Goal: Task Accomplishment & Management: Manage account settings

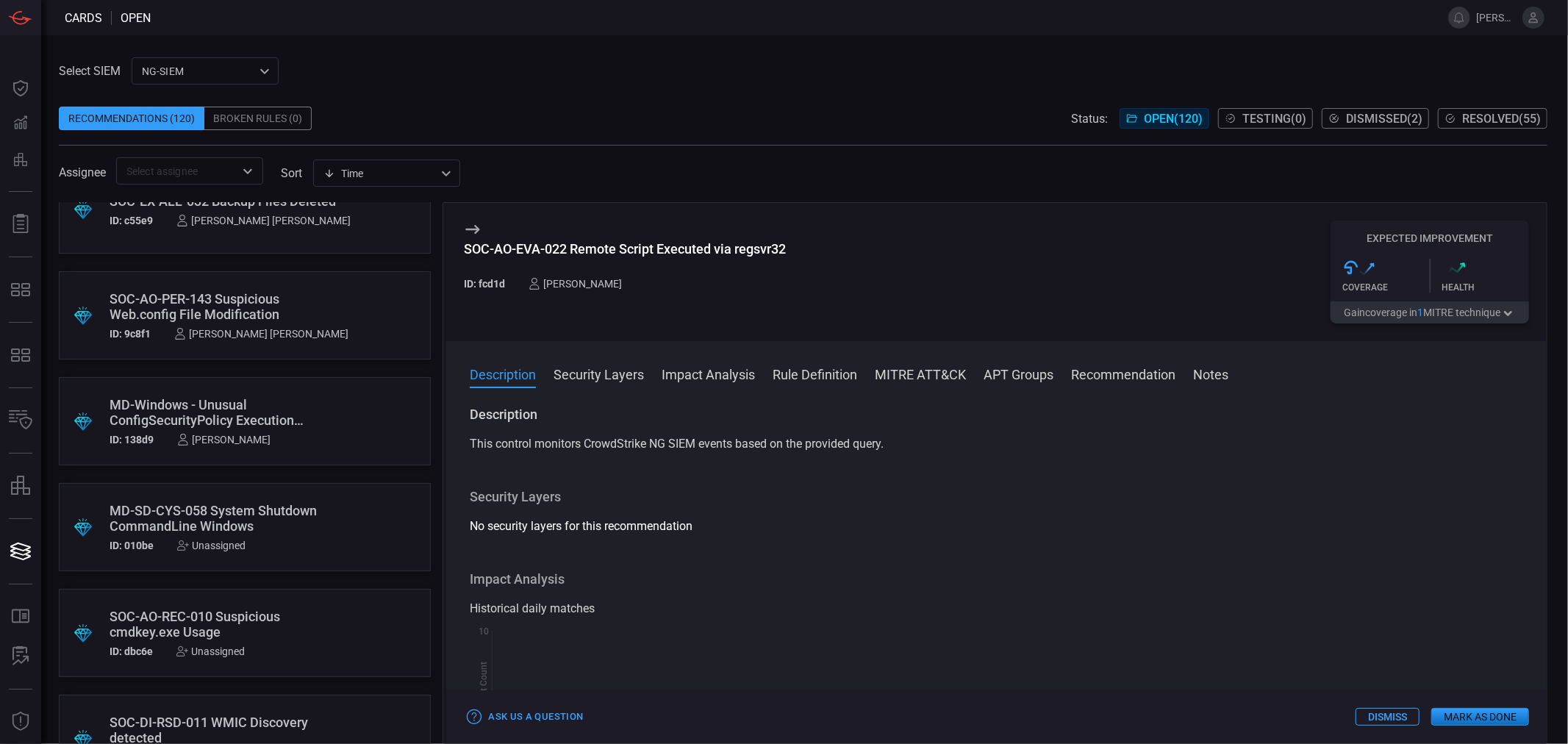
scroll to position [1552, 0]
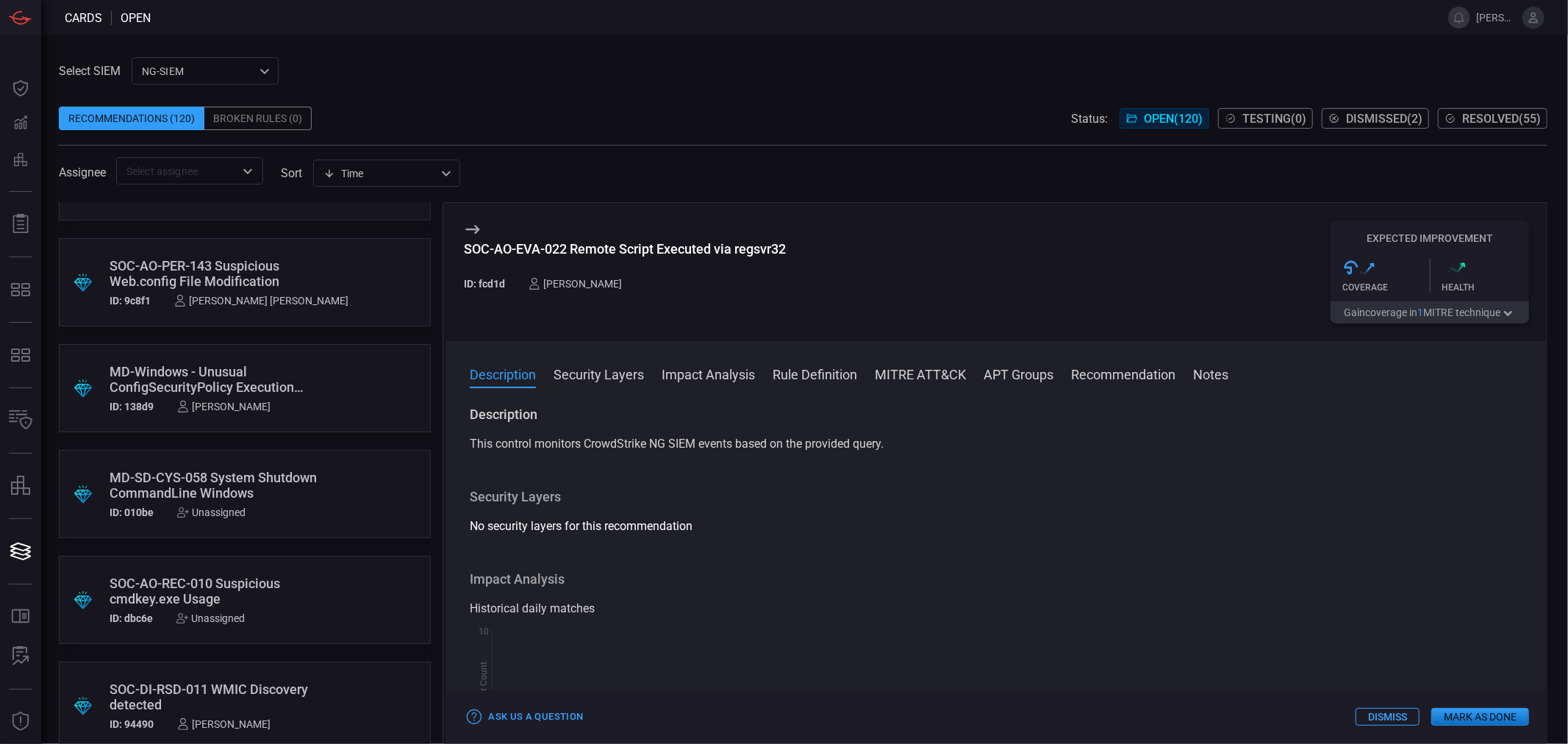
click at [222, 486] on div "MD-SD-CYS-058 System Shutdown CommandLine Windows" at bounding box center [216, 485] width 214 height 31
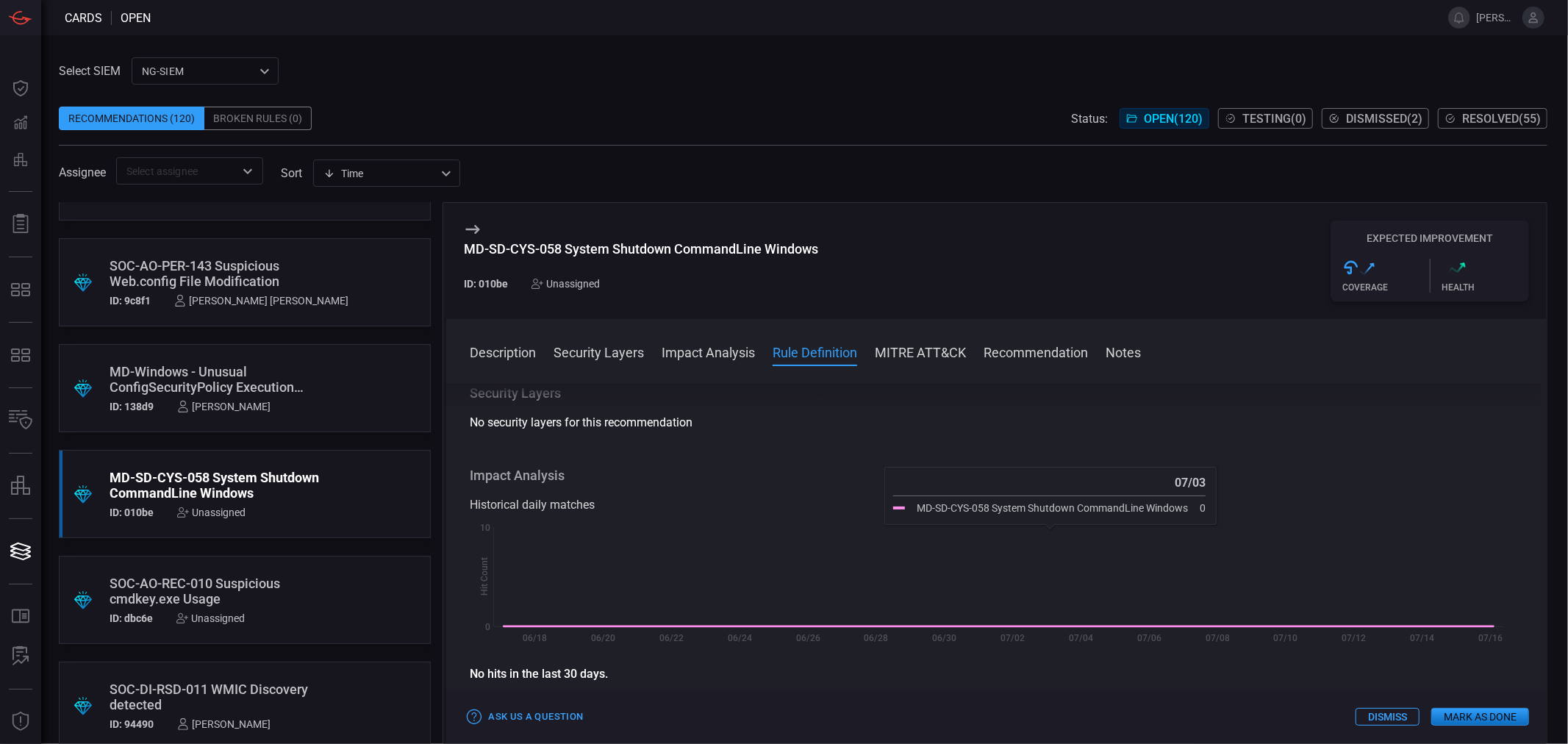
scroll to position [408, 0]
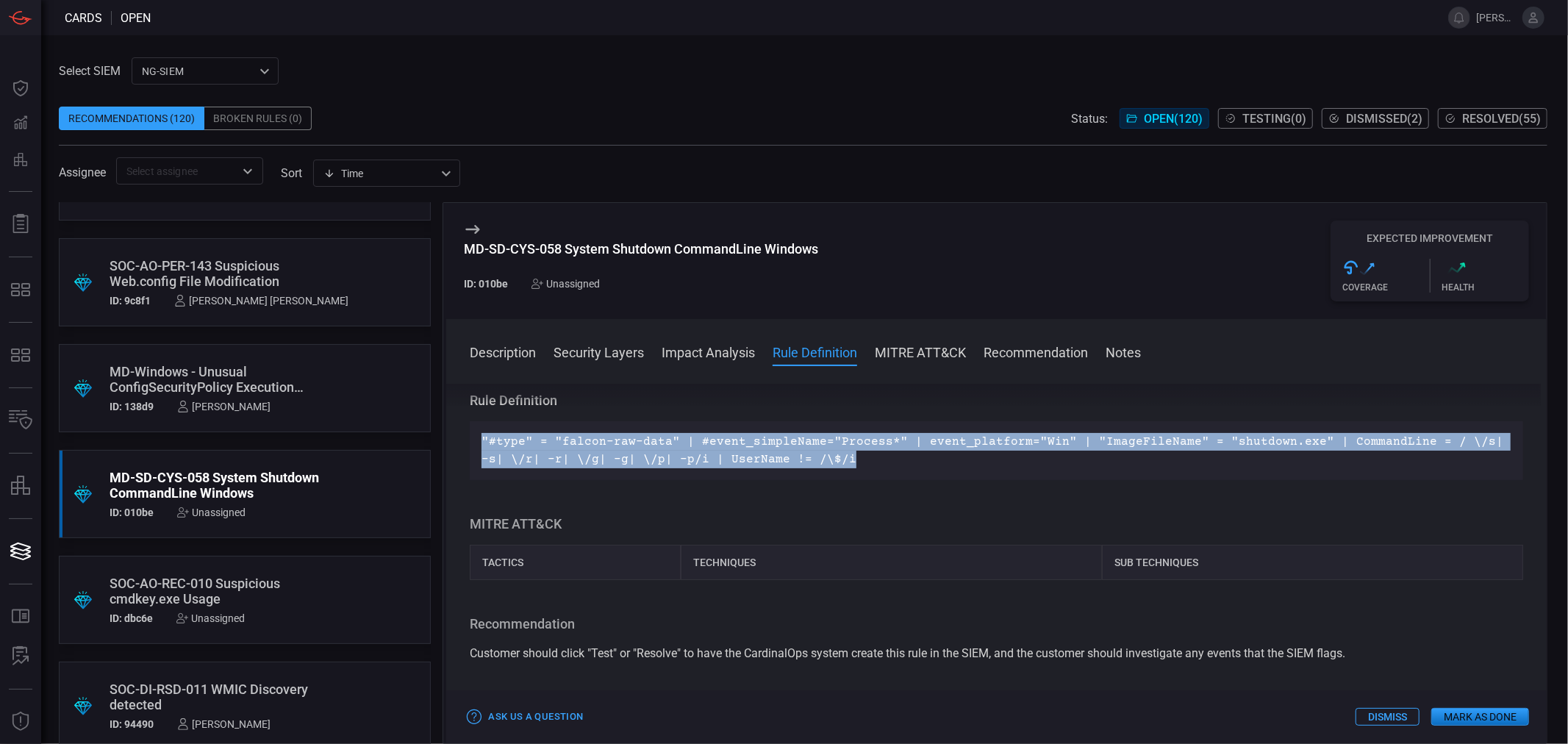
drag, startPoint x: 828, startPoint y: 457, endPoint x: 465, endPoint y: 442, distance: 363.3
click at [465, 442] on div "Description This control monitors CrowdStrike NG SIEM events based on the provi…" at bounding box center [997, 561] width 1101 height 354
copy p ""#type" = "falcon-raw-data" | #event_simpleName="Process*" | event_platform="Wi…"
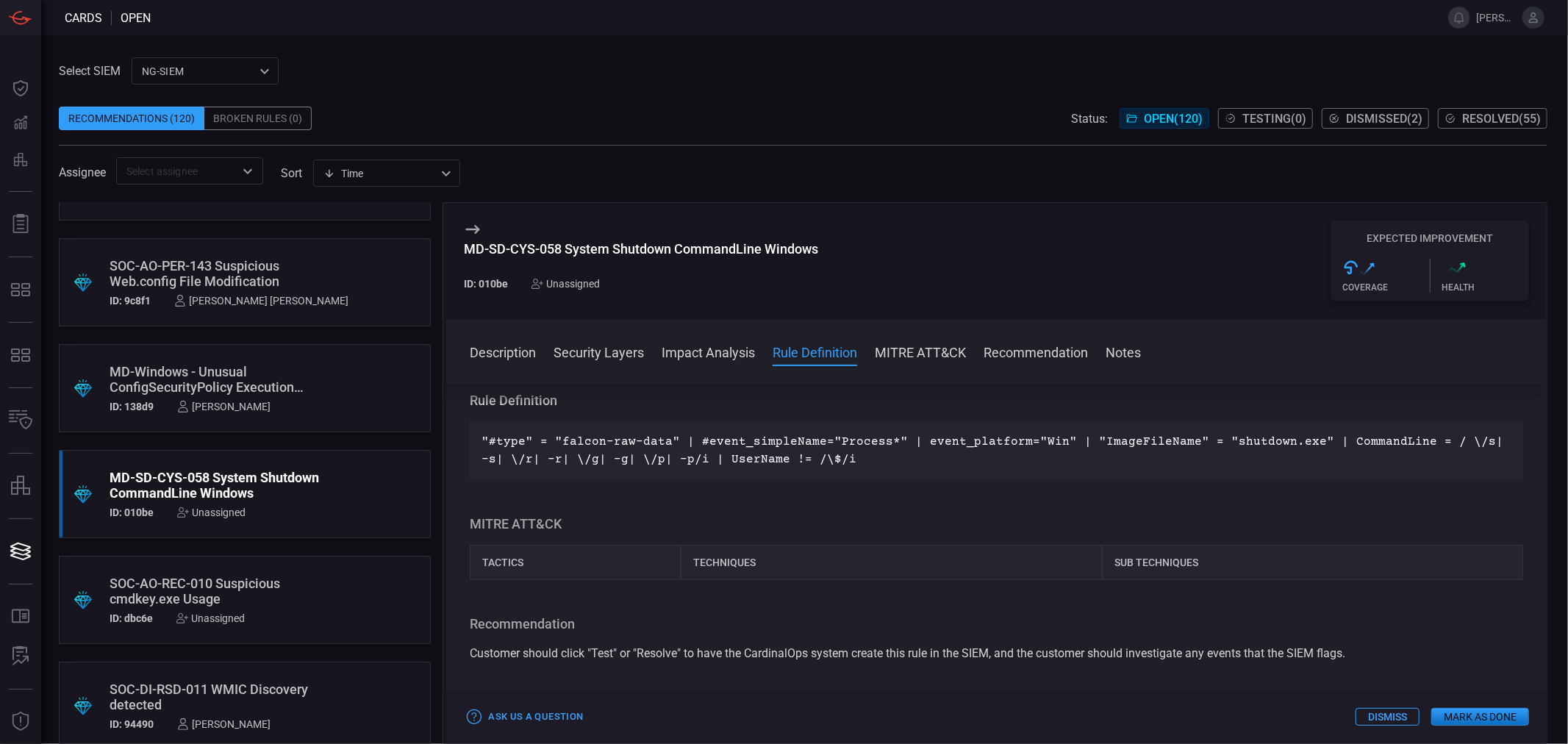
click at [212, 511] on div "Unassigned" at bounding box center [211, 512] width 69 height 12
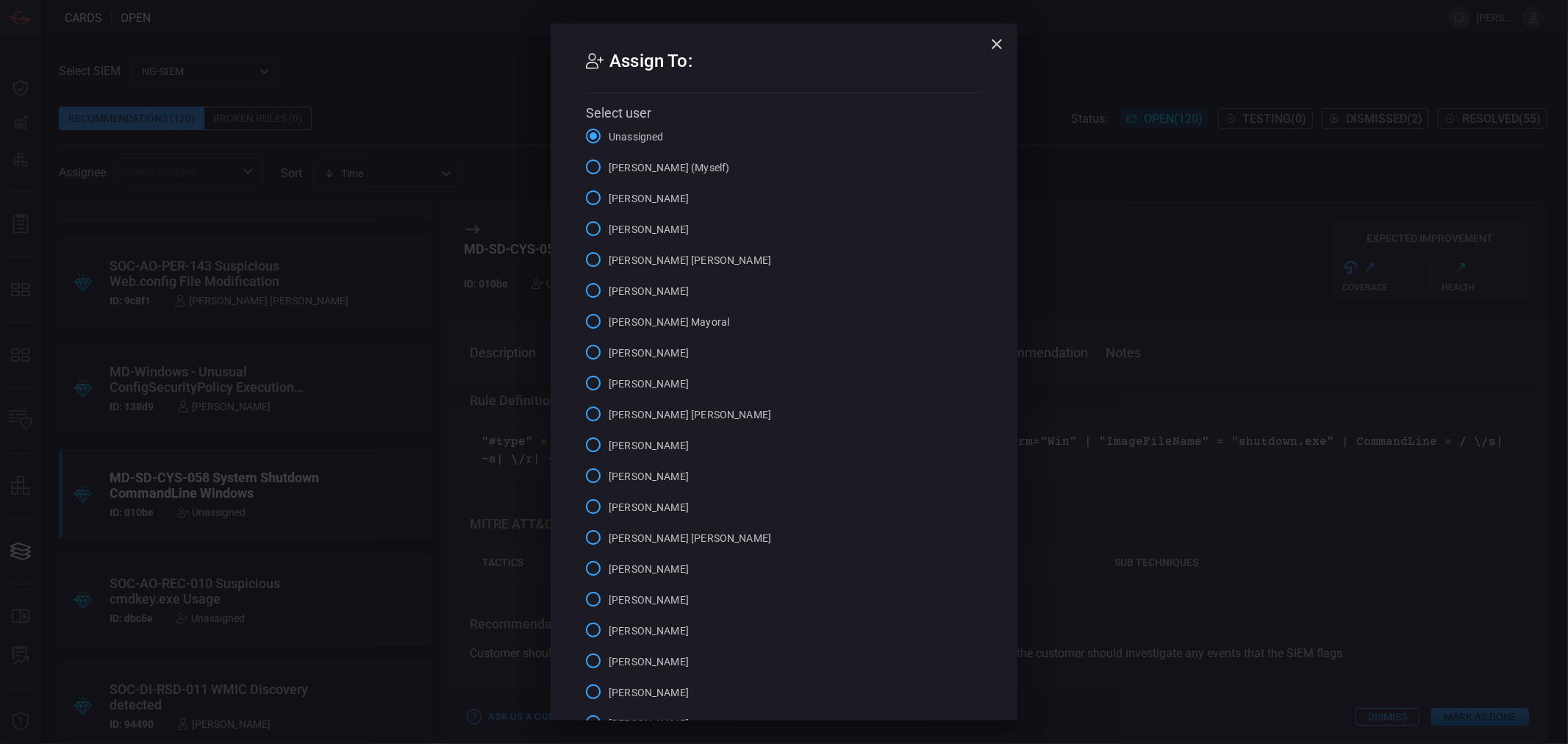
click at [658, 160] on span "[PERSON_NAME] (Myself)" at bounding box center [669, 167] width 121 height 15
click at [609, 159] on input "[PERSON_NAME] (Myself)" at bounding box center [593, 166] width 31 height 31
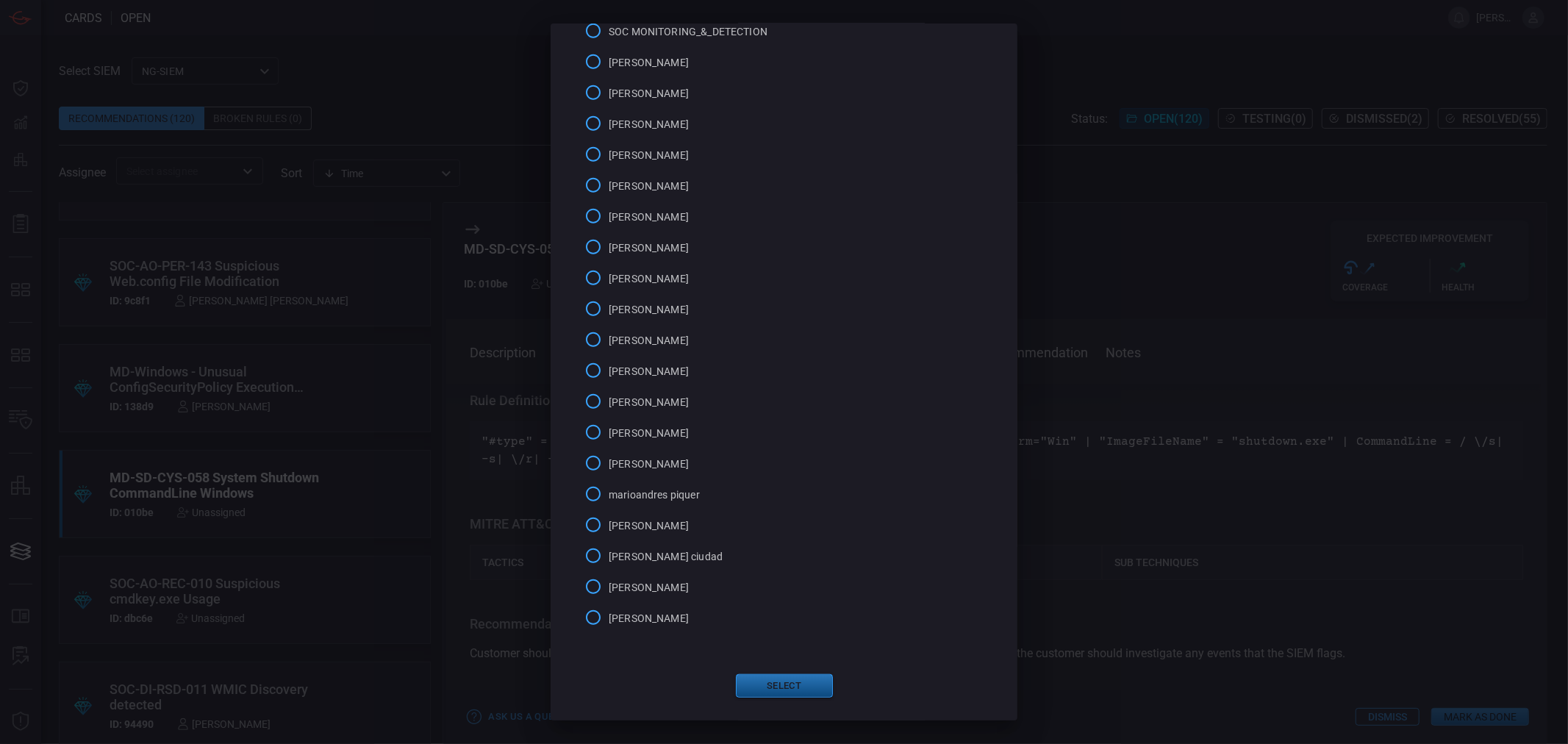
click at [777, 687] on button "Select" at bounding box center [784, 686] width 97 height 23
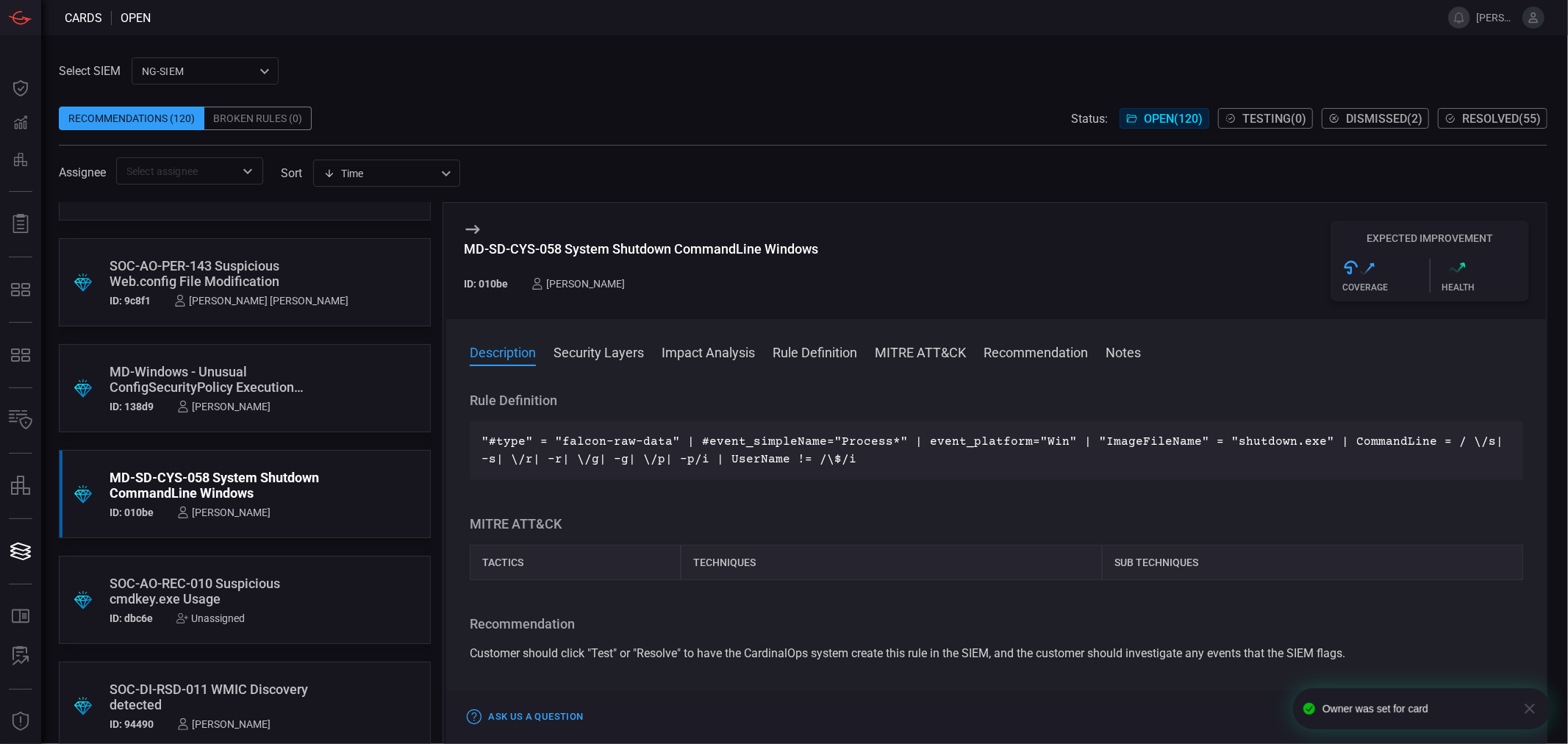
scroll to position [0, 0]
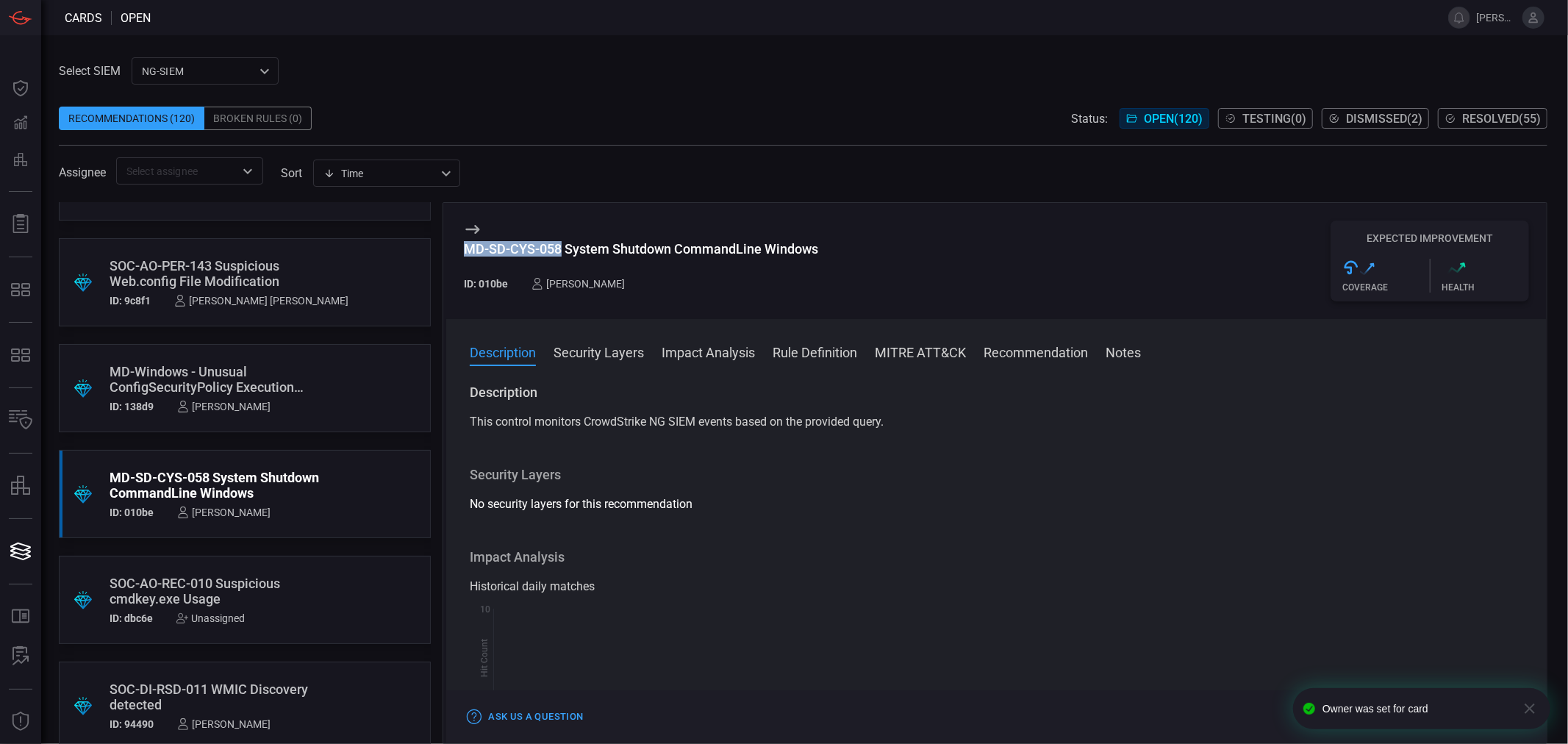
drag, startPoint x: 561, startPoint y: 253, endPoint x: 457, endPoint y: 247, distance: 104.2
click at [457, 247] on div "MD-SD-CYS-058 System Shutdown CommandLine Windows ID: 010be [PERSON_NAME] Expec…" at bounding box center [997, 261] width 1101 height 117
copy div "MD-SD-CYS-058"
click at [224, 512] on div "[PERSON_NAME]" at bounding box center [223, 512] width 93 height 12
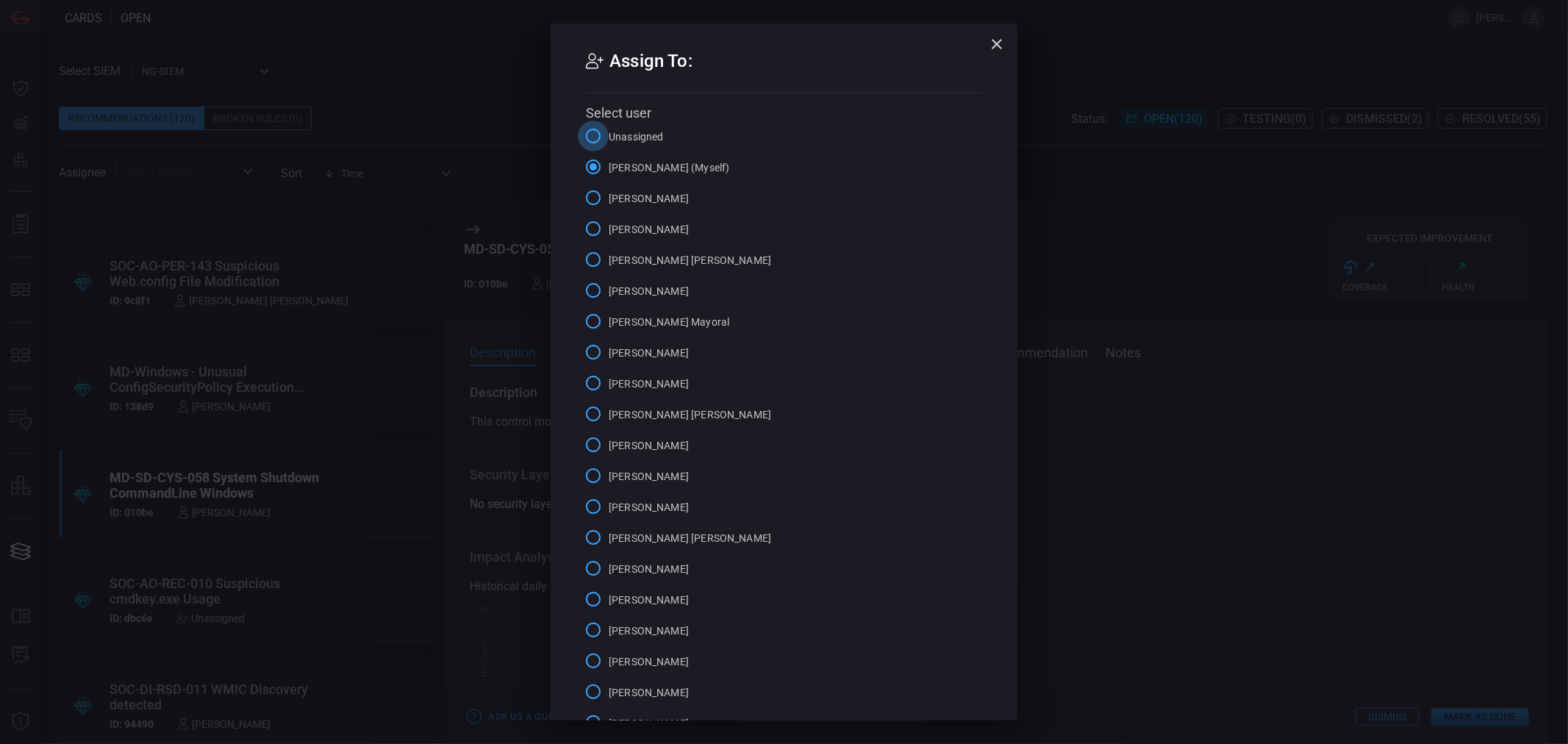
click at [586, 140] on input "Unassigned" at bounding box center [593, 136] width 31 height 31
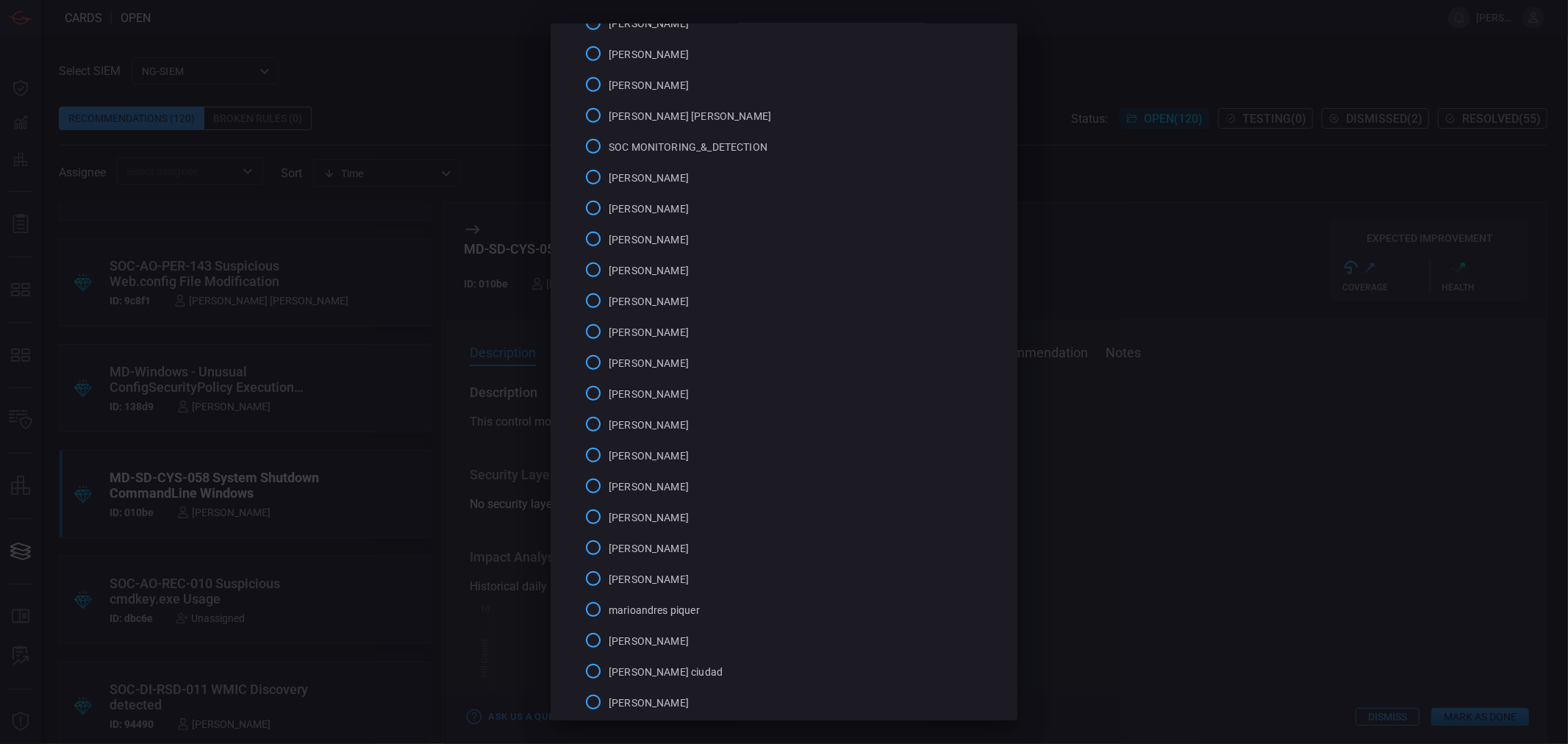
scroll to position [785, 0]
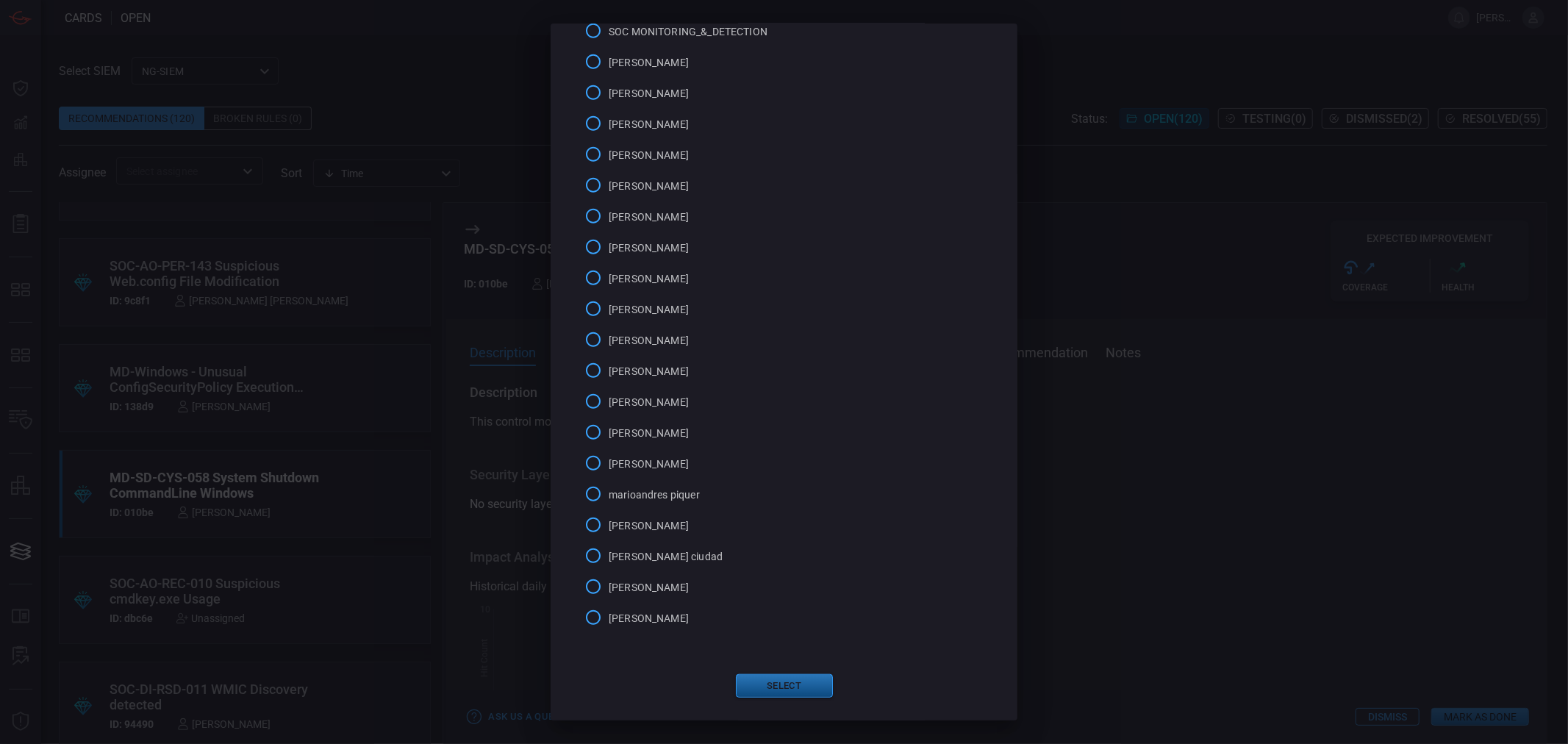
click at [777, 676] on button "Select" at bounding box center [784, 686] width 97 height 23
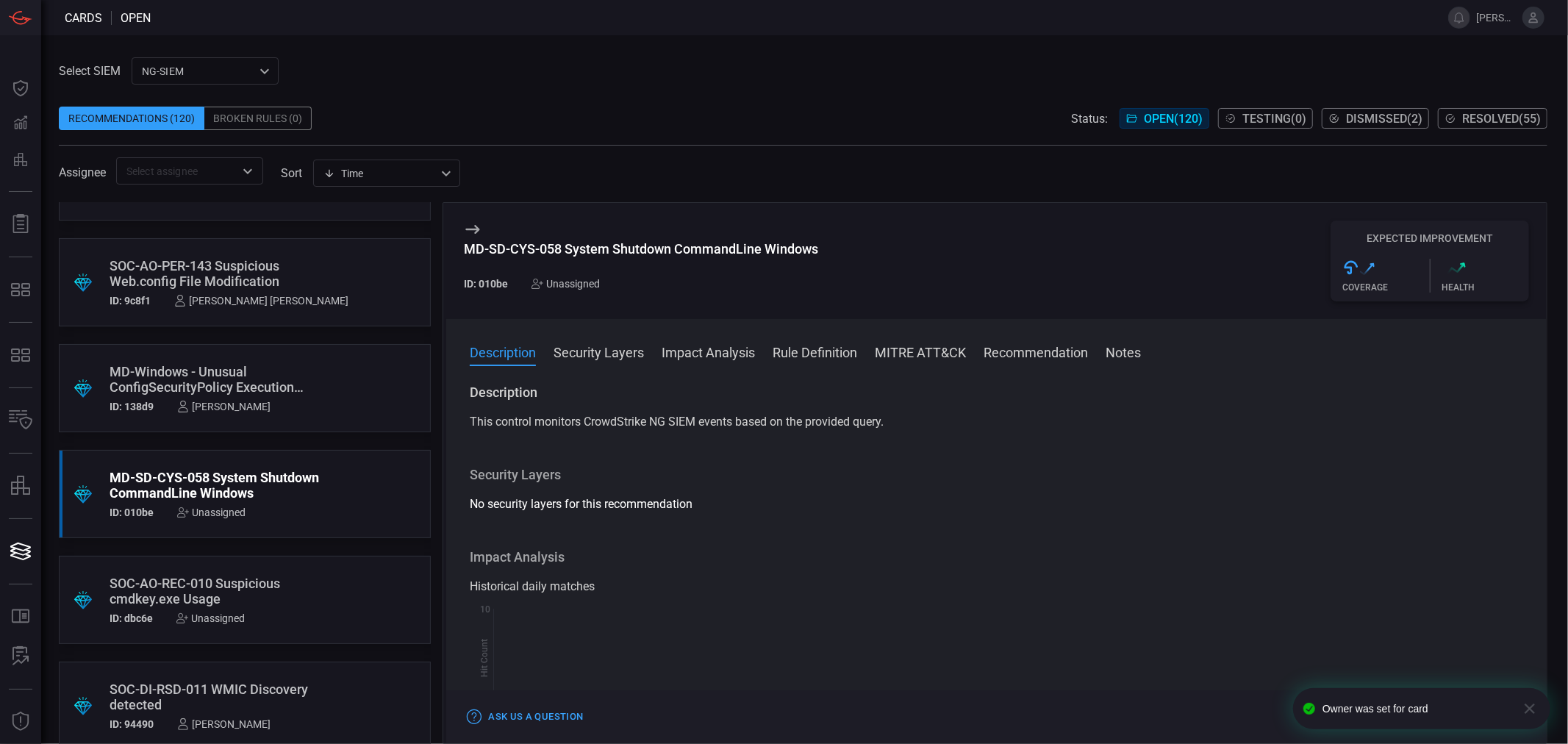
click at [240, 588] on div "SOC-AO-REC-010 Suspicious cmdkey.exe Usage" at bounding box center [216, 591] width 214 height 31
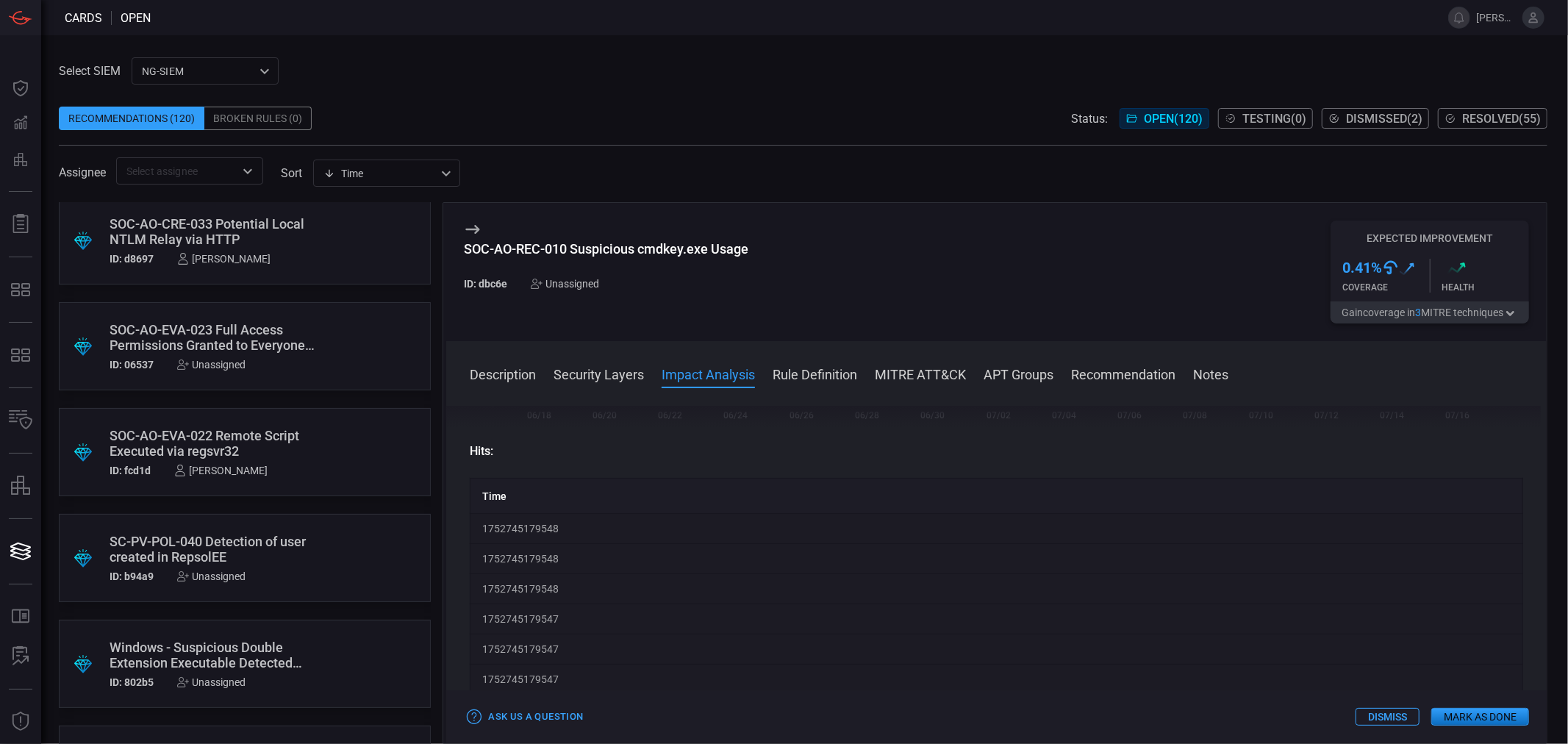
scroll to position [2206, 0]
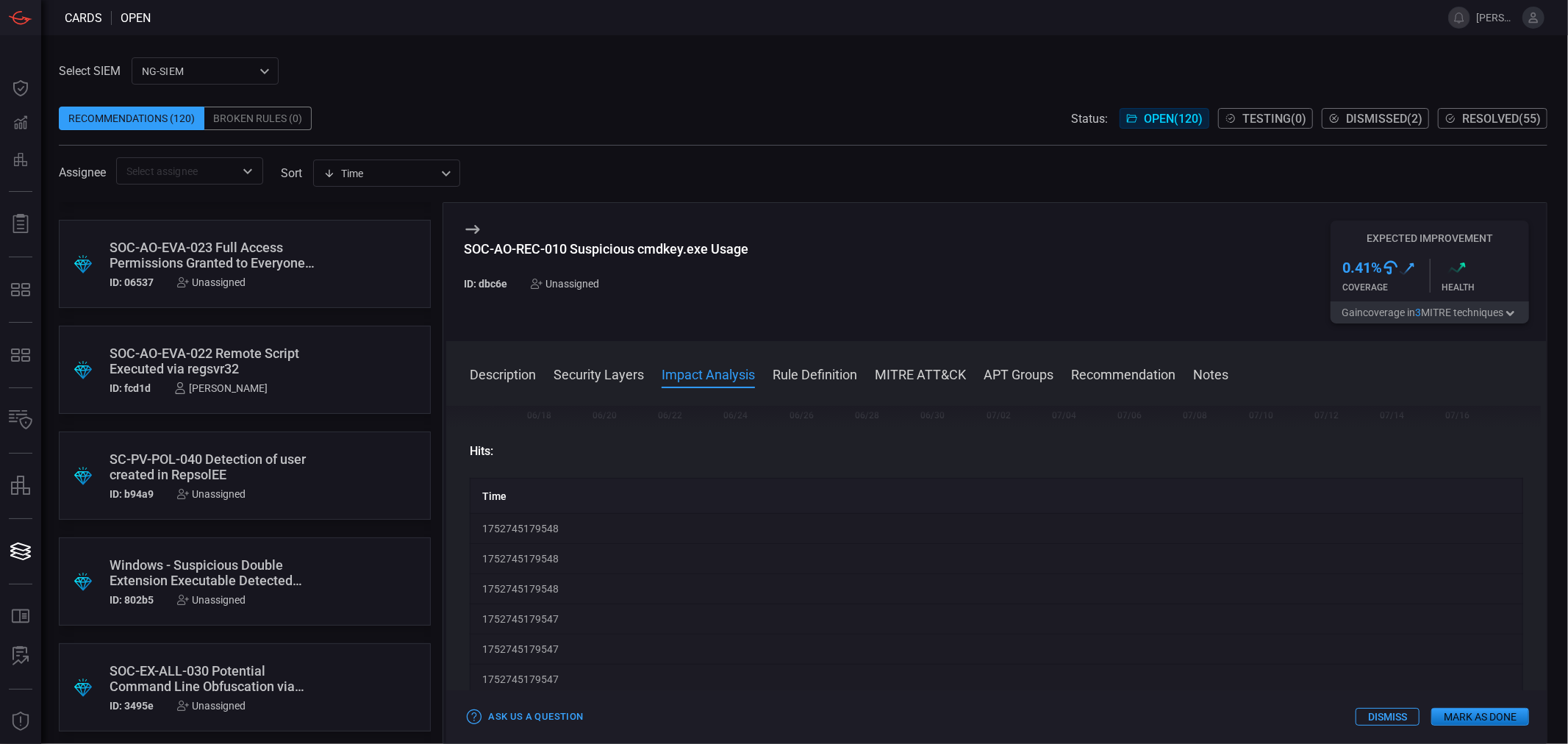
click at [209, 465] on div "SC-PV-POL-040 Detection of user created in RepsolEE" at bounding box center [216, 466] width 214 height 31
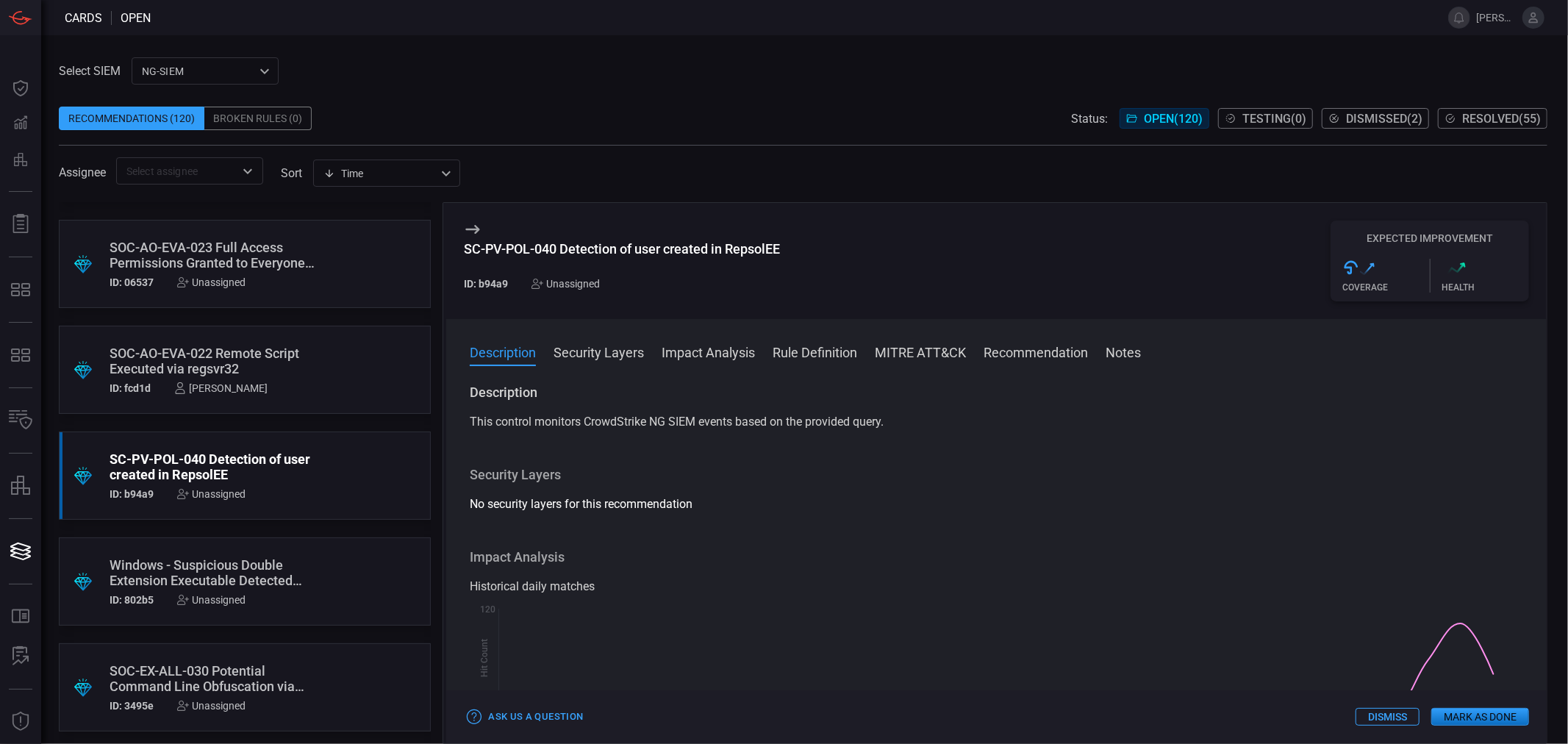
scroll to position [163, 0]
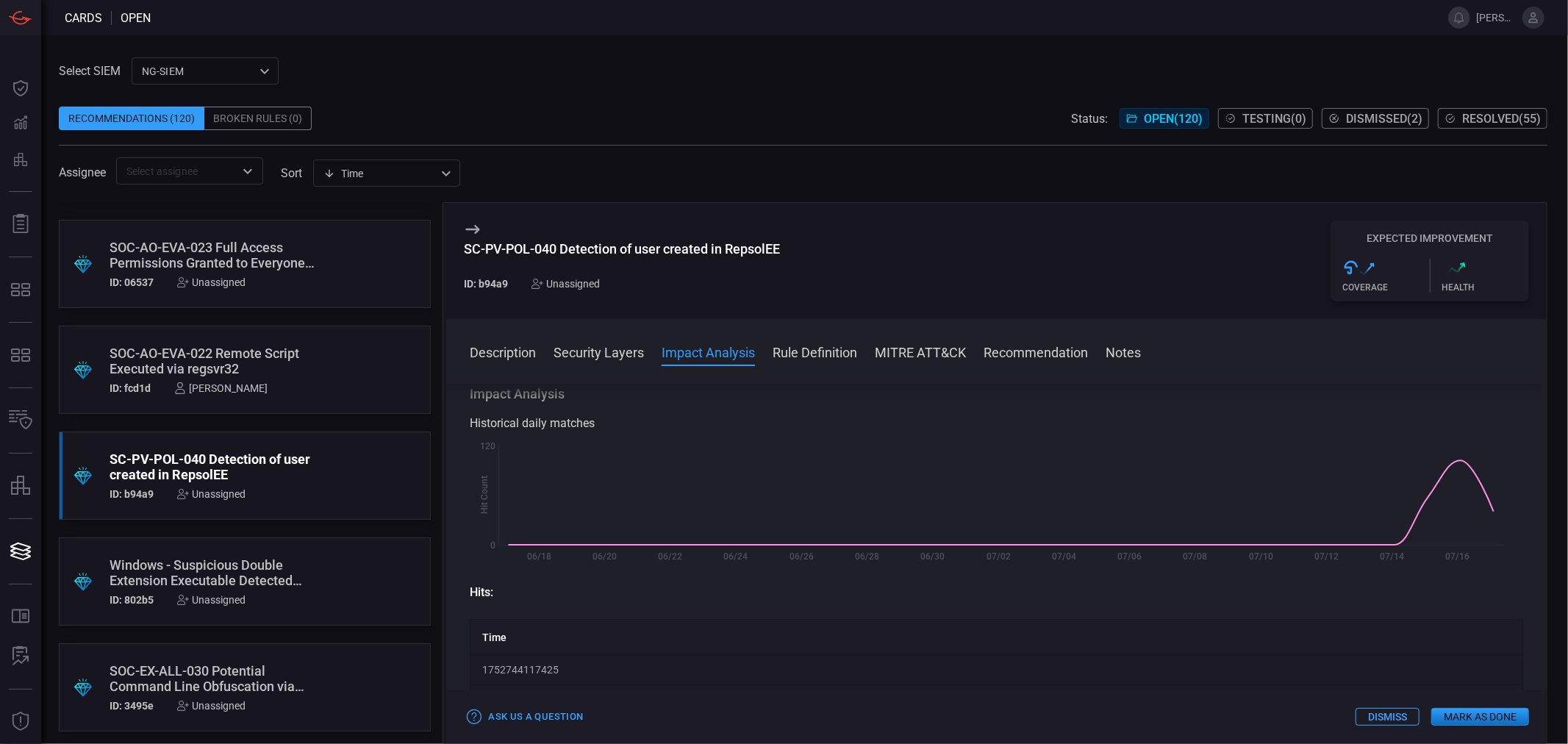
click at [822, 360] on button "Rule Definition" at bounding box center [814, 352] width 85 height 18
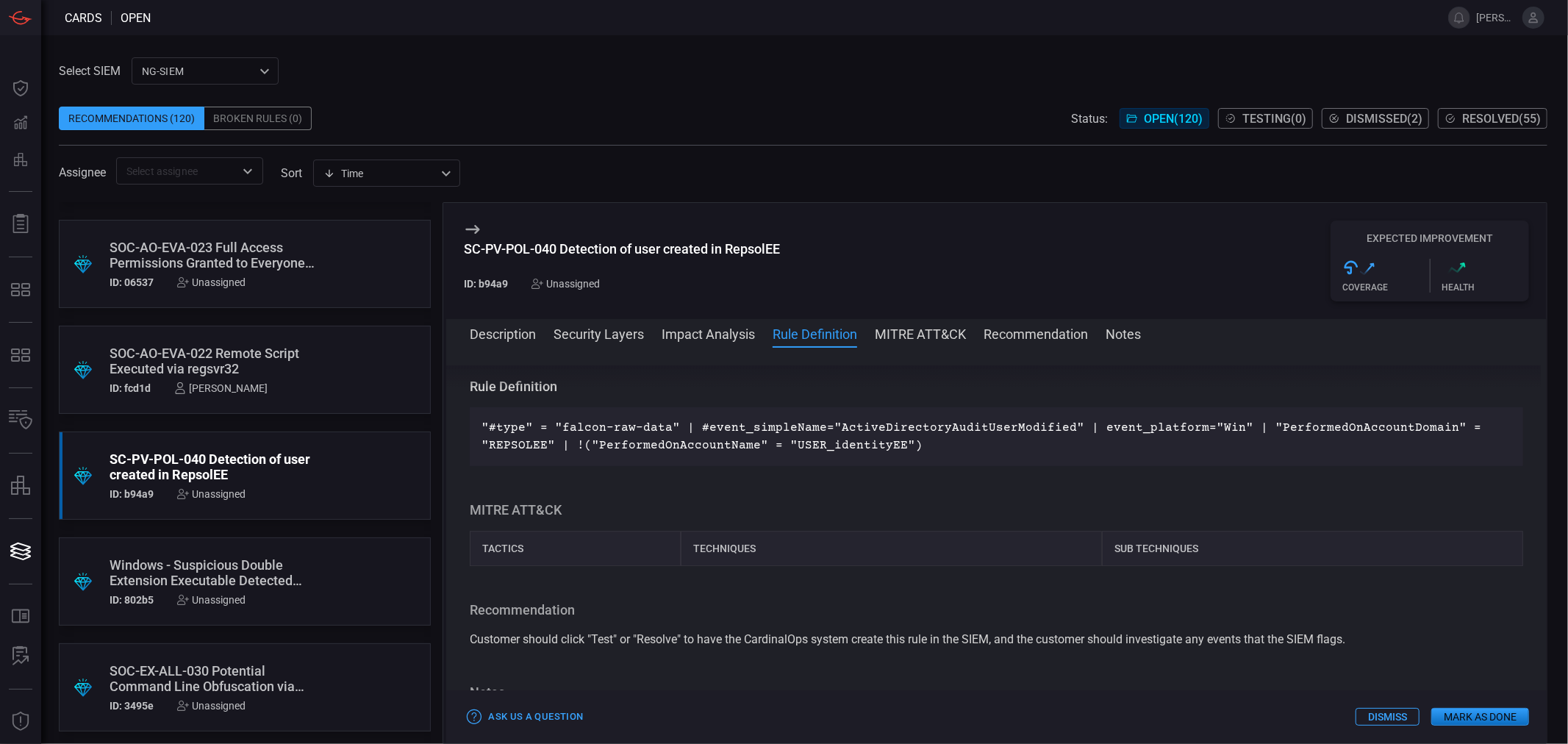
scroll to position [3475, 0]
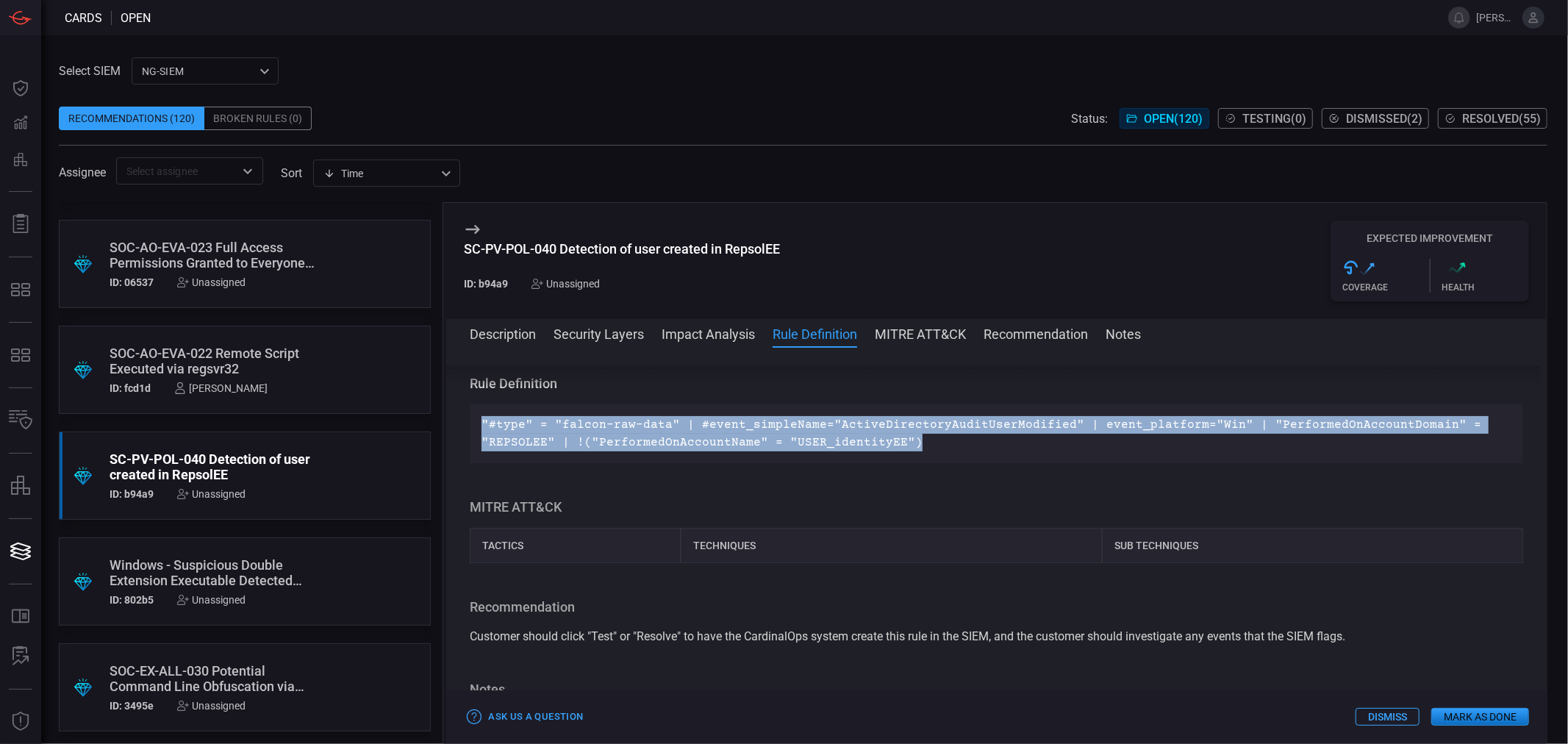
drag, startPoint x: 930, startPoint y: 443, endPoint x: 437, endPoint y: 427, distance: 493.3
click at [437, 427] on div ".suggested_cards_icon{fill:url(#suggested_cards_icon);} SOC-AO-PER-067 Suspicio…" at bounding box center [803, 473] width 1489 height 542
copy p ""#type" = "falcon-raw-data" | #event_simpleName="ActiveDirectoryAuditUserModifi…"
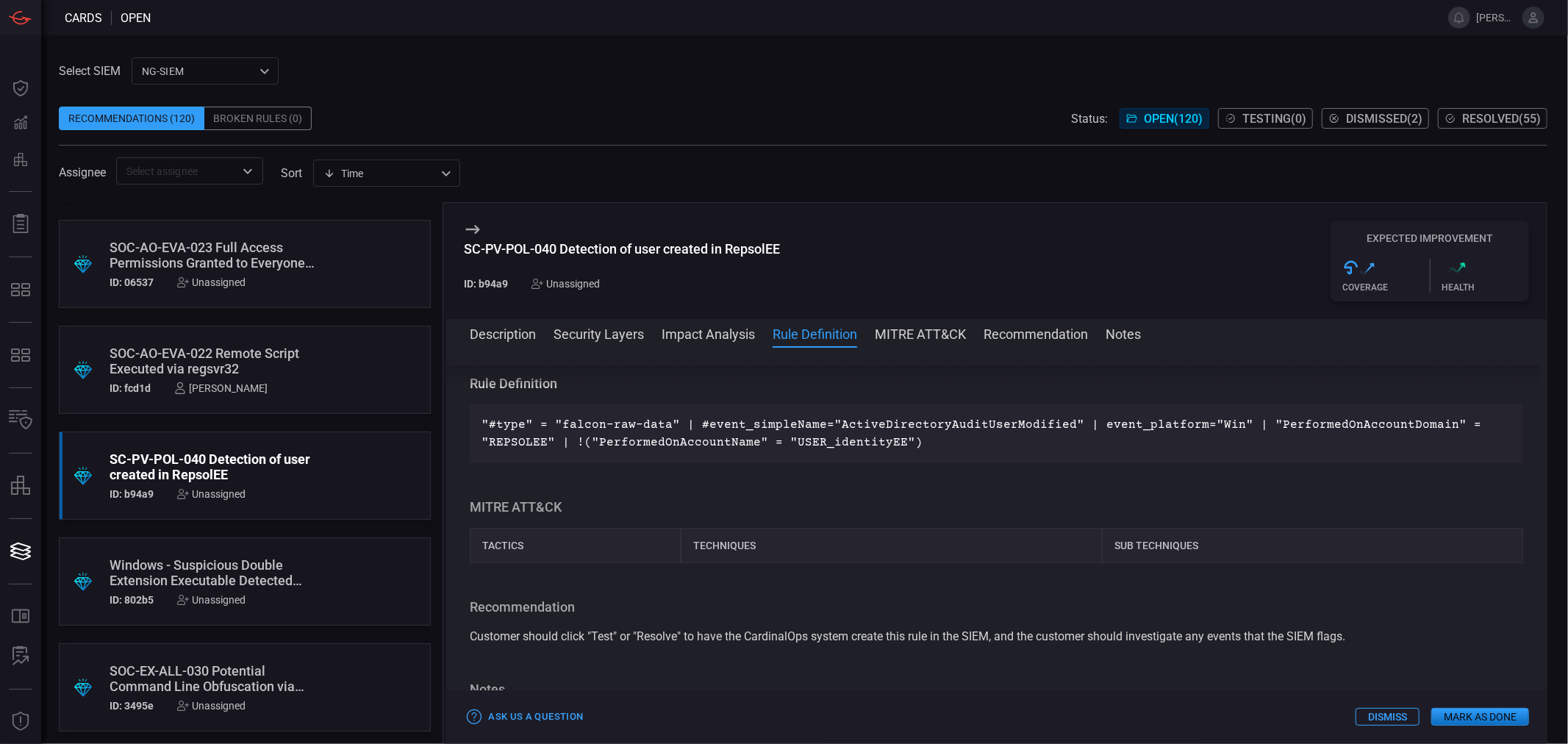
click at [226, 564] on div "Windows - Suspicious Double Extension Executable Detected (COPS)" at bounding box center [216, 572] width 214 height 31
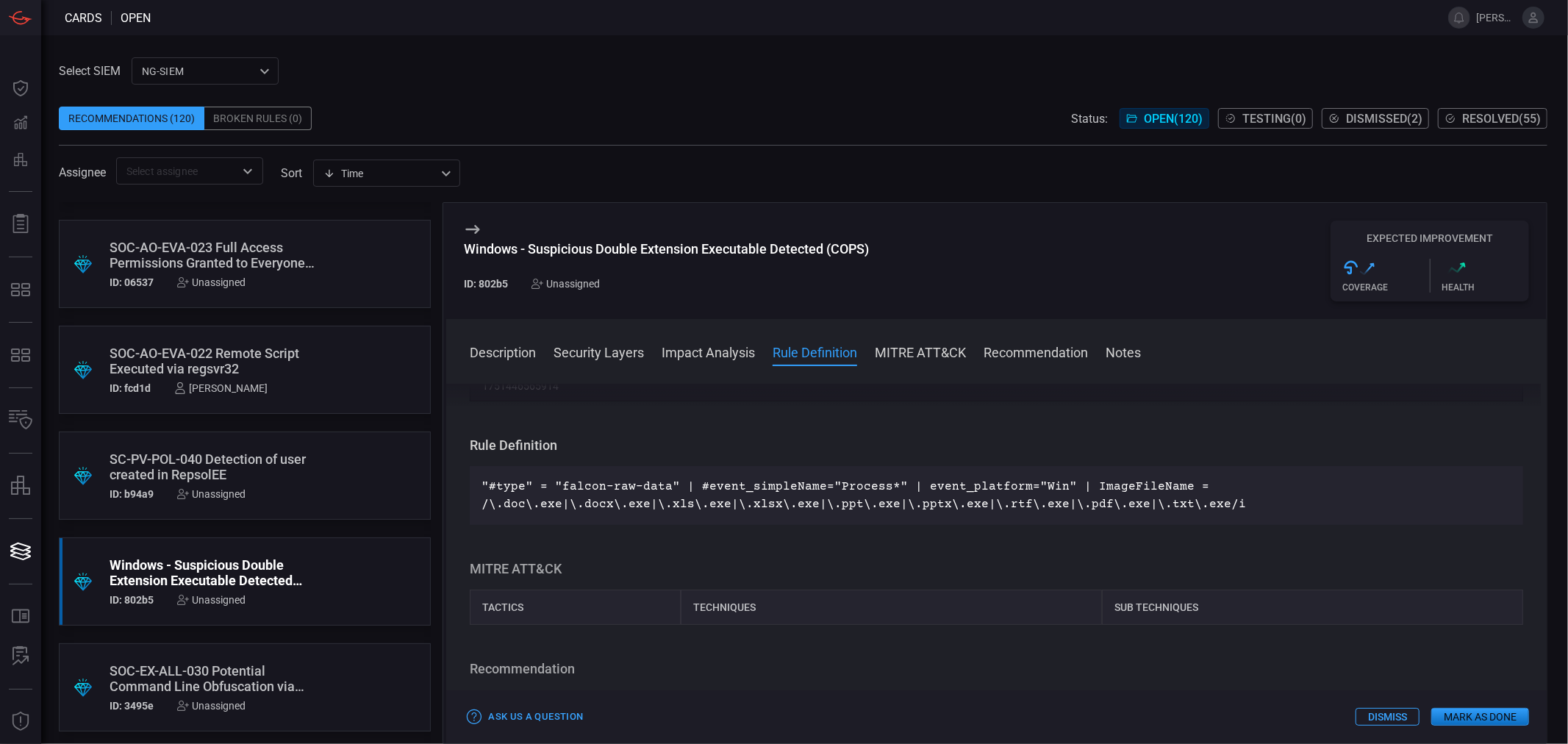
scroll to position [408, 0]
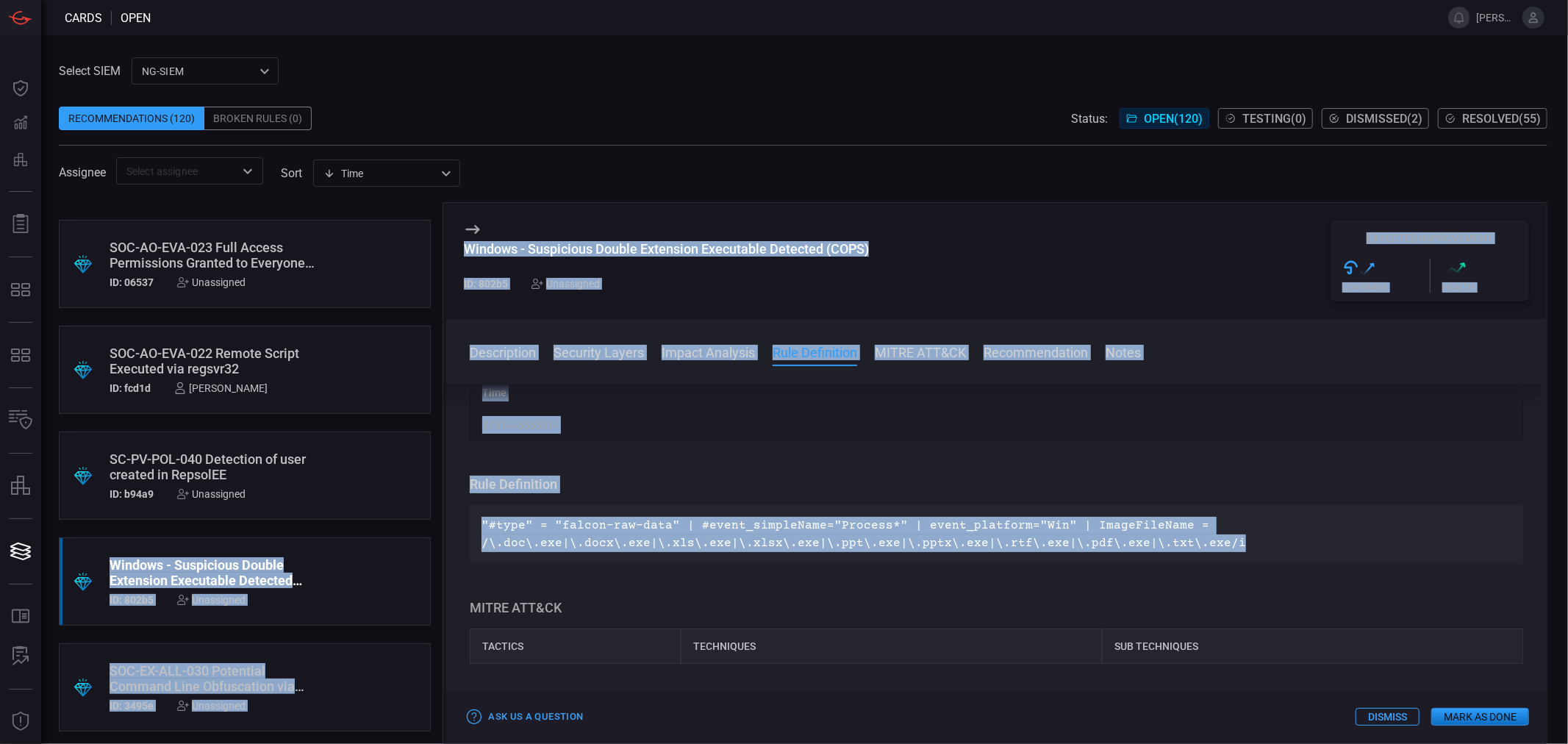
drag, startPoint x: 1239, startPoint y: 539, endPoint x: 409, endPoint y: 505, distance: 830.7
click at [409, 505] on div ".suggested_cards_icon{fill:url(#suggested_cards_icon);} SOC-AO-PER-067 Suspicio…" at bounding box center [803, 473] width 1489 height 542
click at [681, 520] on p ""#type" = "falcon-raw-data" | #event_simpleName="Process*" | event_platform="Wi…" at bounding box center [997, 535] width 1031 height 36
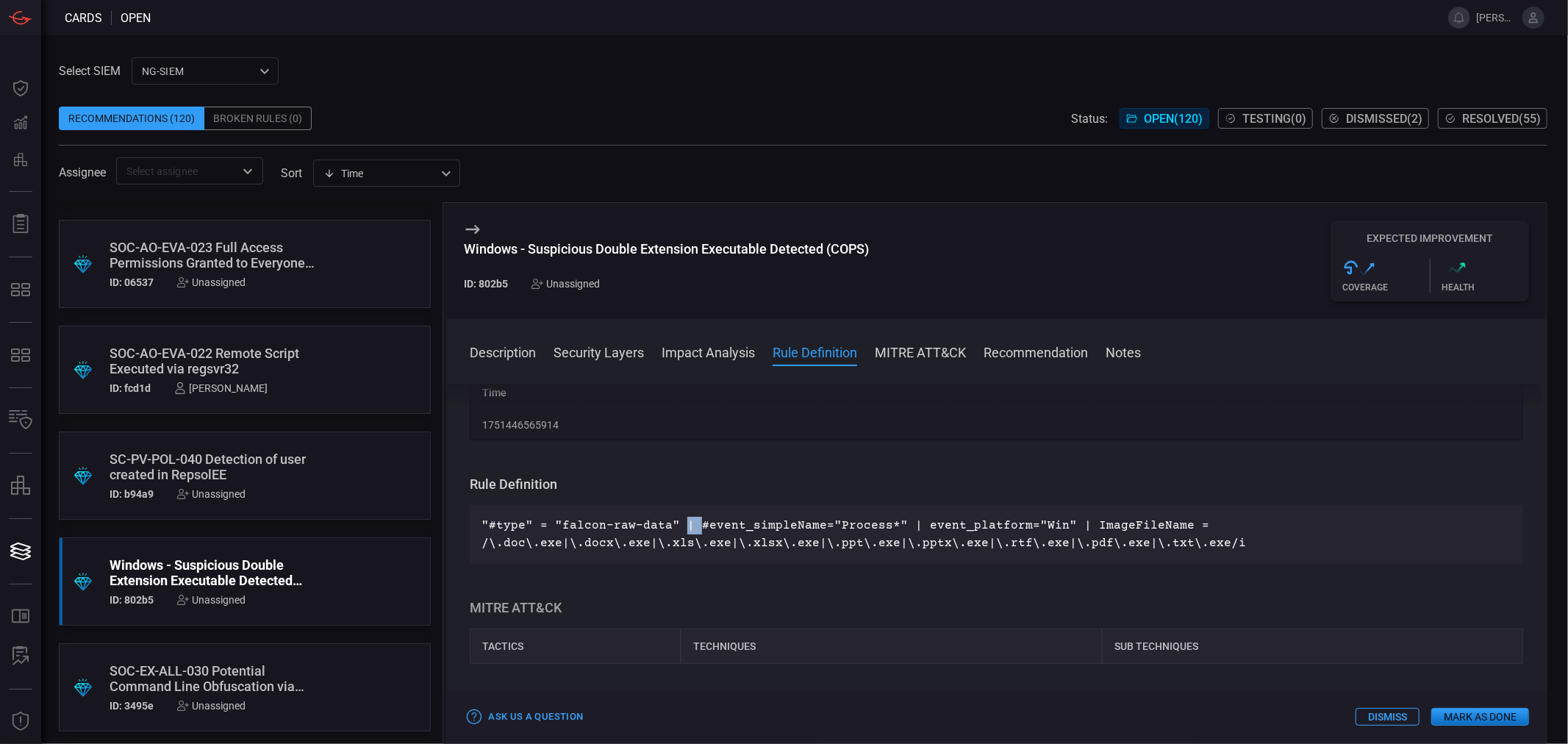
click at [681, 520] on p ""#type" = "falcon-raw-data" | #event_simpleName="Process*" | event_platform="Wi…" at bounding box center [997, 535] width 1031 height 36
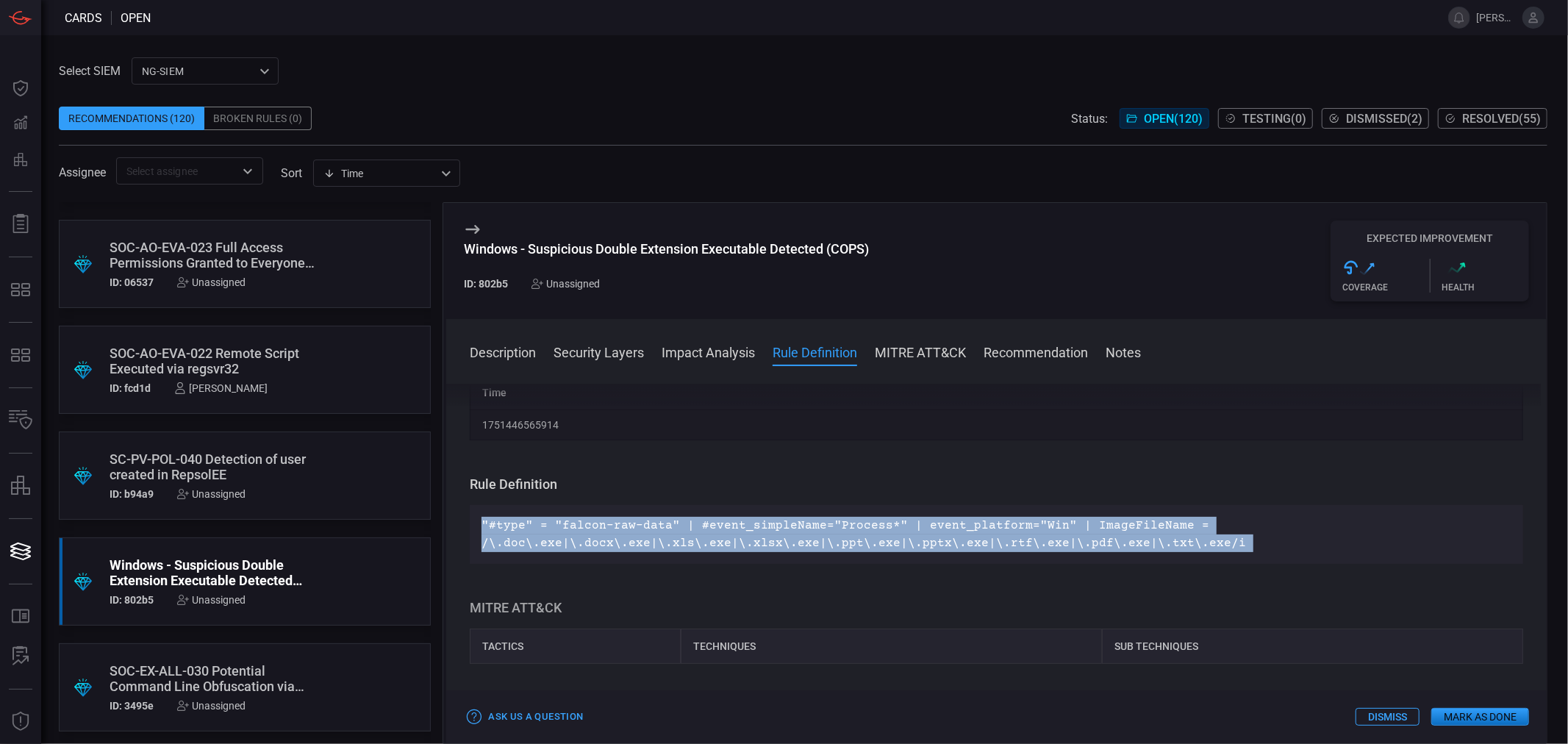
click at [681, 520] on p ""#type" = "falcon-raw-data" | #event_simpleName="Process*" | event_platform="Wi…" at bounding box center [997, 535] width 1031 height 36
click at [1062, 546] on p ""#type" = "falcon-raw-data" | #event_simpleName="Process*" | event_platform="Wi…" at bounding box center [997, 535] width 1031 height 36
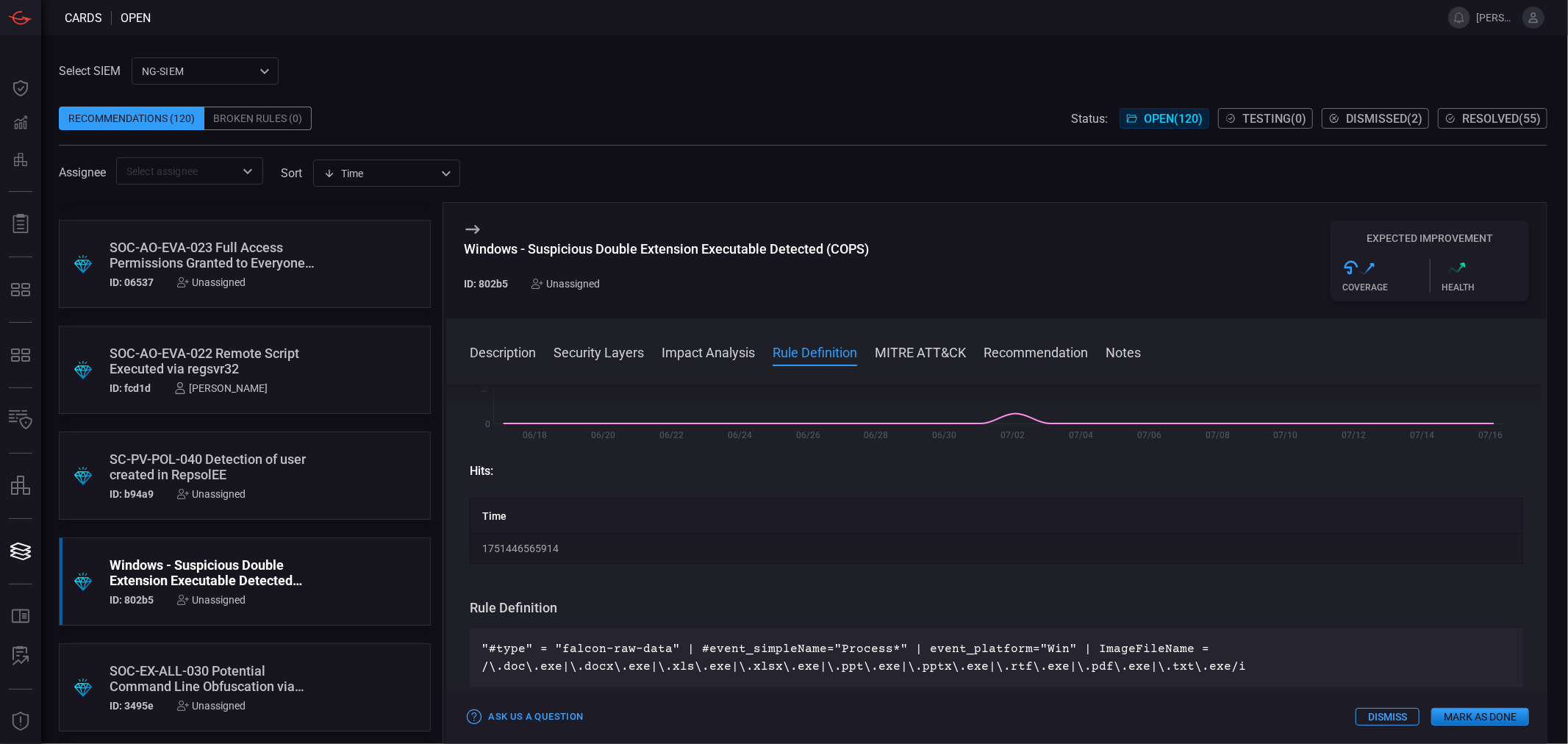
scroll to position [245, 0]
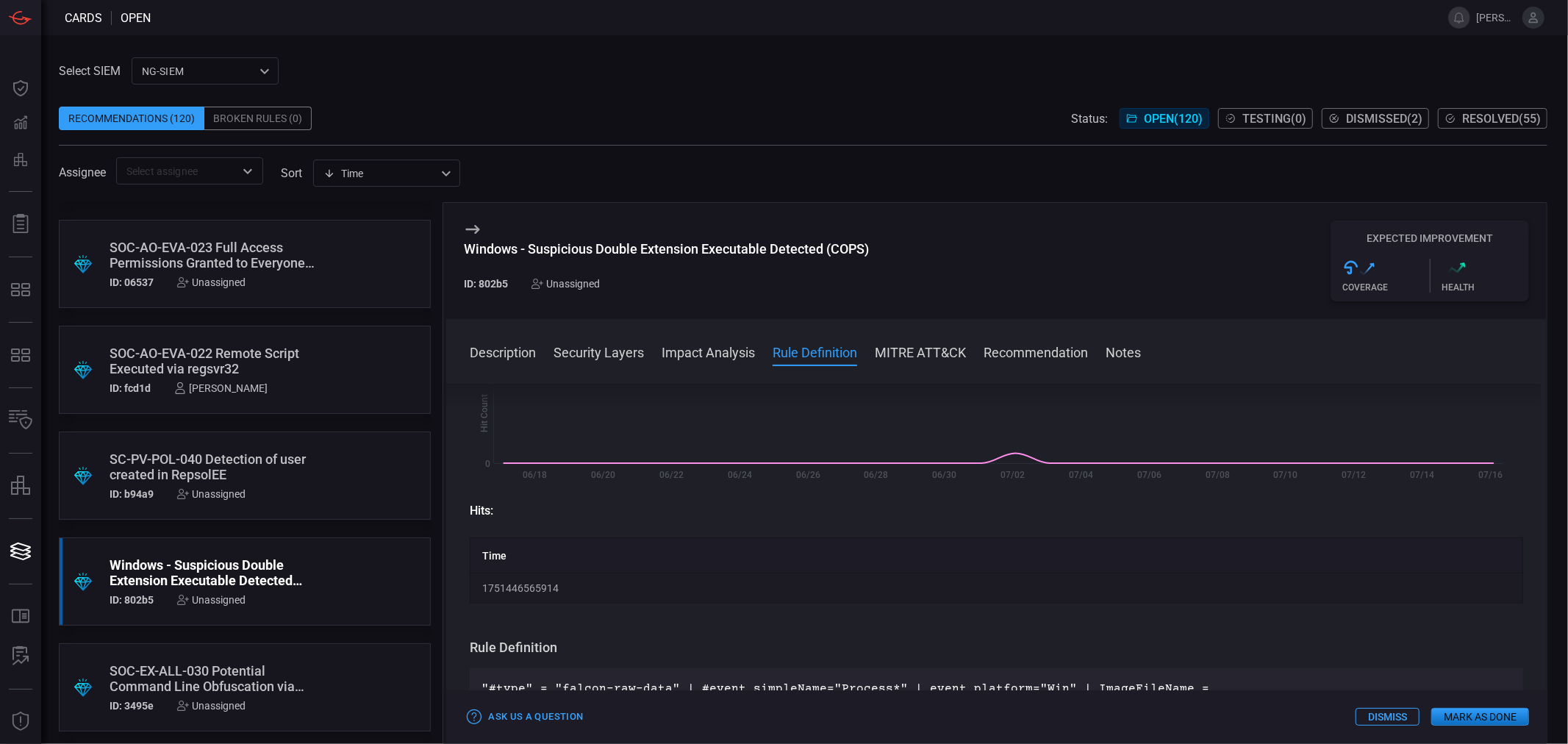
click at [221, 595] on div "Unassigned" at bounding box center [211, 600] width 69 height 12
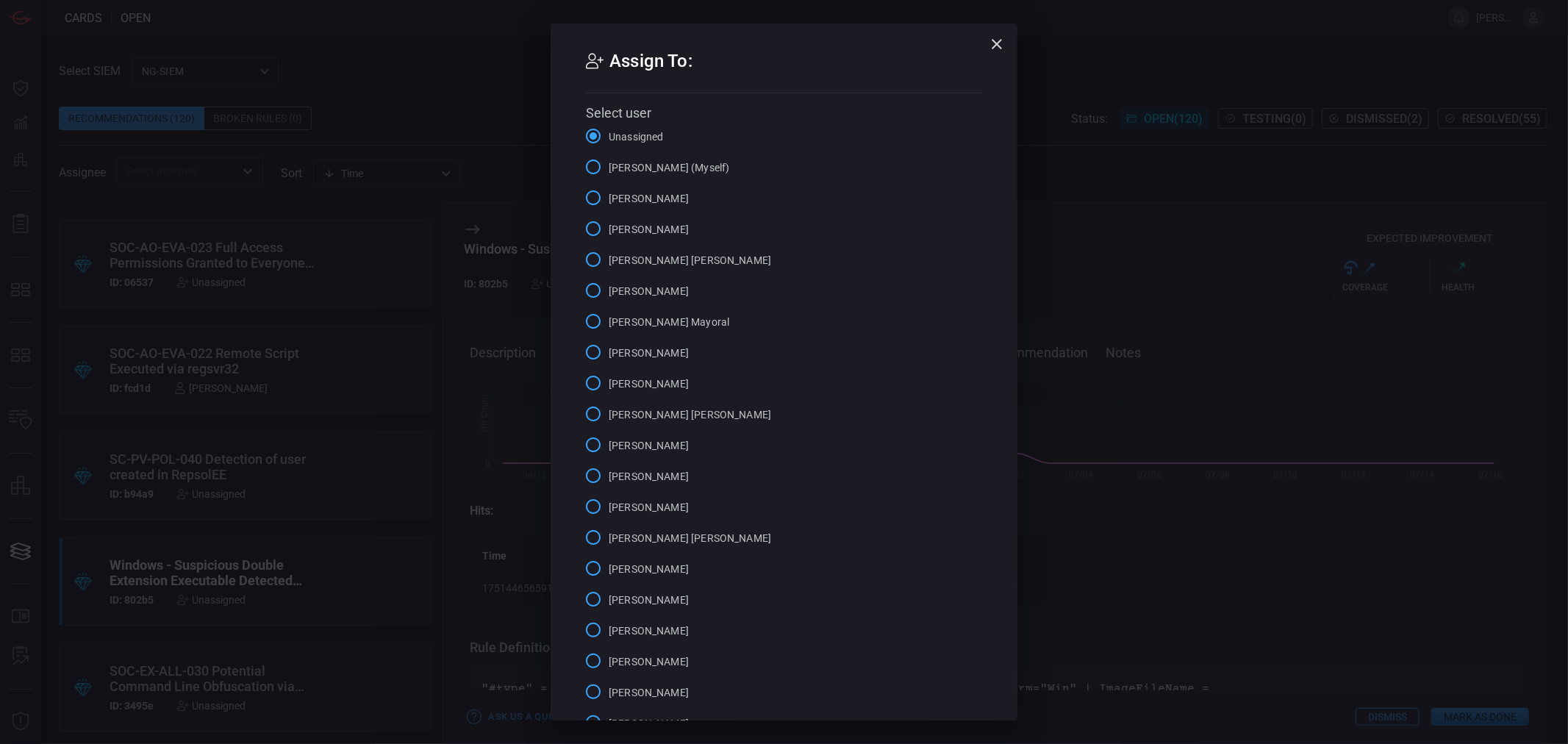
click at [610, 169] on span "[PERSON_NAME] (Myself)" at bounding box center [669, 167] width 121 height 15
click at [609, 169] on input "[PERSON_NAME] (Myself)" at bounding box center [593, 166] width 31 height 31
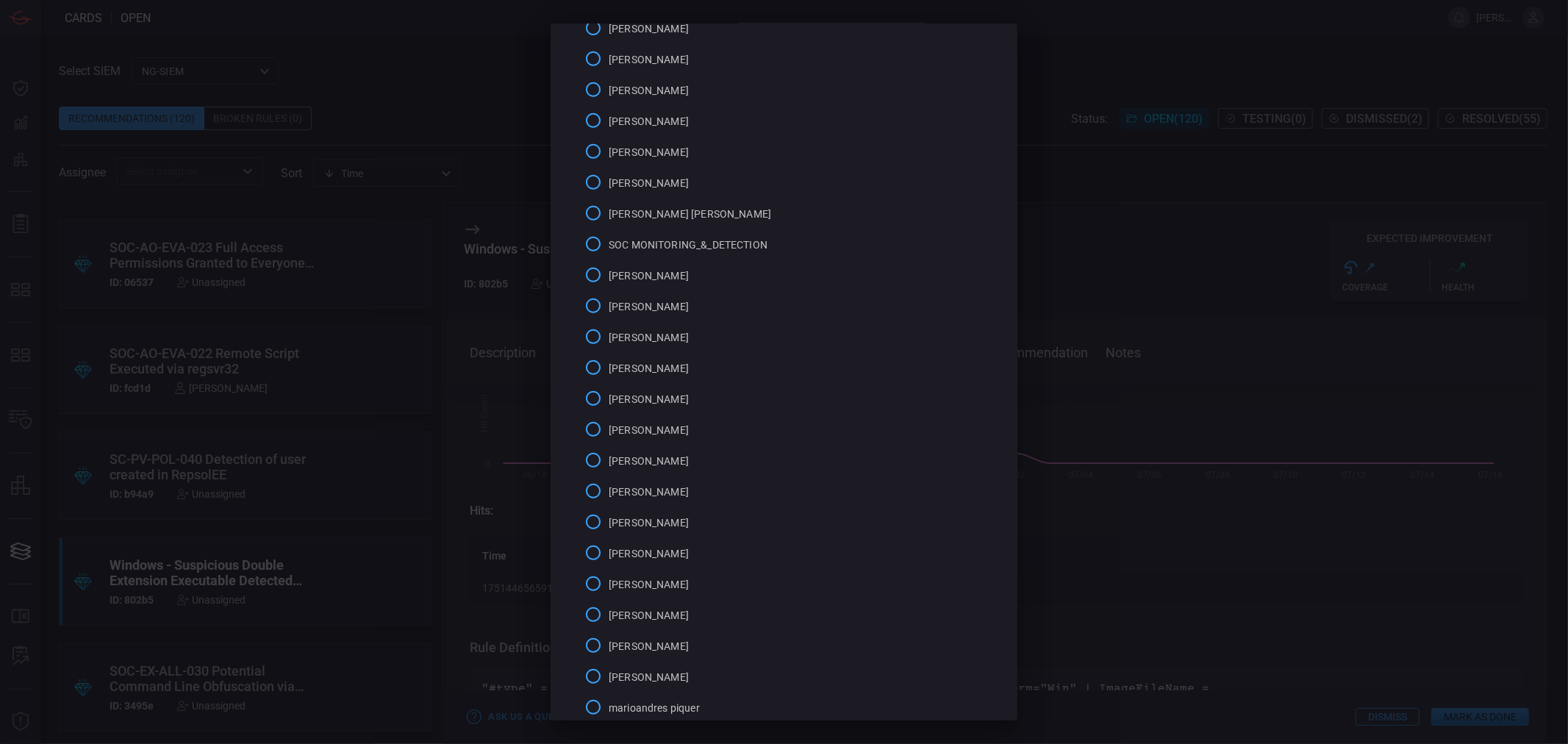
scroll to position [785, 0]
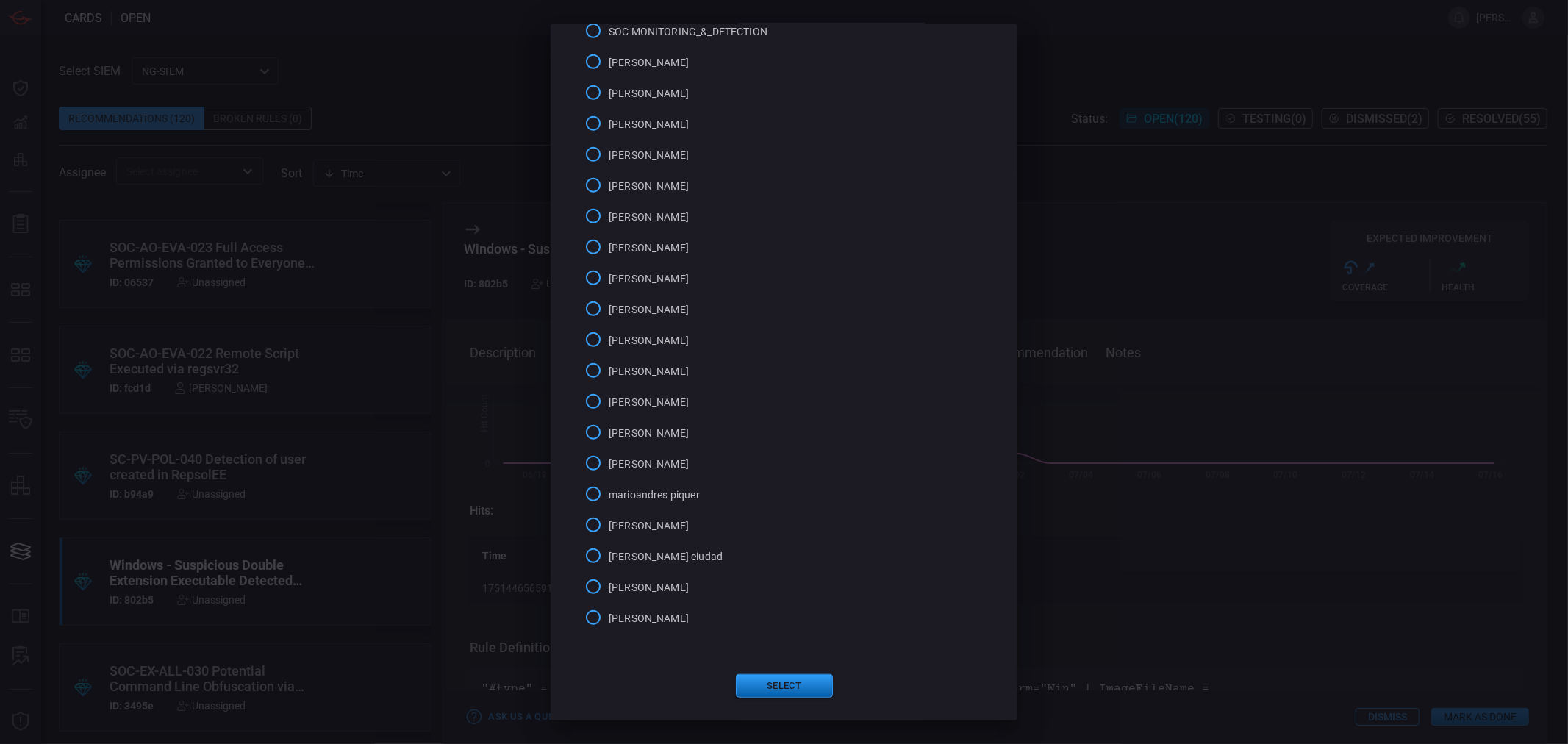
click at [788, 687] on button "Select" at bounding box center [784, 686] width 97 height 23
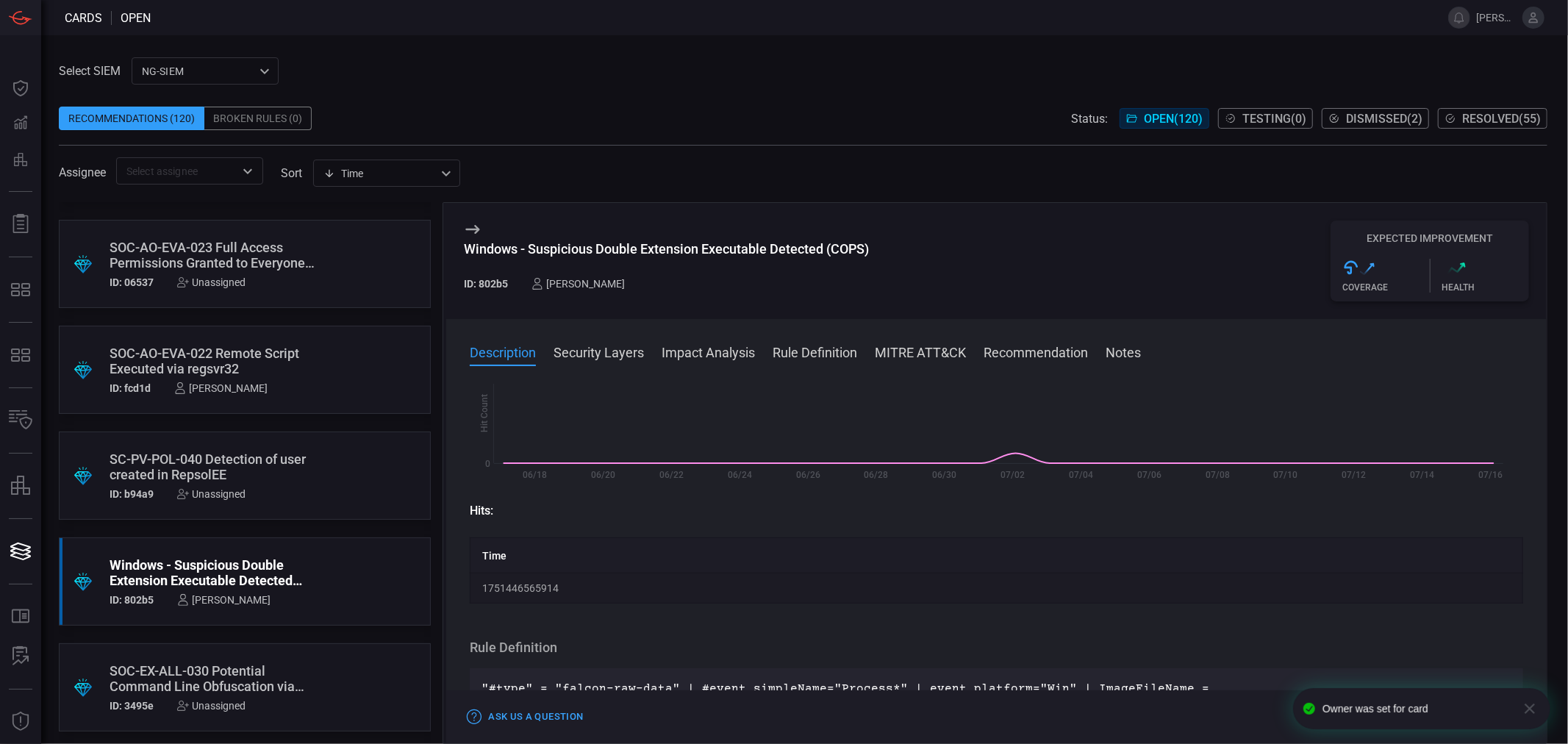
scroll to position [0, 0]
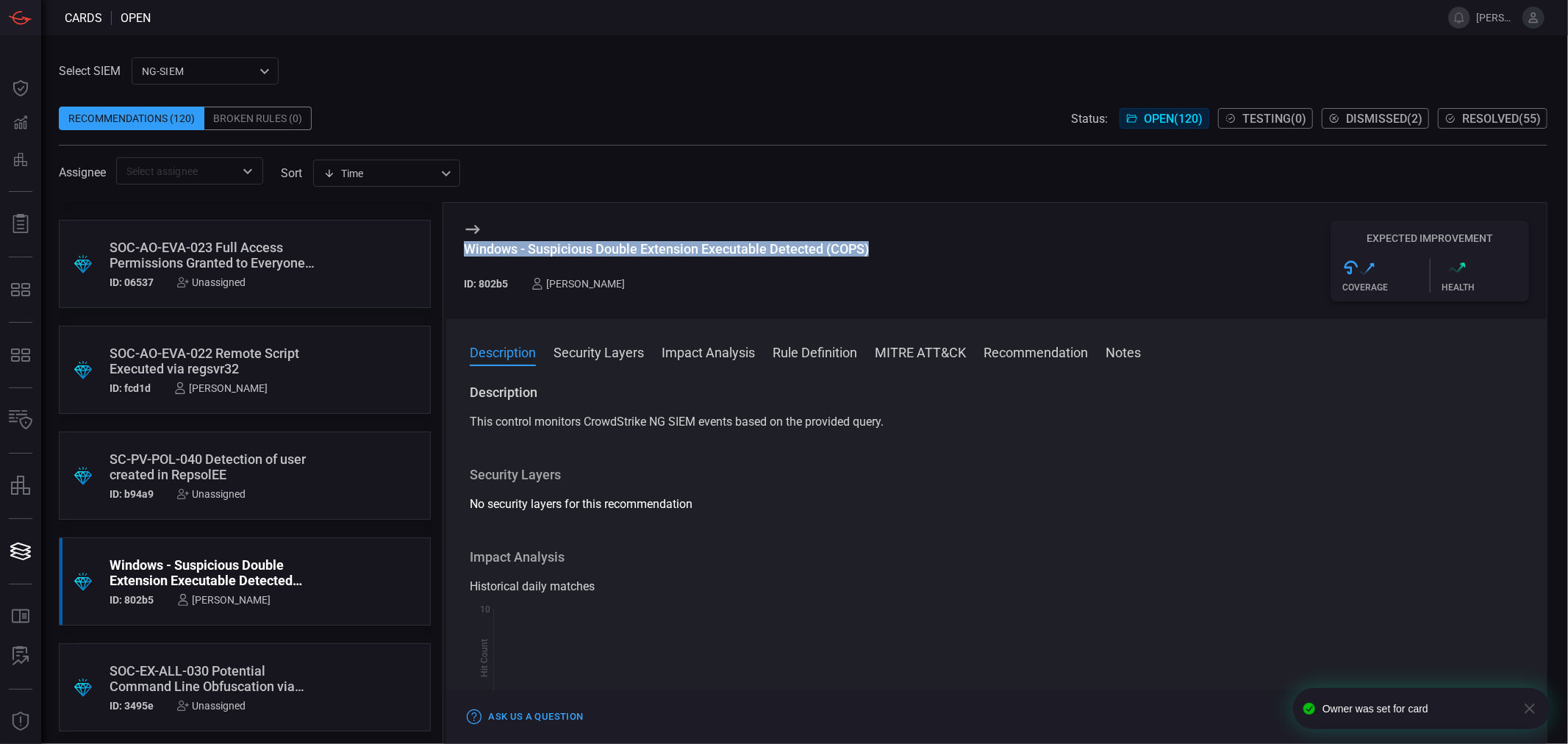
drag, startPoint x: 877, startPoint y: 251, endPoint x: 458, endPoint y: 246, distance: 419.0
click at [458, 246] on div "Windows - Suspicious Double Extension Executable Detected (COPS) ID: 802b5 [PER…" at bounding box center [997, 261] width 1101 height 117
copy div "Windows - Suspicious Double Extension Executable Detected (COPS)"
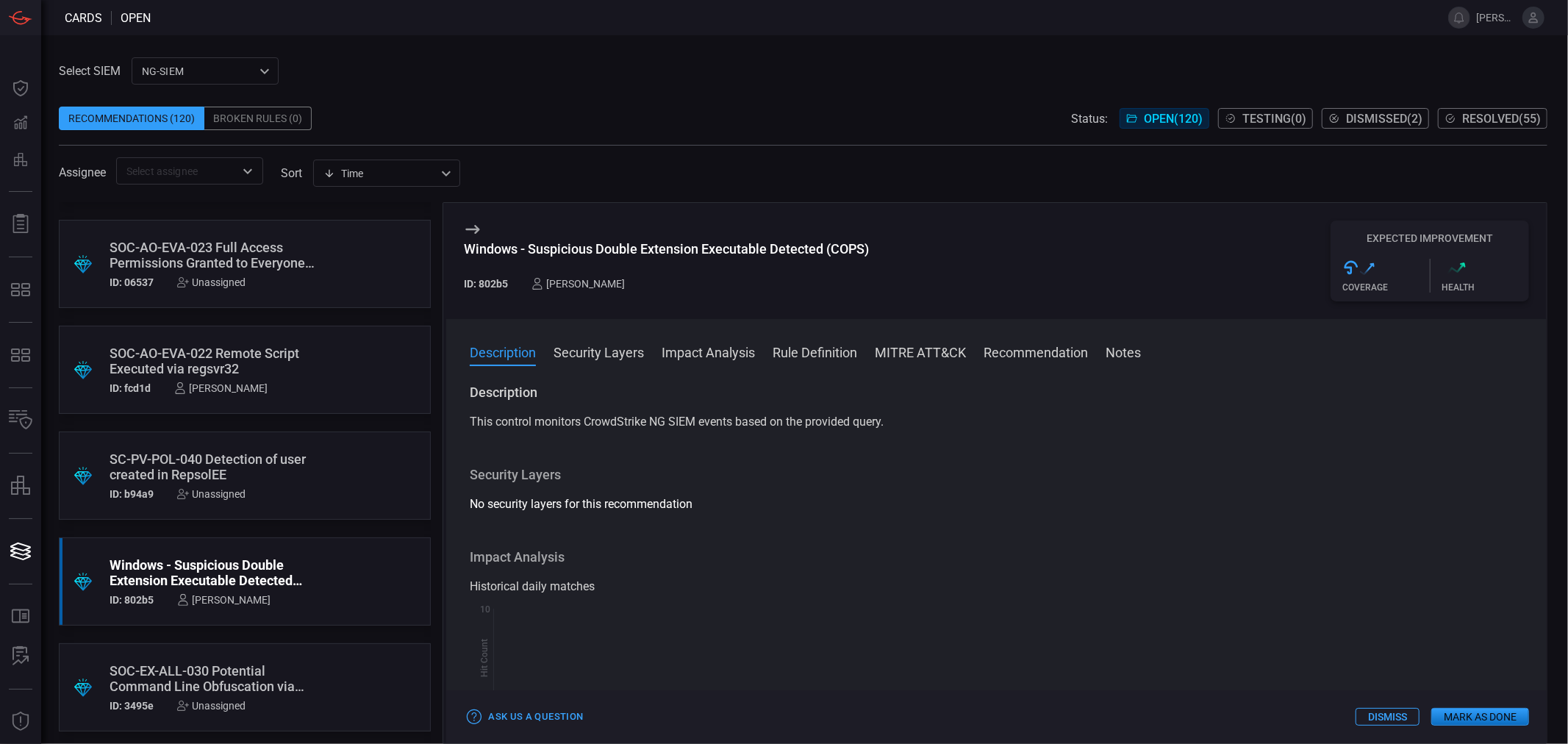
click at [566, 279] on div "[PERSON_NAME]" at bounding box center [578, 283] width 93 height 12
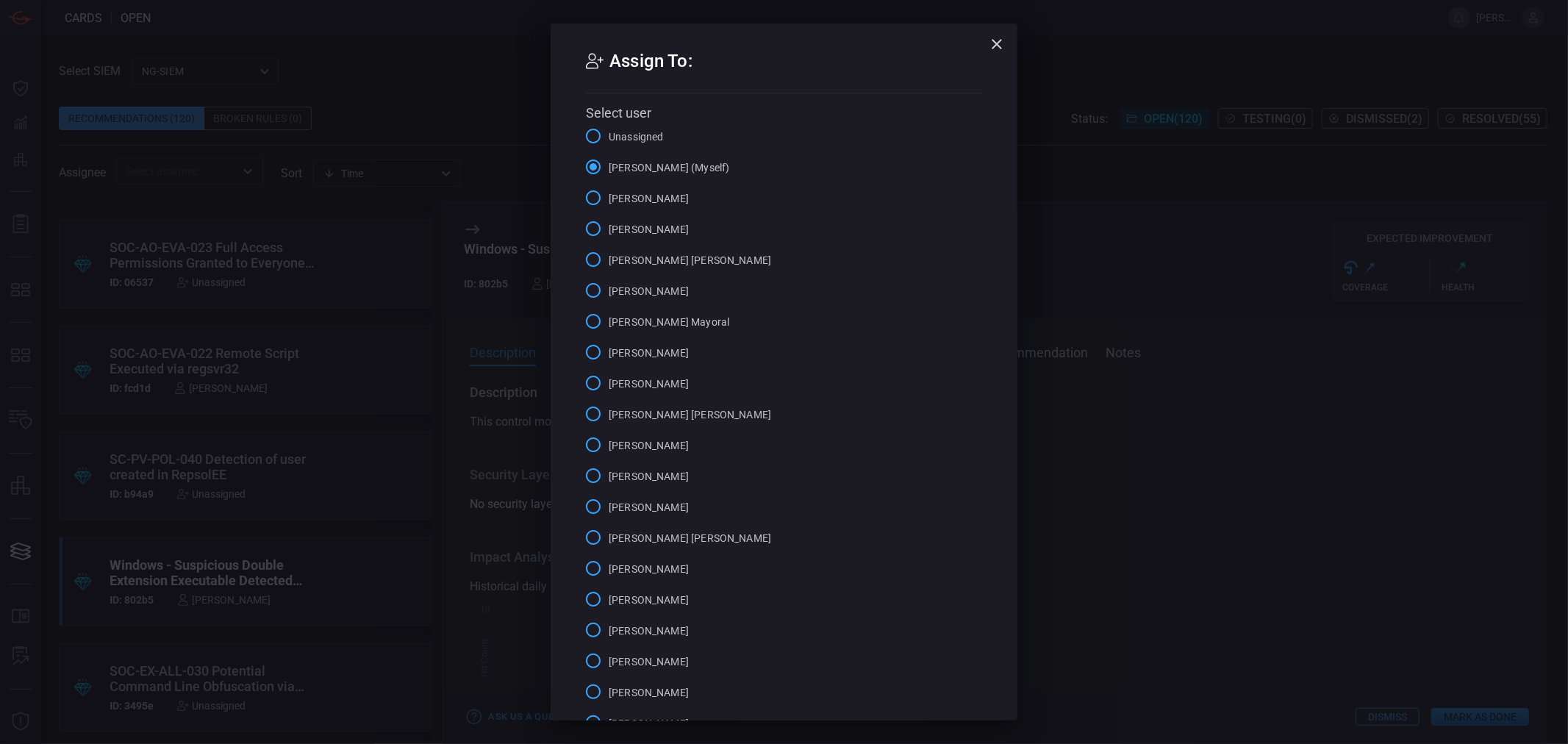
click at [634, 133] on span "Unassigned" at bounding box center [636, 136] width 55 height 15
click at [609, 133] on input "Unassigned" at bounding box center [593, 136] width 31 height 31
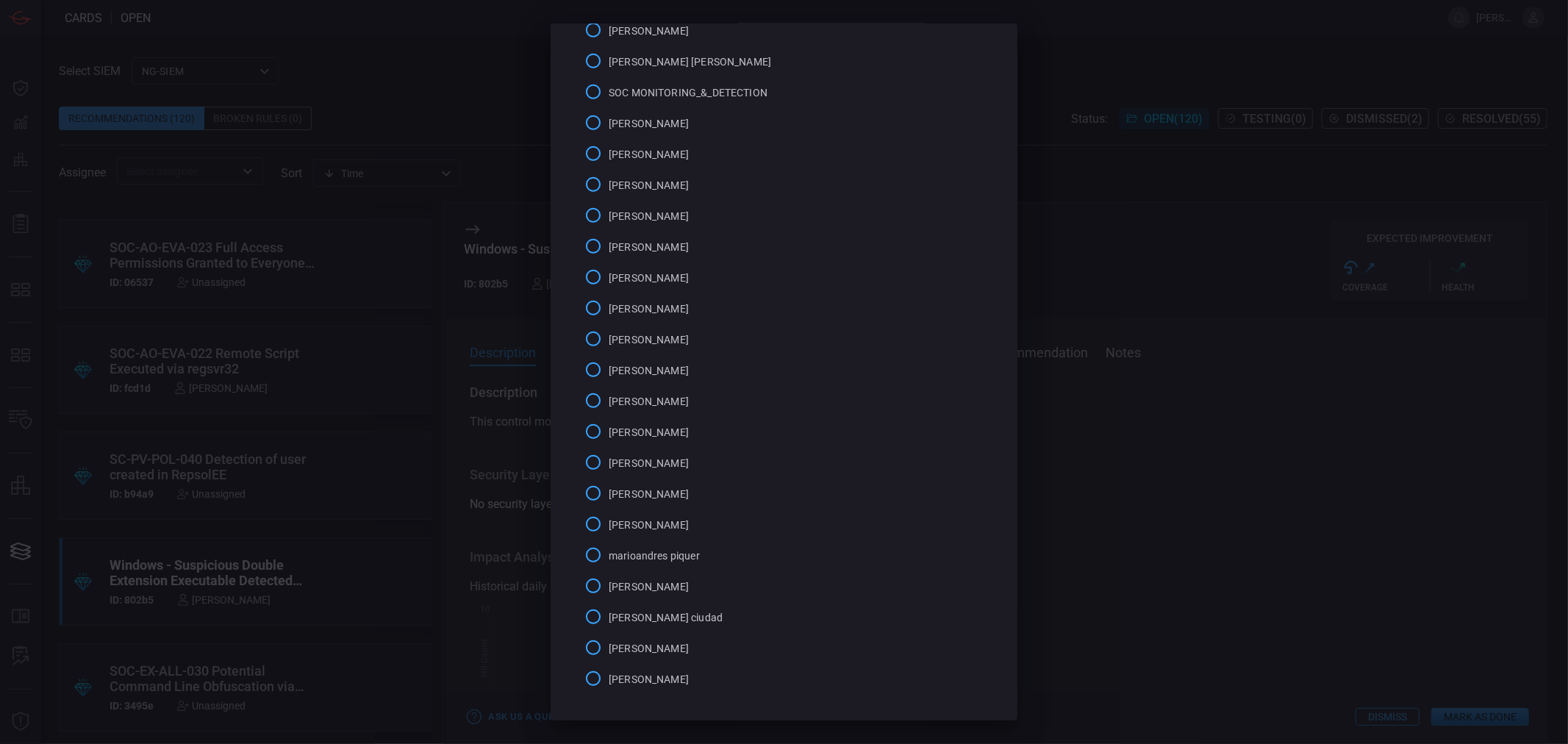
scroll to position [785, 0]
click at [784, 692] on button "Select" at bounding box center [784, 686] width 97 height 23
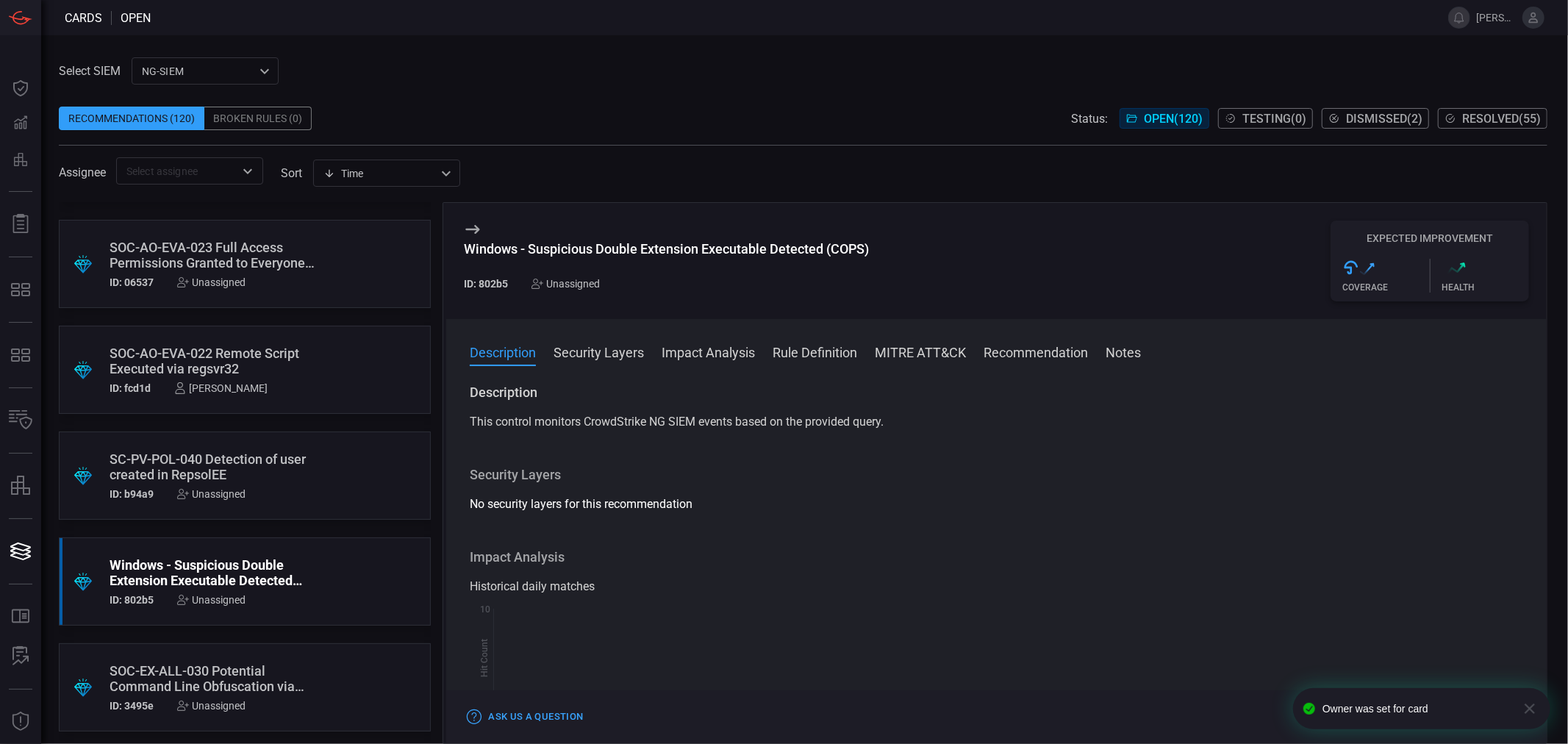
click at [247, 679] on div "SOC-EX-ALL-030 Potential Command Line Obfuscation via Unicode Characters" at bounding box center [216, 678] width 214 height 31
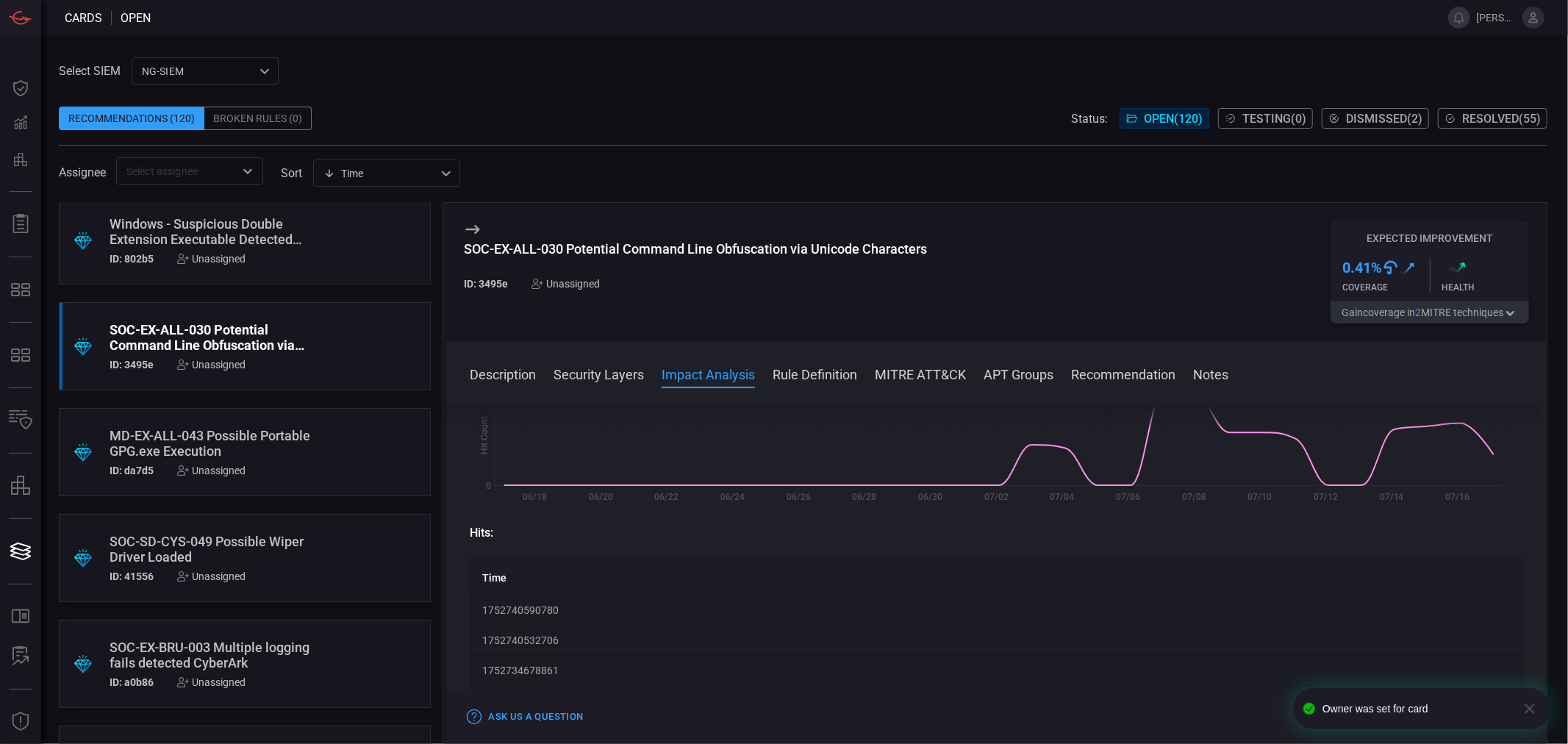
scroll to position [2614, 0]
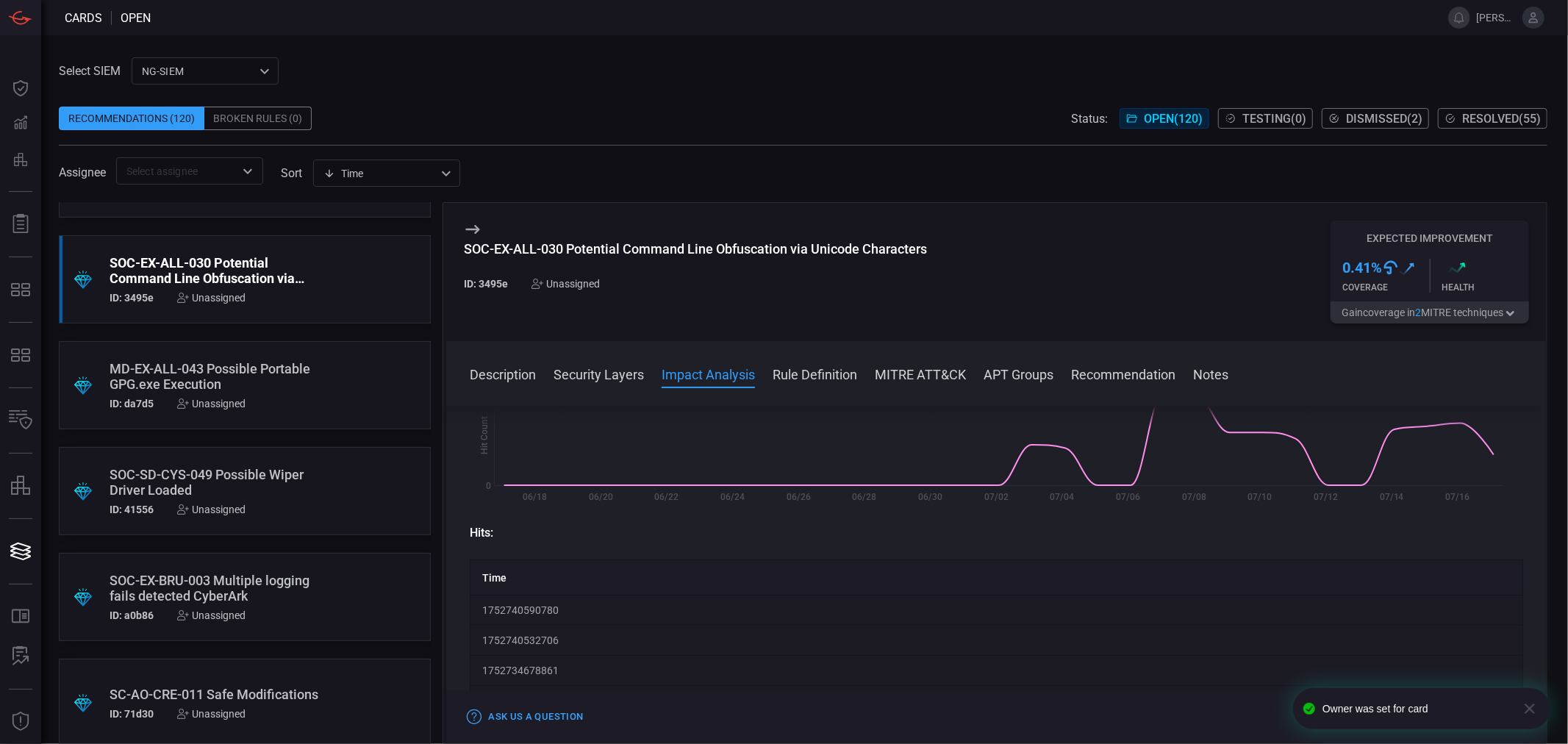
click at [225, 358] on div ".suggested_cards_icon{fill:url(#suggested_cards_icon);} MD-EX-ALL-043 Possible …" at bounding box center [245, 384] width 372 height 88
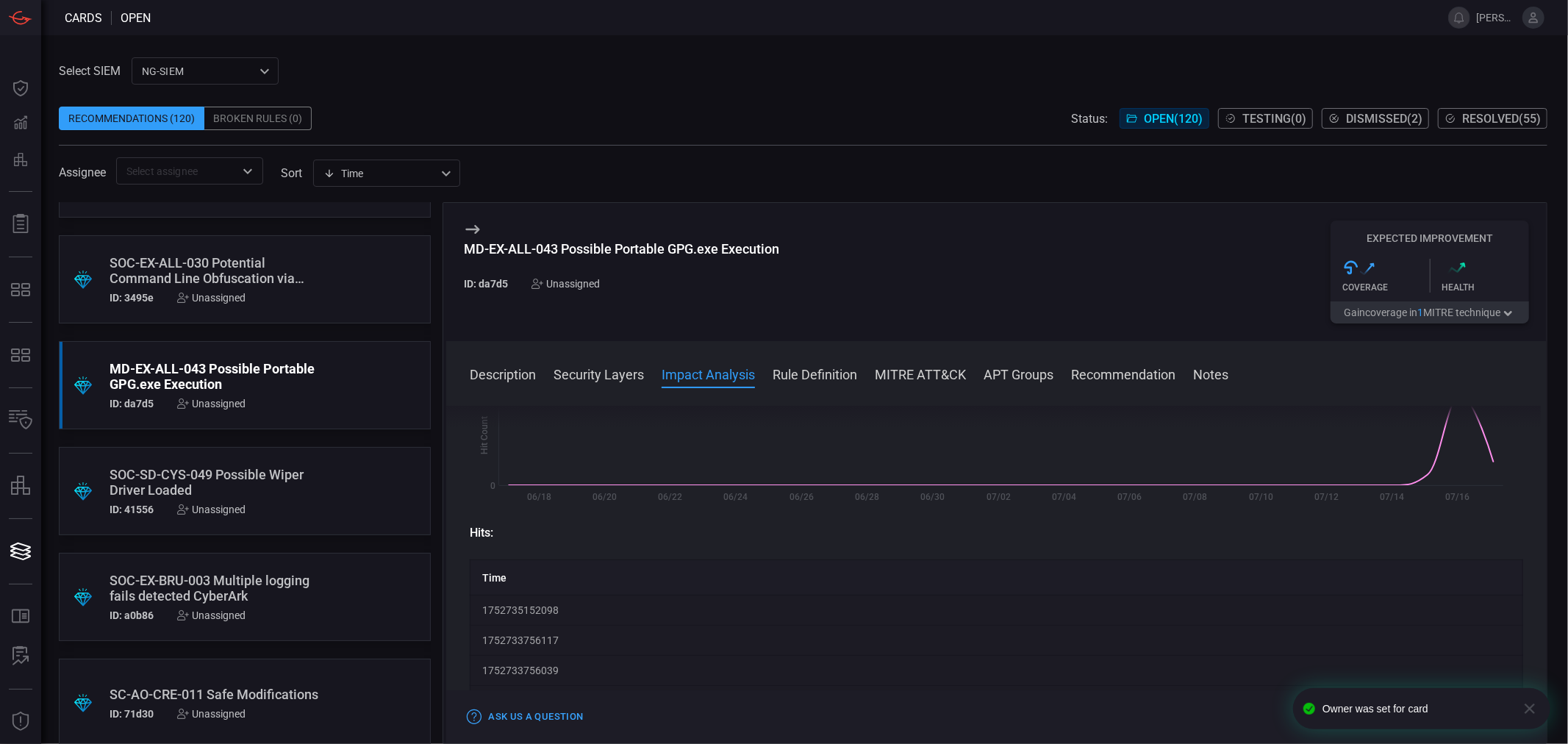
scroll to position [163, 0]
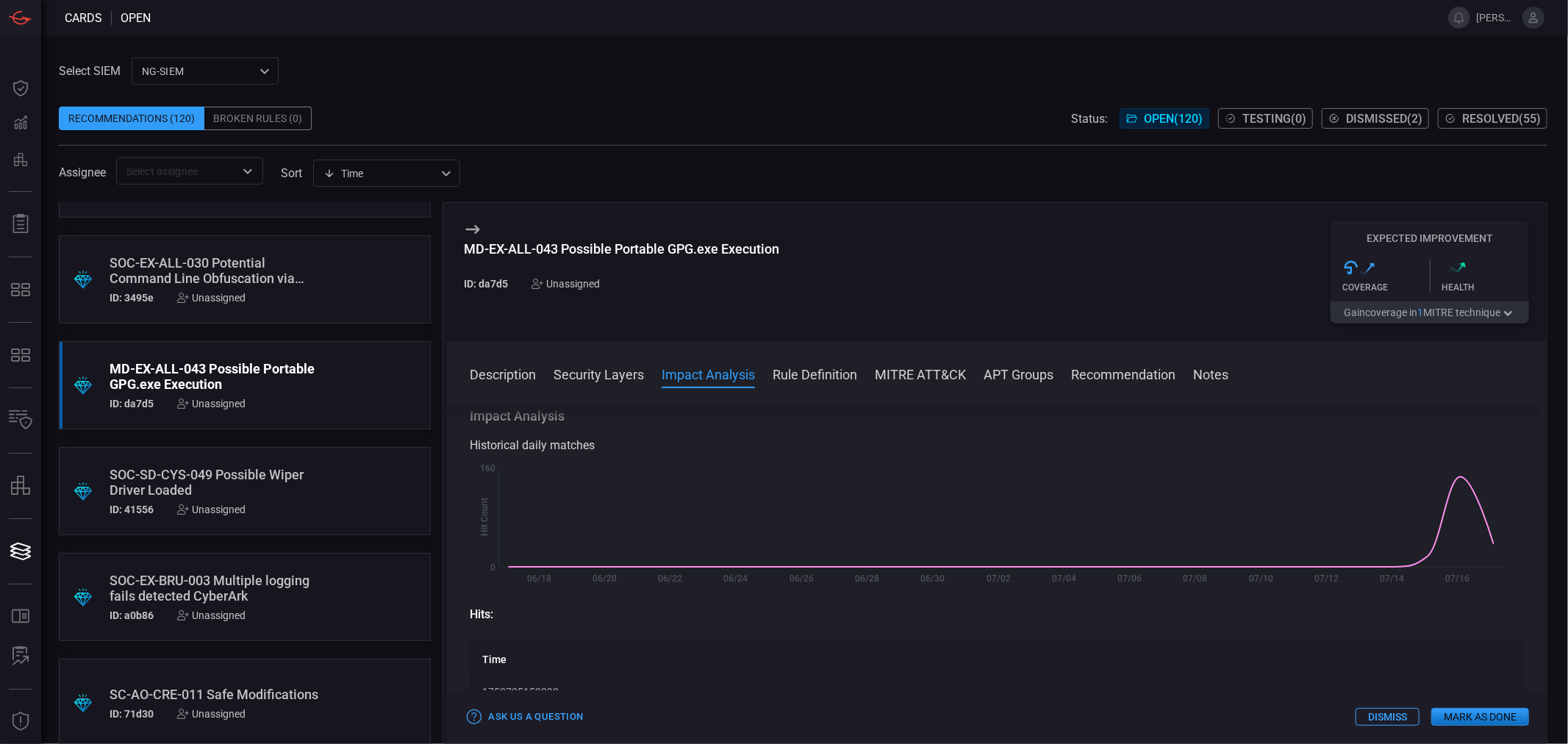
click at [804, 375] on button "Rule Definition" at bounding box center [814, 374] width 85 height 18
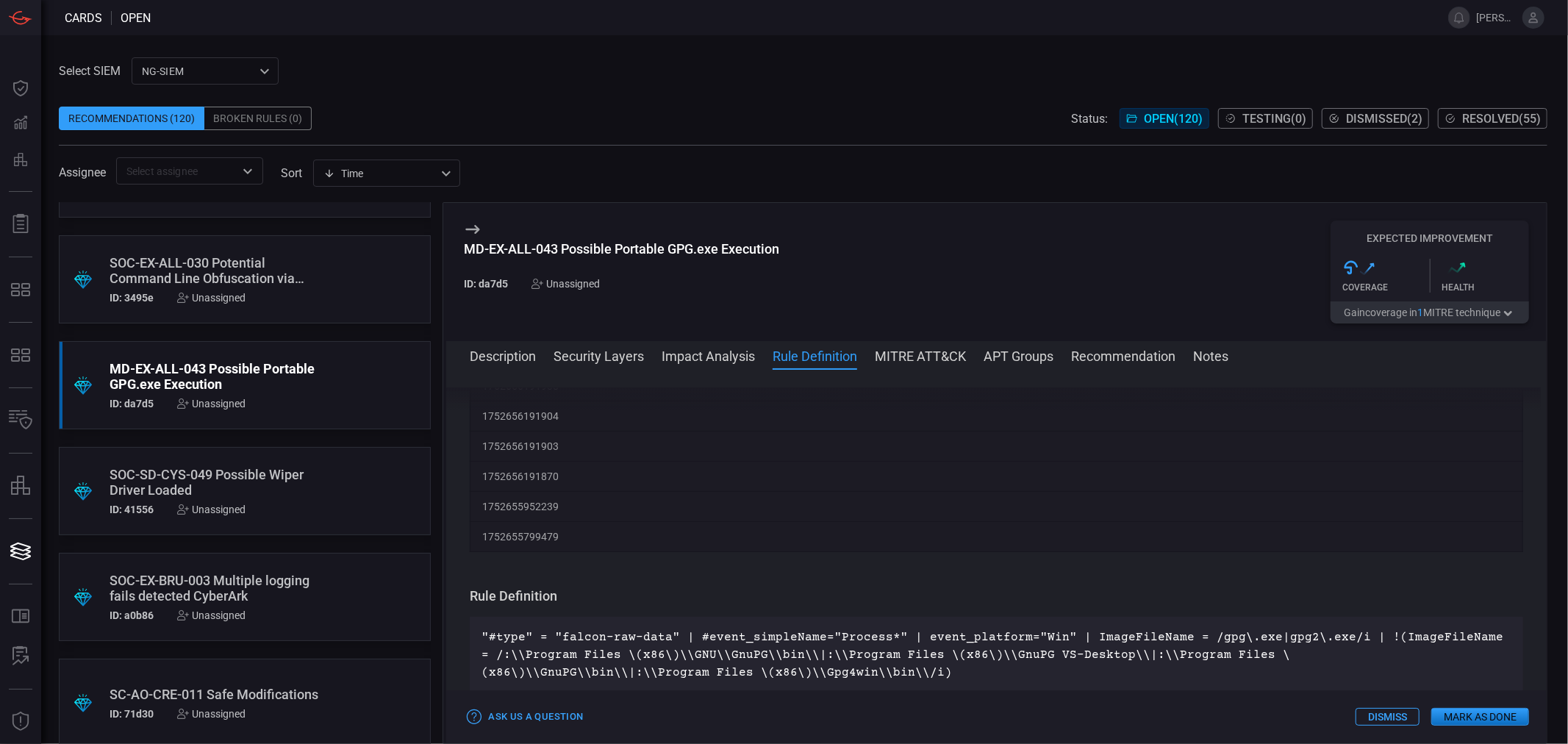
scroll to position [3475, 0]
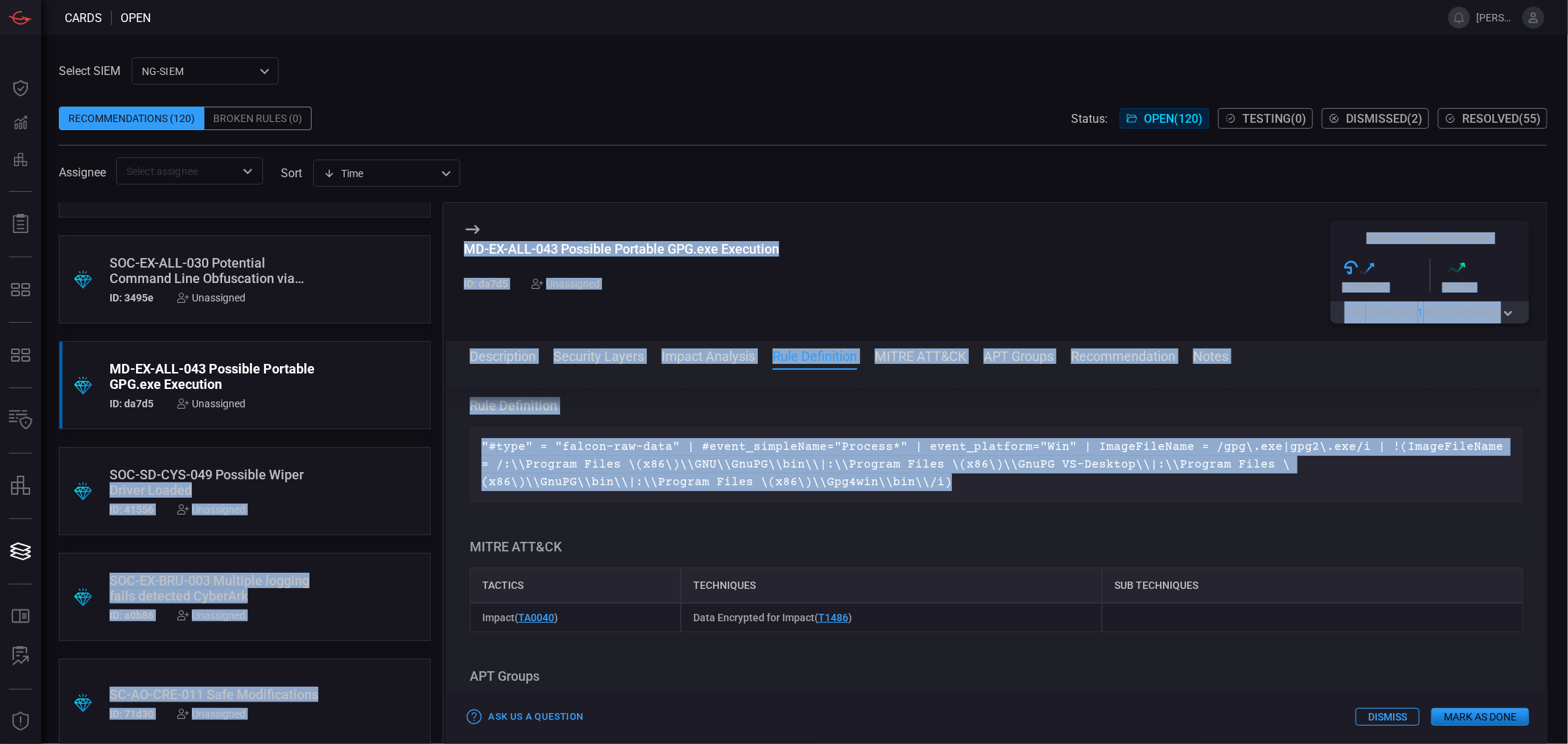
drag, startPoint x: 725, startPoint y: 487, endPoint x: 413, endPoint y: 450, distance: 314.2
click at [413, 450] on div ".suggested_cards_icon{fill:url(#suggested_cards_icon);} SOC-AO-PER-067 Suspicio…" at bounding box center [803, 473] width 1489 height 542
click at [573, 458] on p ""#type" = "falcon-raw-data" | #event_simpleName="Process*" | event_platform="Wi…" at bounding box center [997, 464] width 1031 height 53
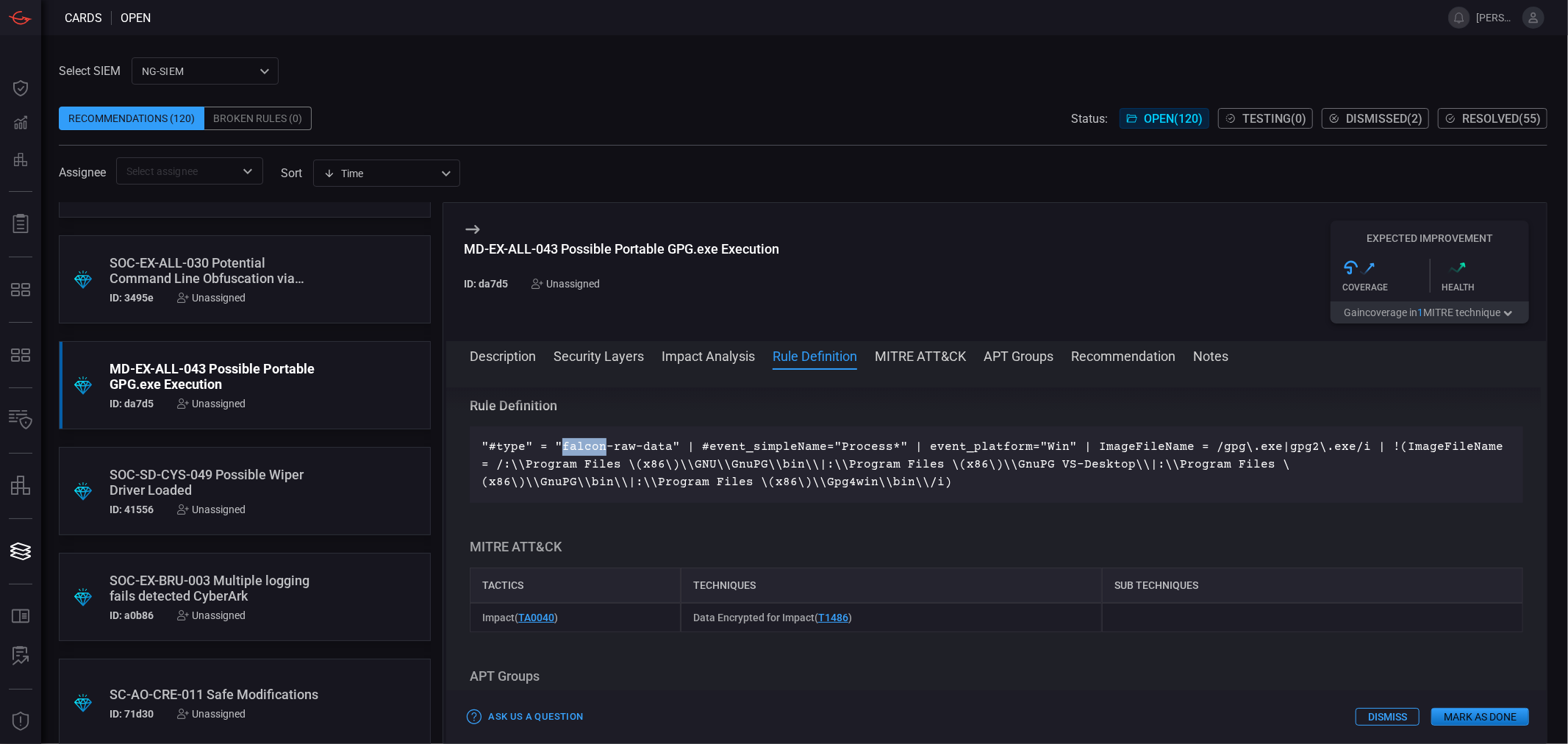
click at [573, 458] on p ""#type" = "falcon-raw-data" | #event_simpleName="Process*" | event_platform="Wi…" at bounding box center [997, 464] width 1031 height 53
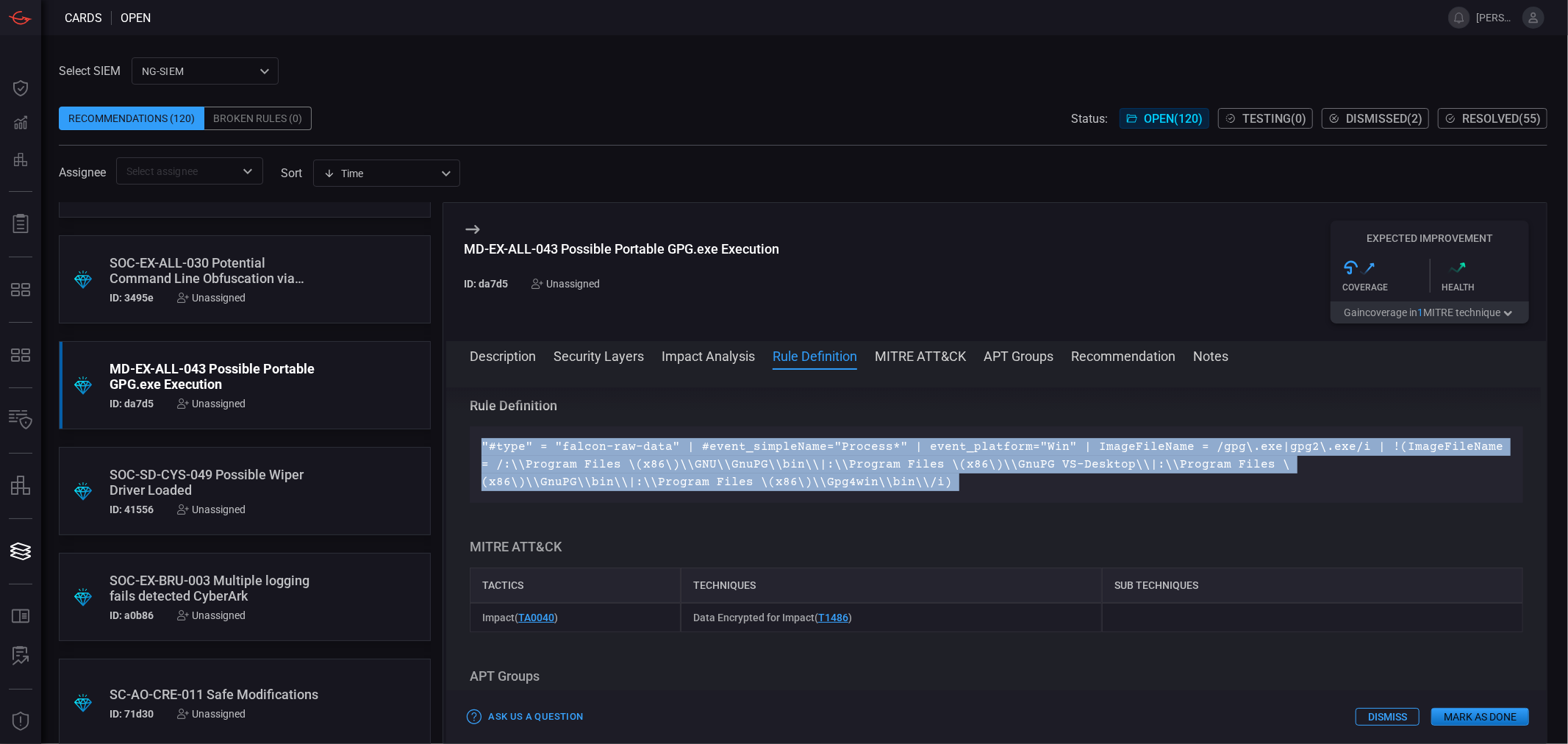
click at [573, 458] on p ""#type" = "falcon-raw-data" | #event_simpleName="Process*" | event_platform="Wi…" at bounding box center [997, 464] width 1031 height 53
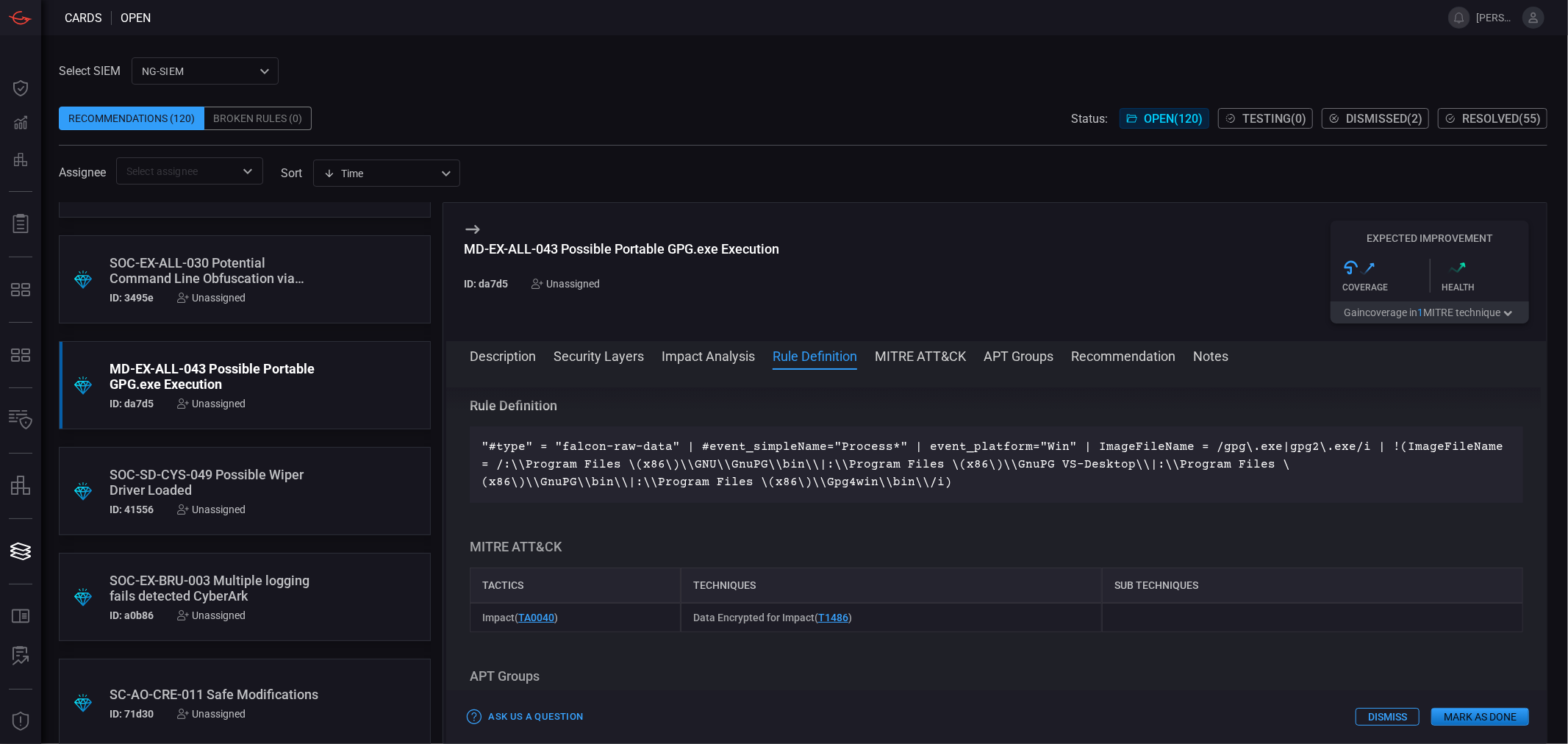
click at [222, 479] on div "SOC-SD-CYS-049 Possible Wiper Driver Loaded" at bounding box center [216, 482] width 214 height 31
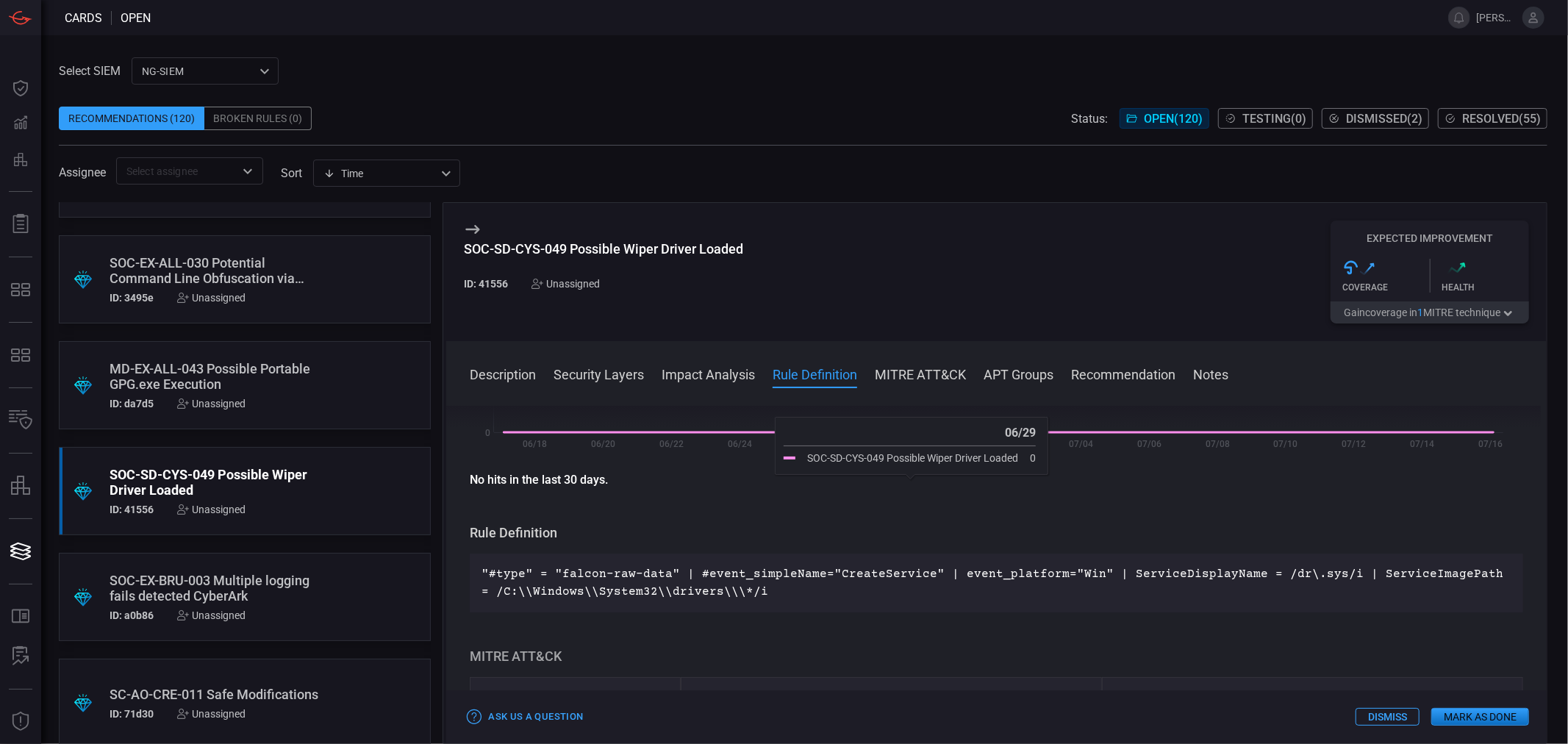
scroll to position [327, 0]
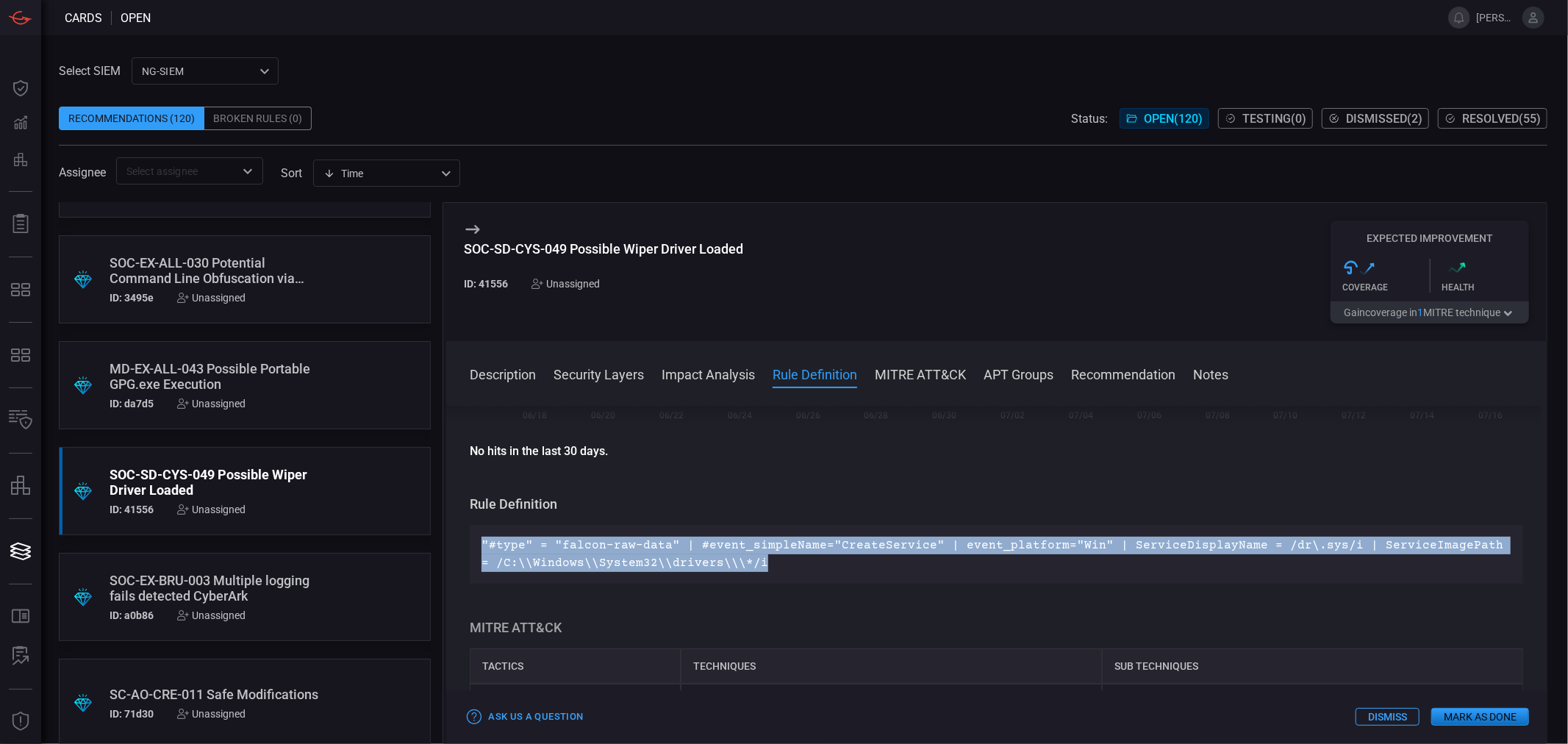
drag, startPoint x: 756, startPoint y: 561, endPoint x: 456, endPoint y: 530, distance: 301.6
click at [456, 530] on div "Description This control monitors CrowdStrike NG SIEM events based on the provi…" at bounding box center [997, 571] width 1101 height 332
copy p ""#type" = "falcon-raw-data" | #event_simpleName="CreateService" | event_platfor…"
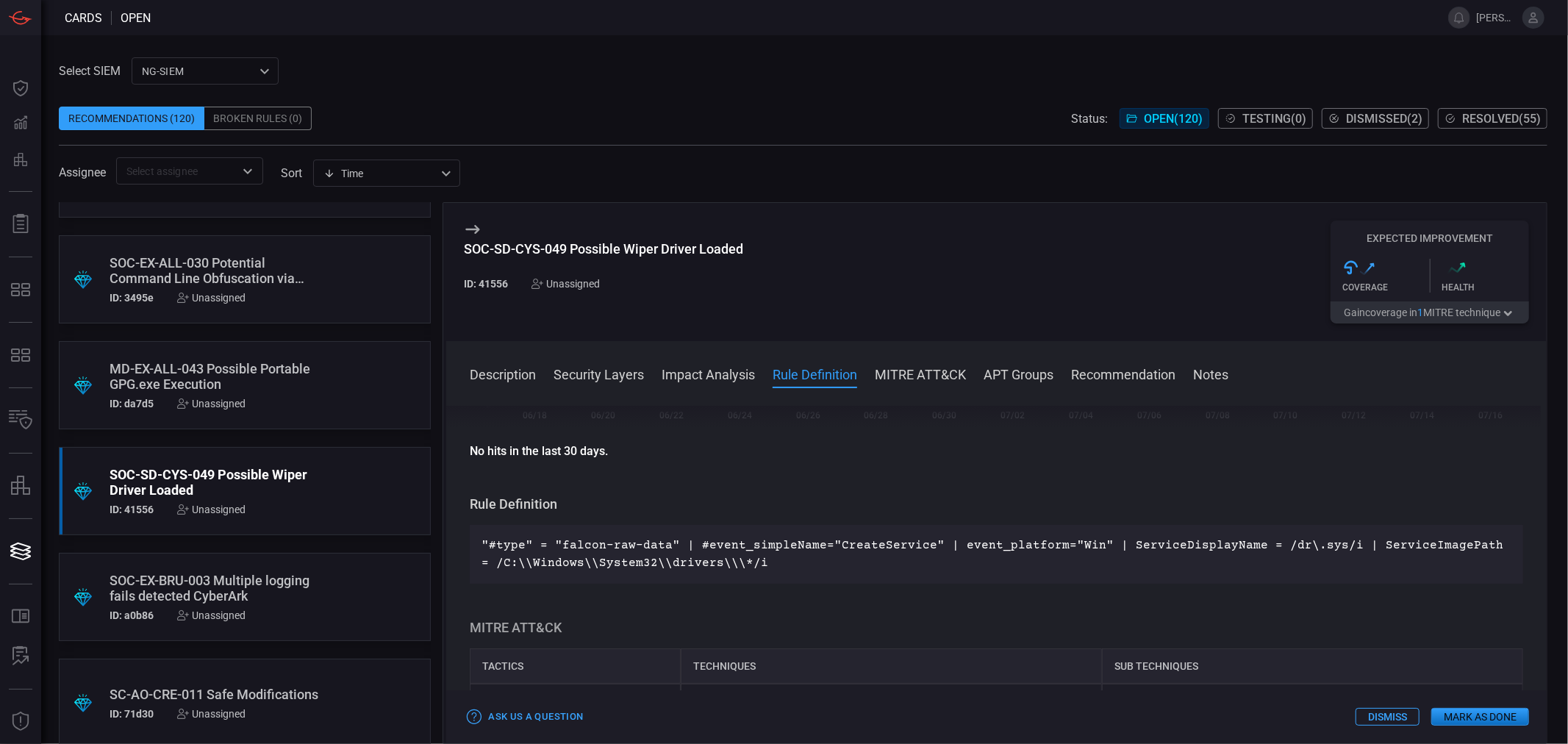
click at [562, 247] on div "SOC-SD-CYS-049 Possible Wiper Driver Loaded" at bounding box center [603, 248] width 279 height 15
drag, startPoint x: 568, startPoint y: 247, endPoint x: 457, endPoint y: 250, distance: 111.0
click at [457, 250] on div "SOC-SD-CYS-049 Possible Wiper Driver Loaded ID: 41556 Unassigned Expected Impro…" at bounding box center [997, 271] width 1101 height 138
copy div "SOC-SD-CYS-049"
click at [226, 509] on div "Unassigned" at bounding box center [211, 509] width 69 height 12
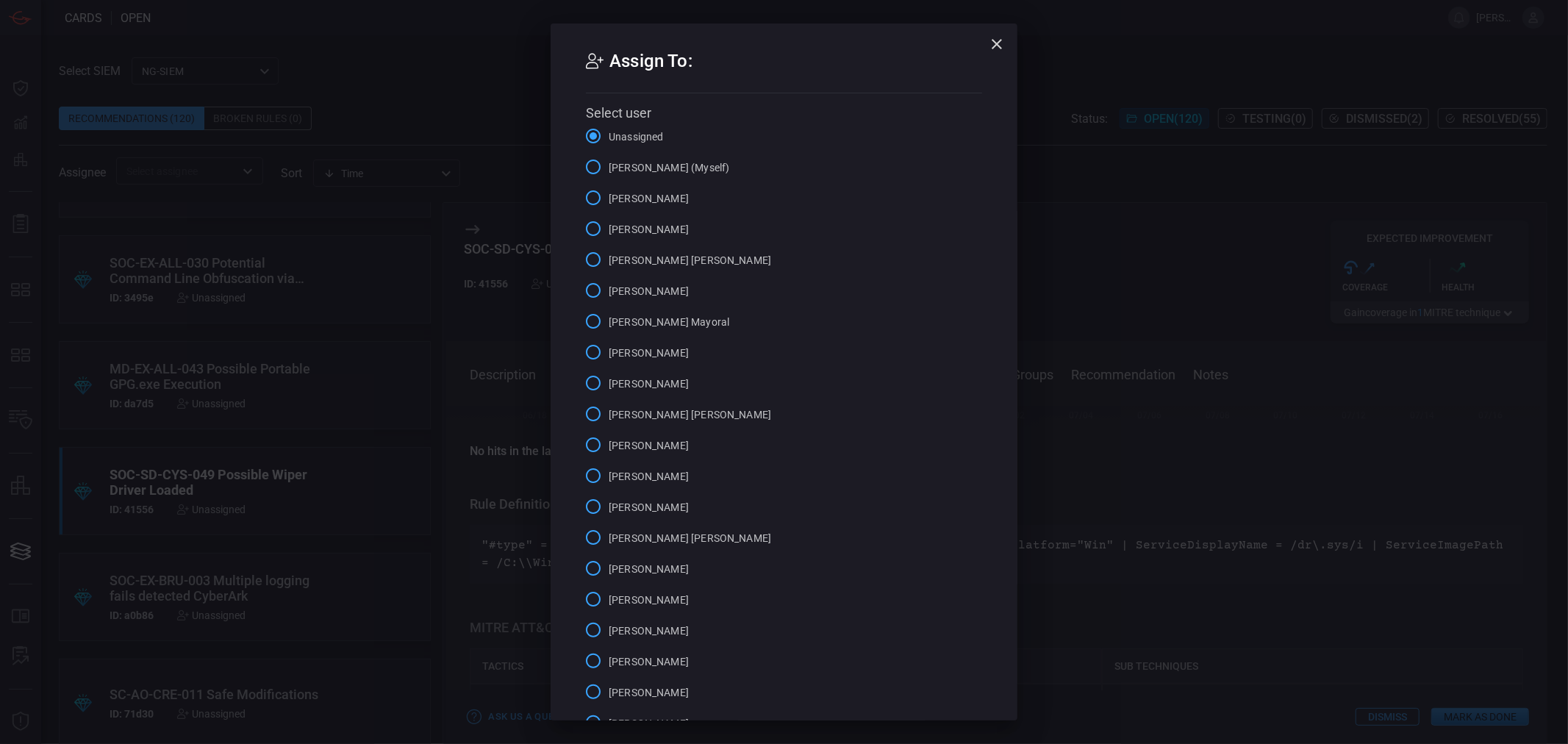
click at [585, 230] on input "[PERSON_NAME]" at bounding box center [593, 229] width 31 height 31
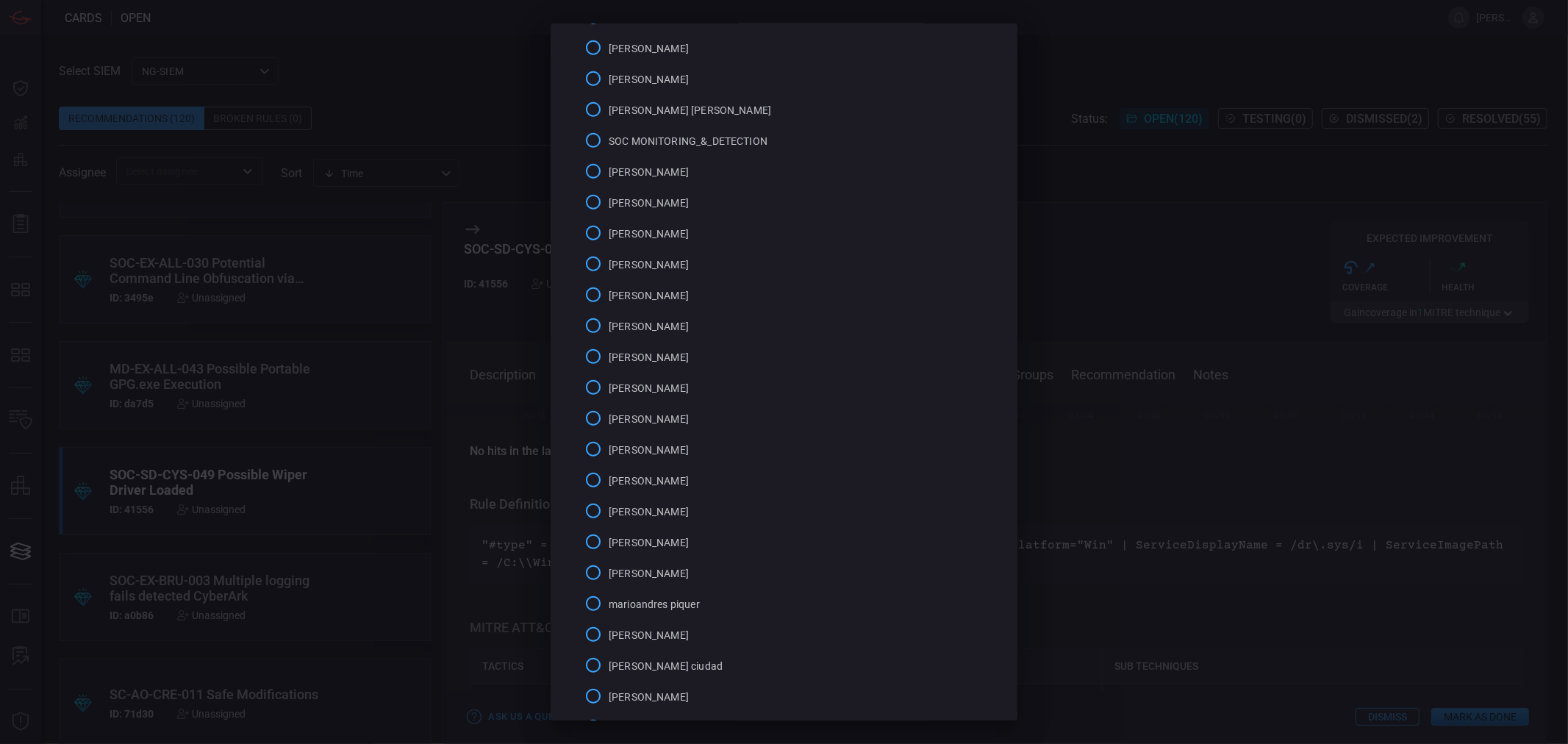
scroll to position [785, 0]
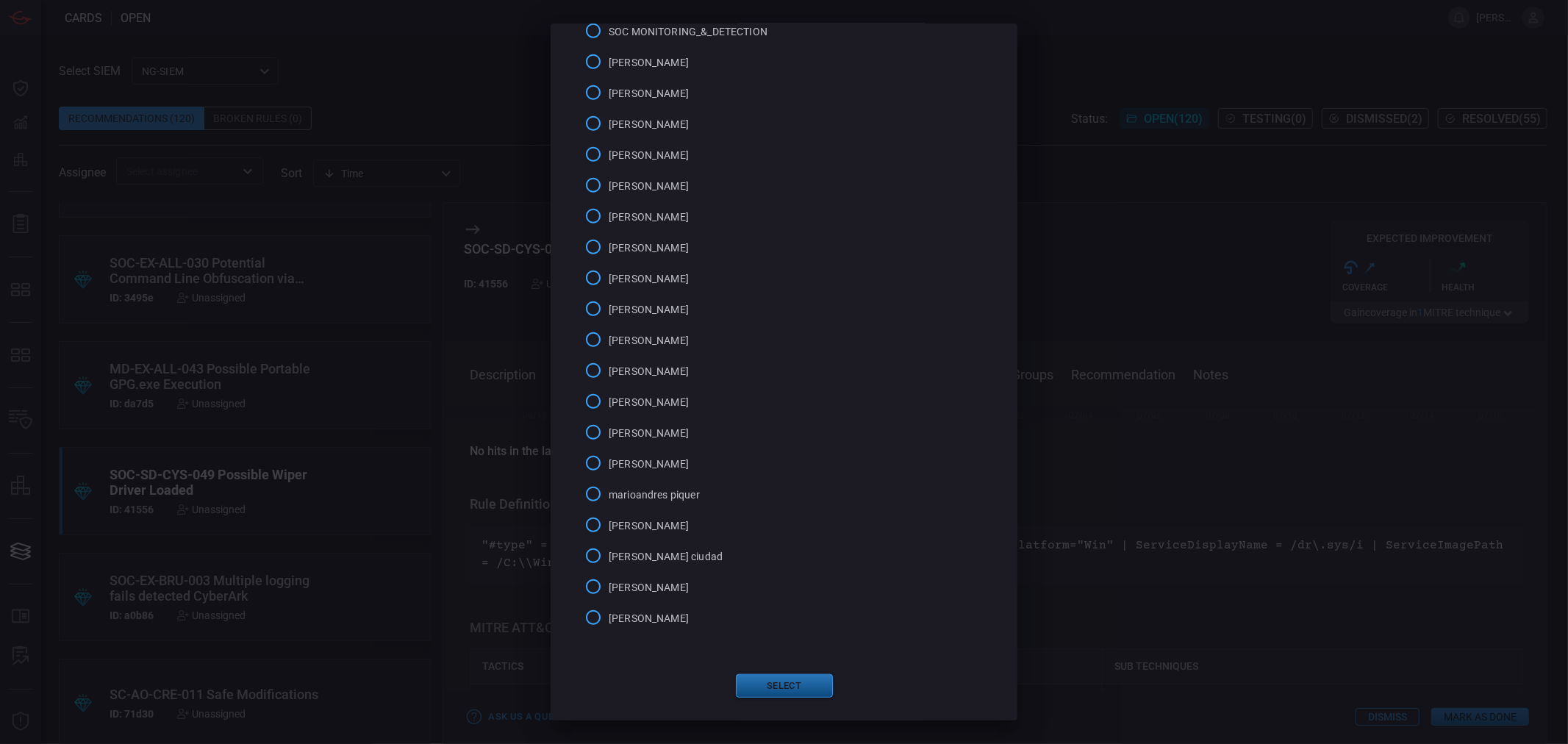
click at [768, 688] on button "Select" at bounding box center [784, 686] width 97 height 23
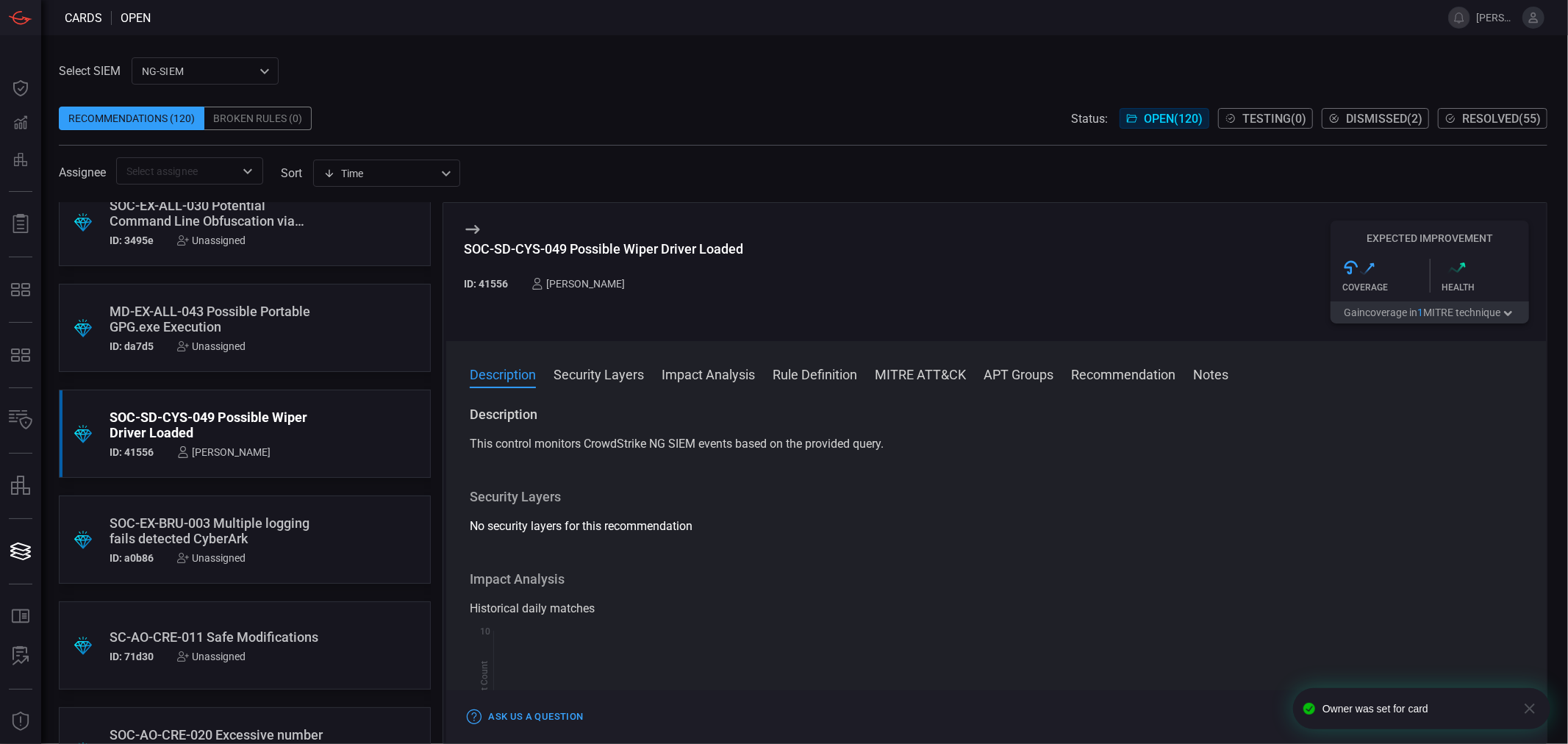
scroll to position [2696, 0]
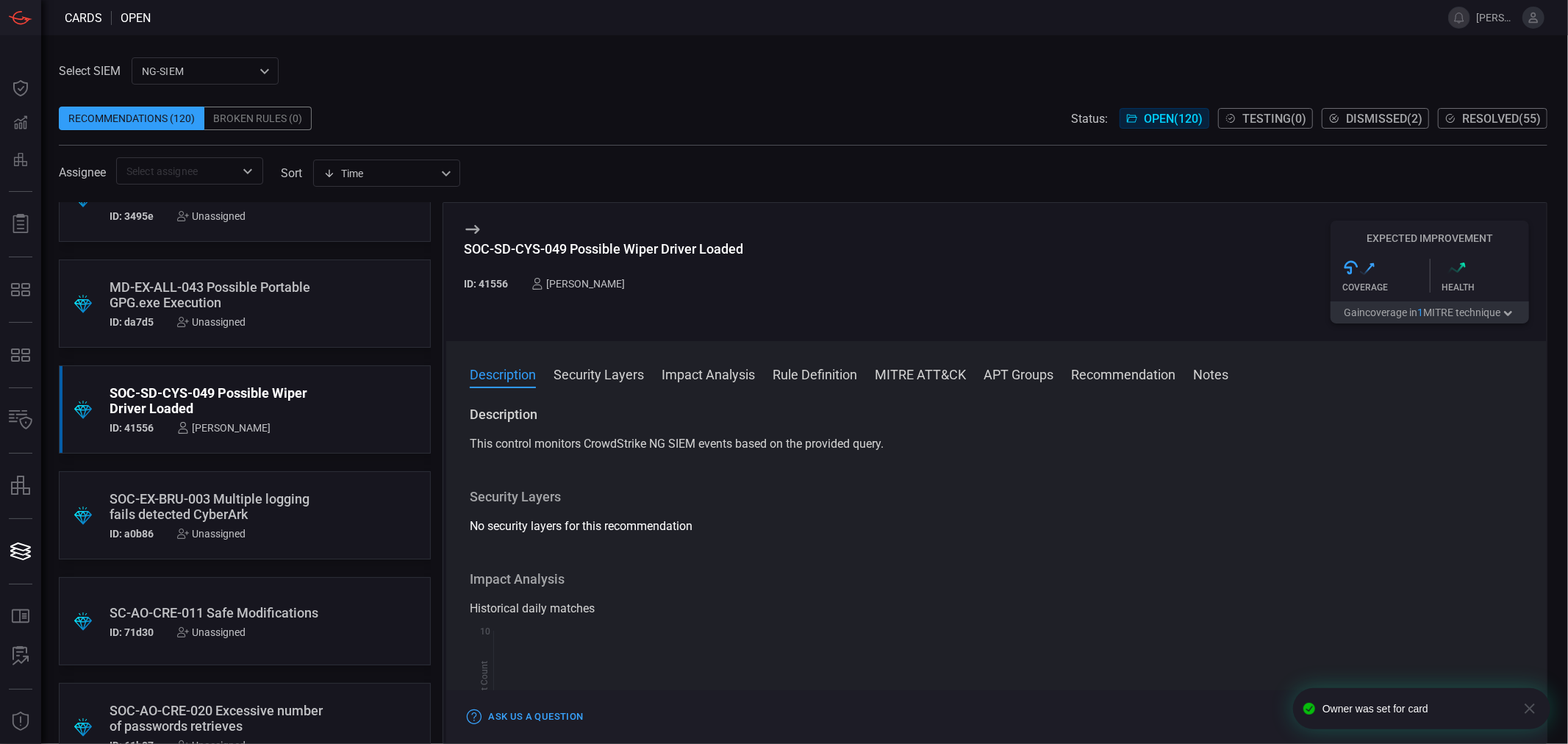
click at [199, 606] on div "SC-AO-CRE-011 Safe Modifications" at bounding box center [216, 612] width 214 height 15
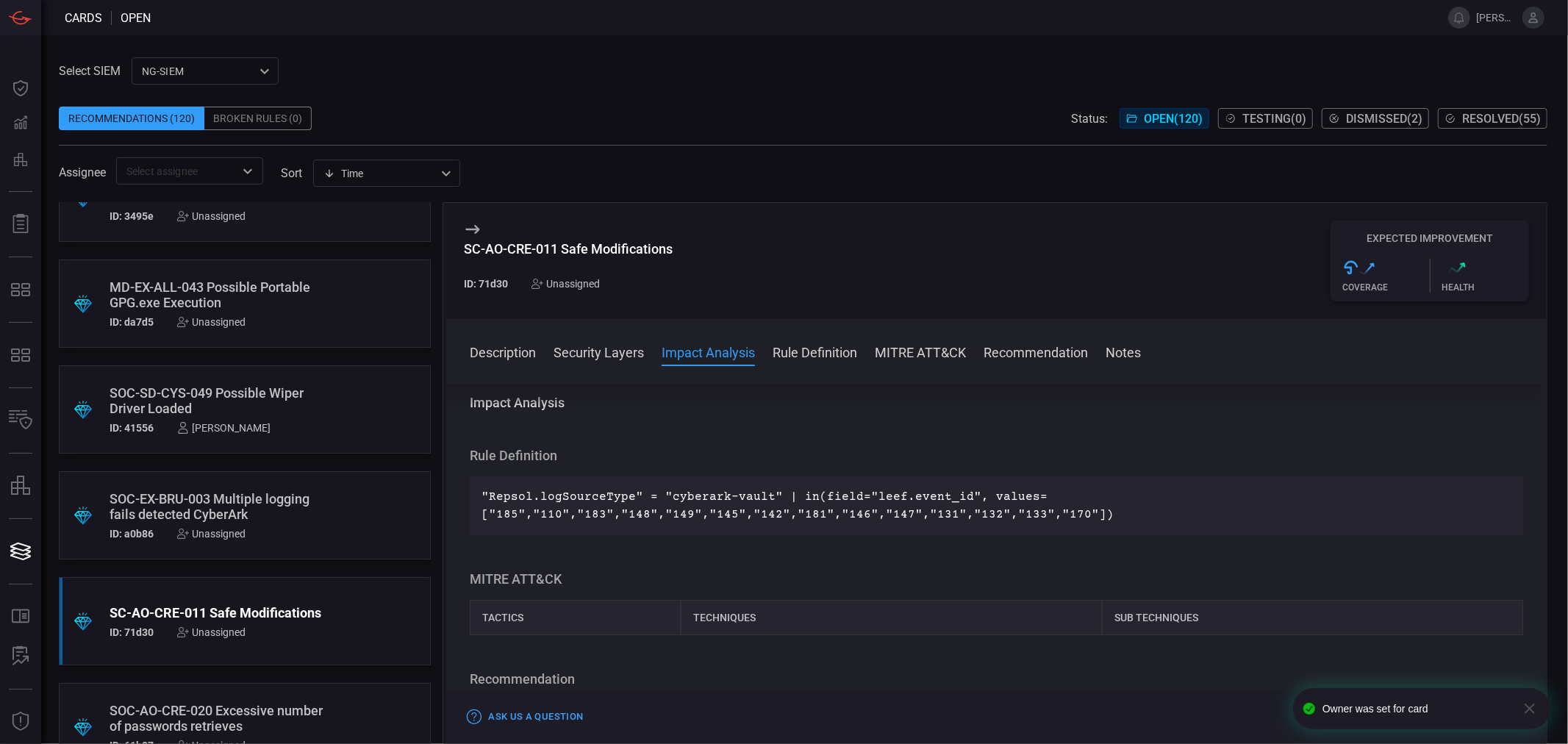
scroll to position [163, 0]
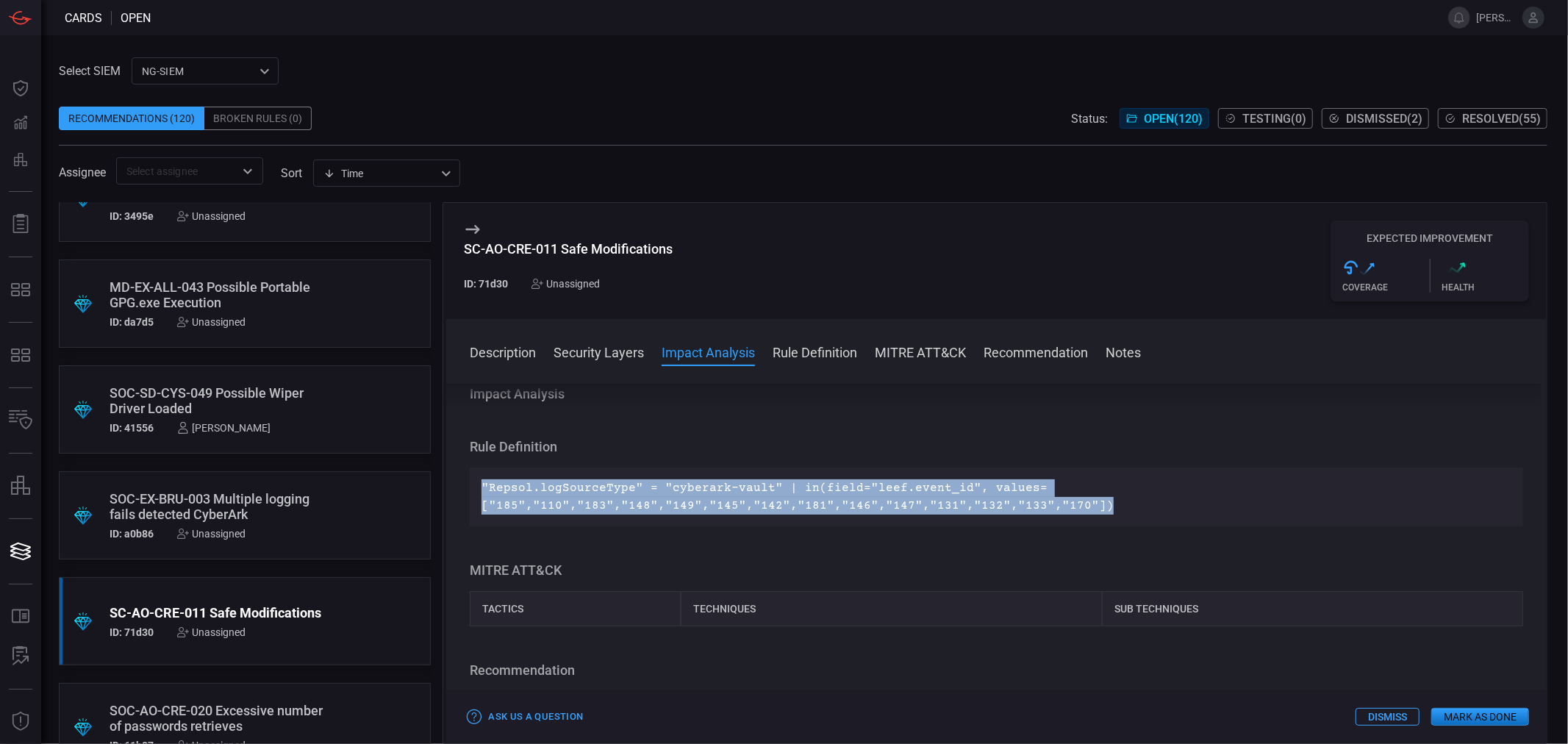
drag, startPoint x: 1089, startPoint y: 501, endPoint x: 472, endPoint y: 489, distance: 617.1
click at [472, 489] on div ""Repsol.logSourceType" = "cyberark-vault" | in(field="leef.event_id", values=["…" at bounding box center [997, 497] width 1054 height 59
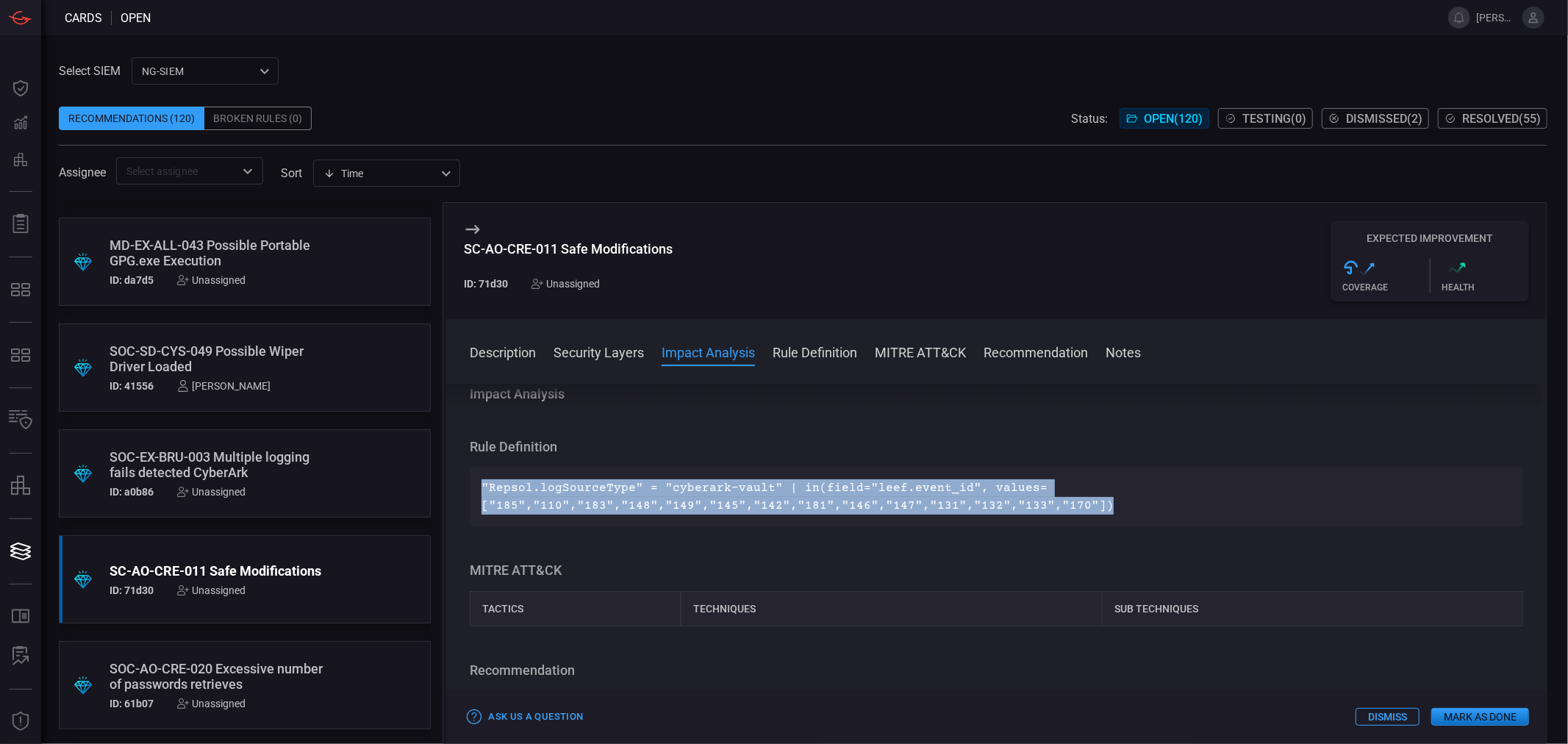
scroll to position [2778, 0]
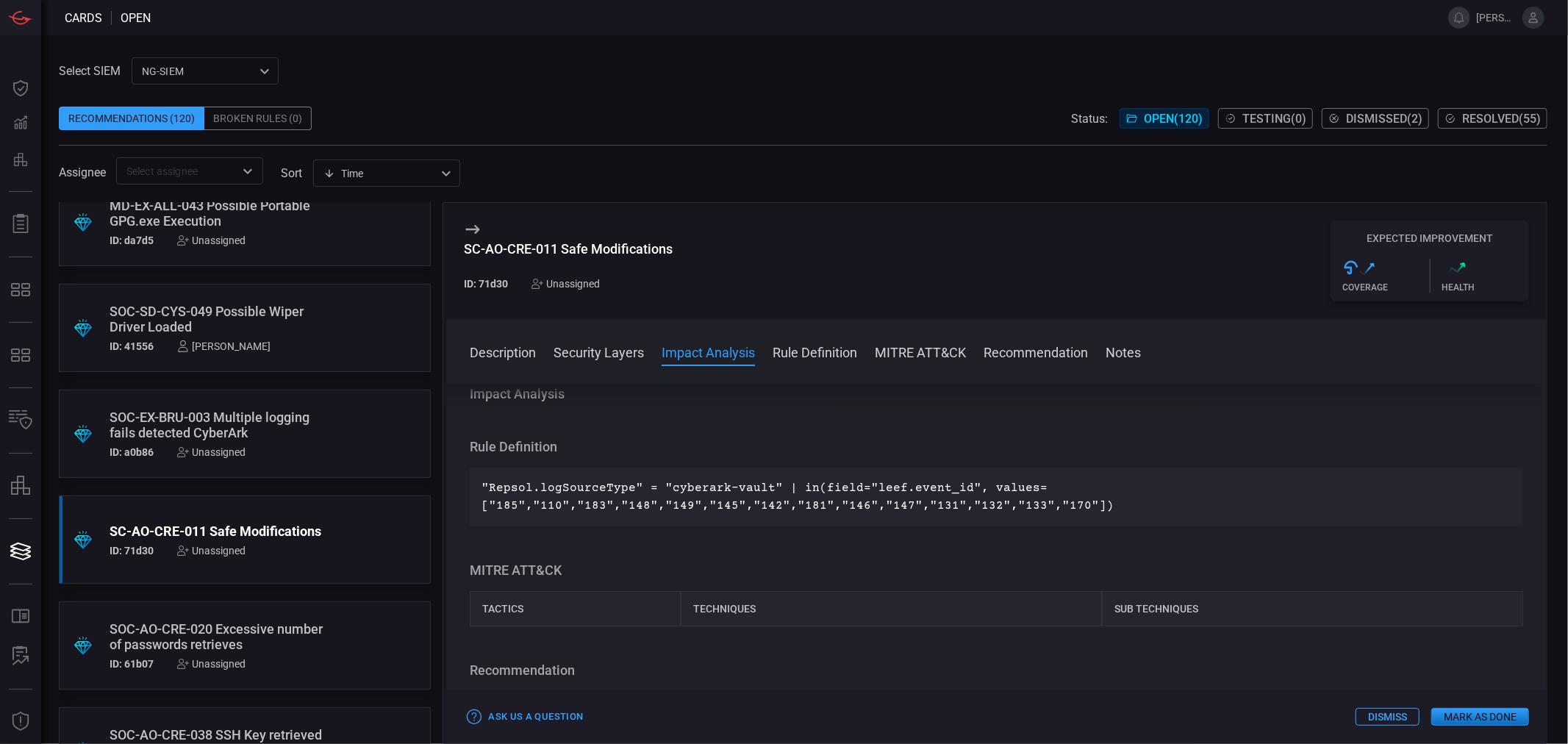
click at [255, 641] on div "SOC-AO-CRE-020 Excessive number of passwords retrieves" at bounding box center [216, 636] width 214 height 31
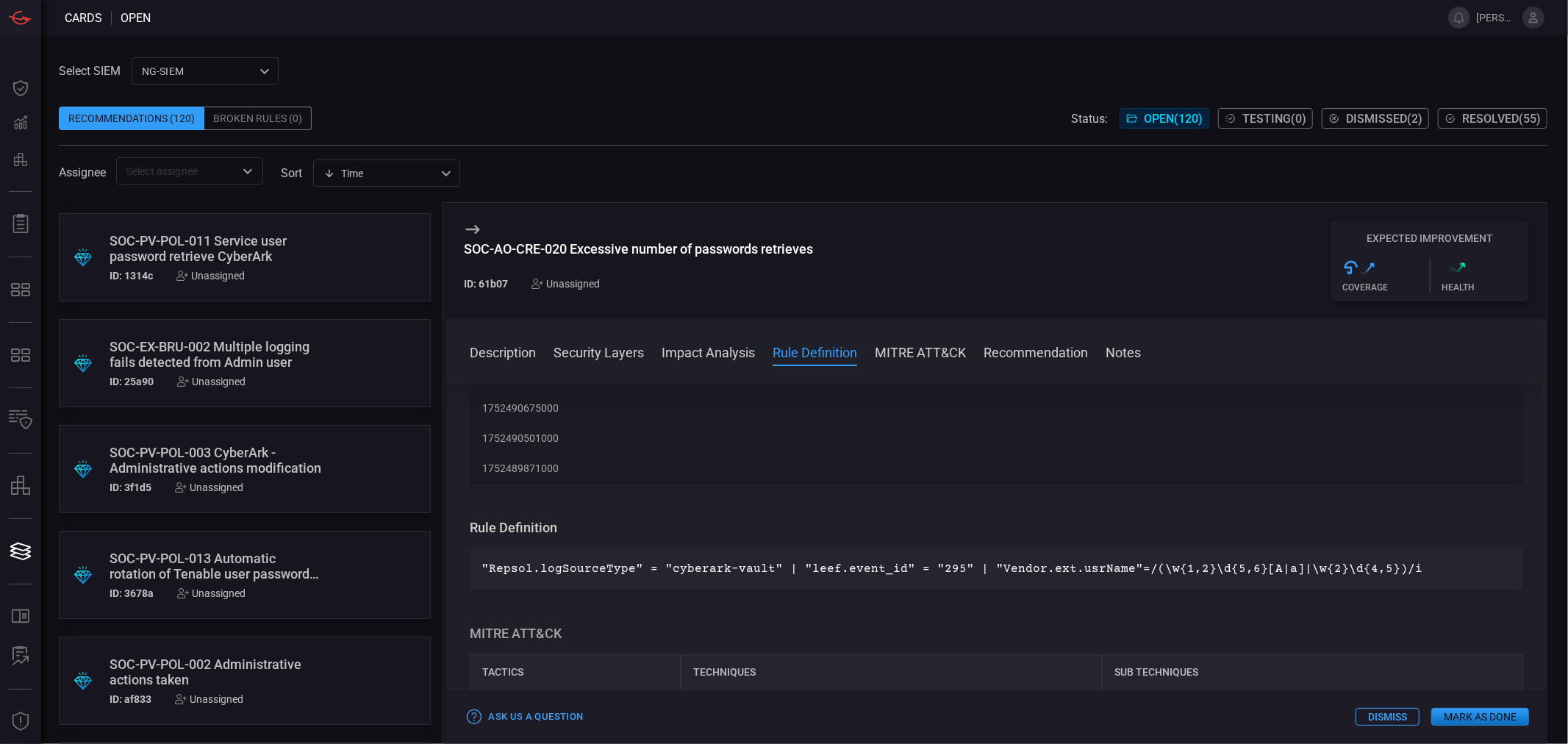
scroll to position [3758, 0]
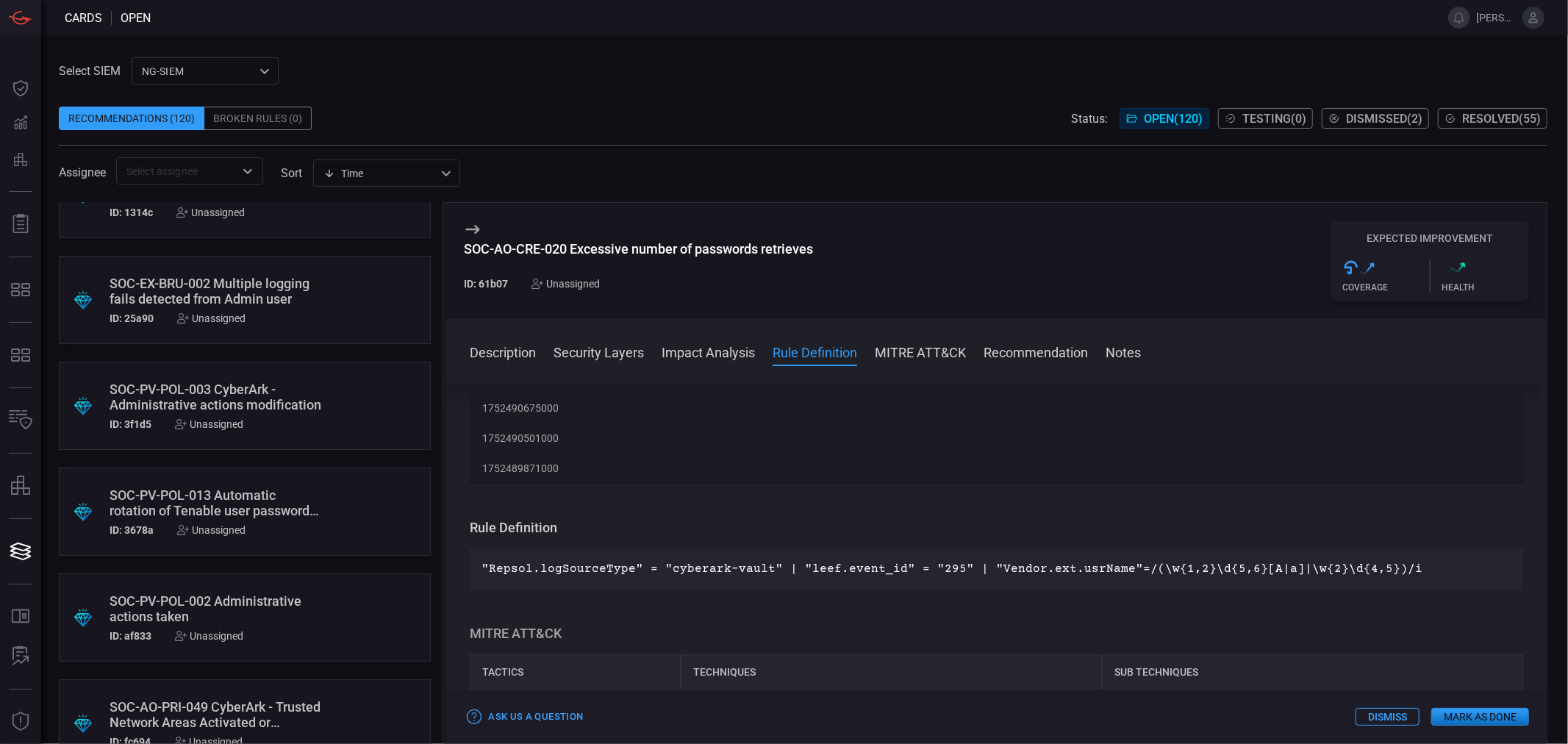
click at [251, 287] on div "SOC-EX-BRU-002 Multiple logging fails detected from Admin user" at bounding box center [216, 291] width 214 height 31
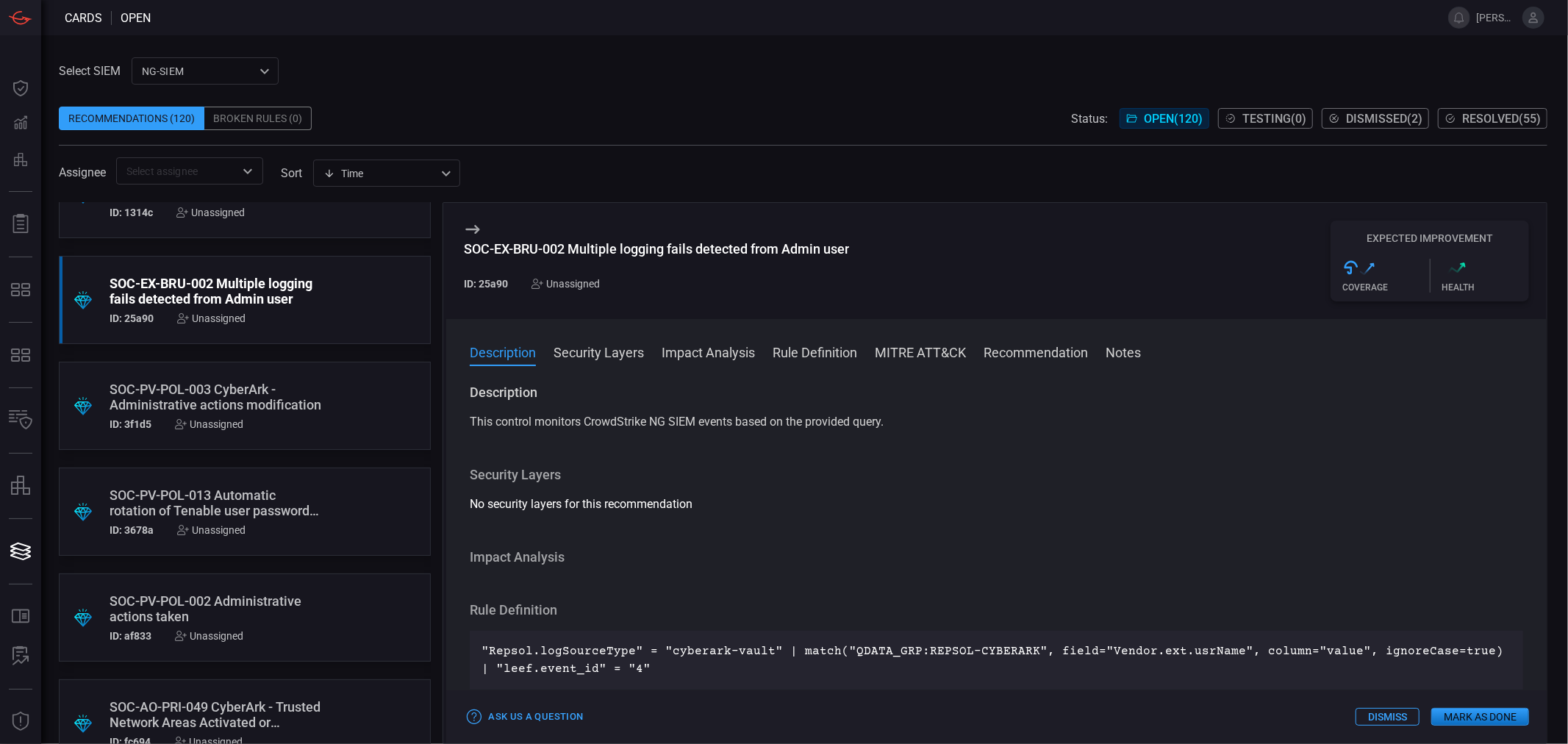
click at [806, 356] on button "Rule Definition" at bounding box center [814, 352] width 85 height 18
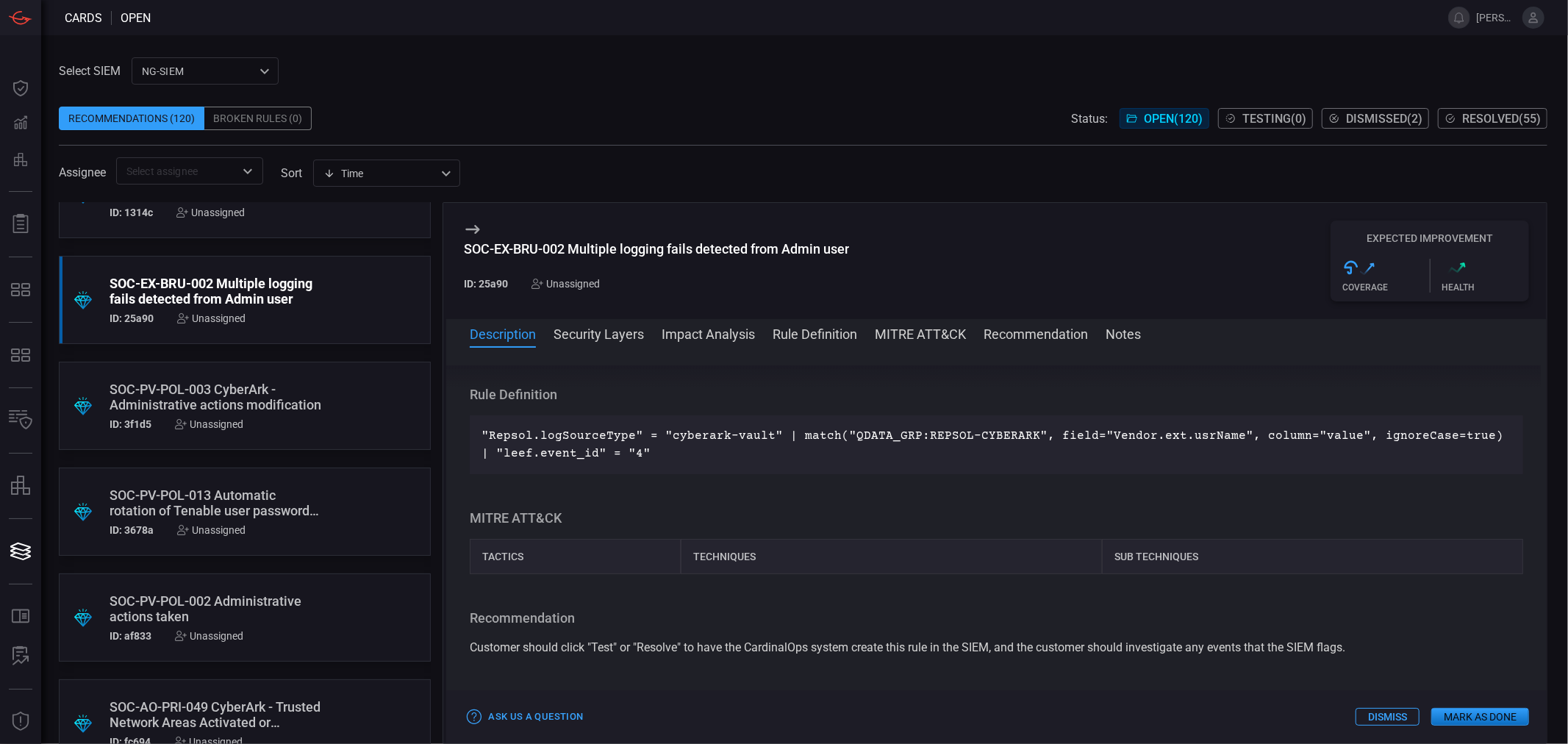
scroll to position [202, 0]
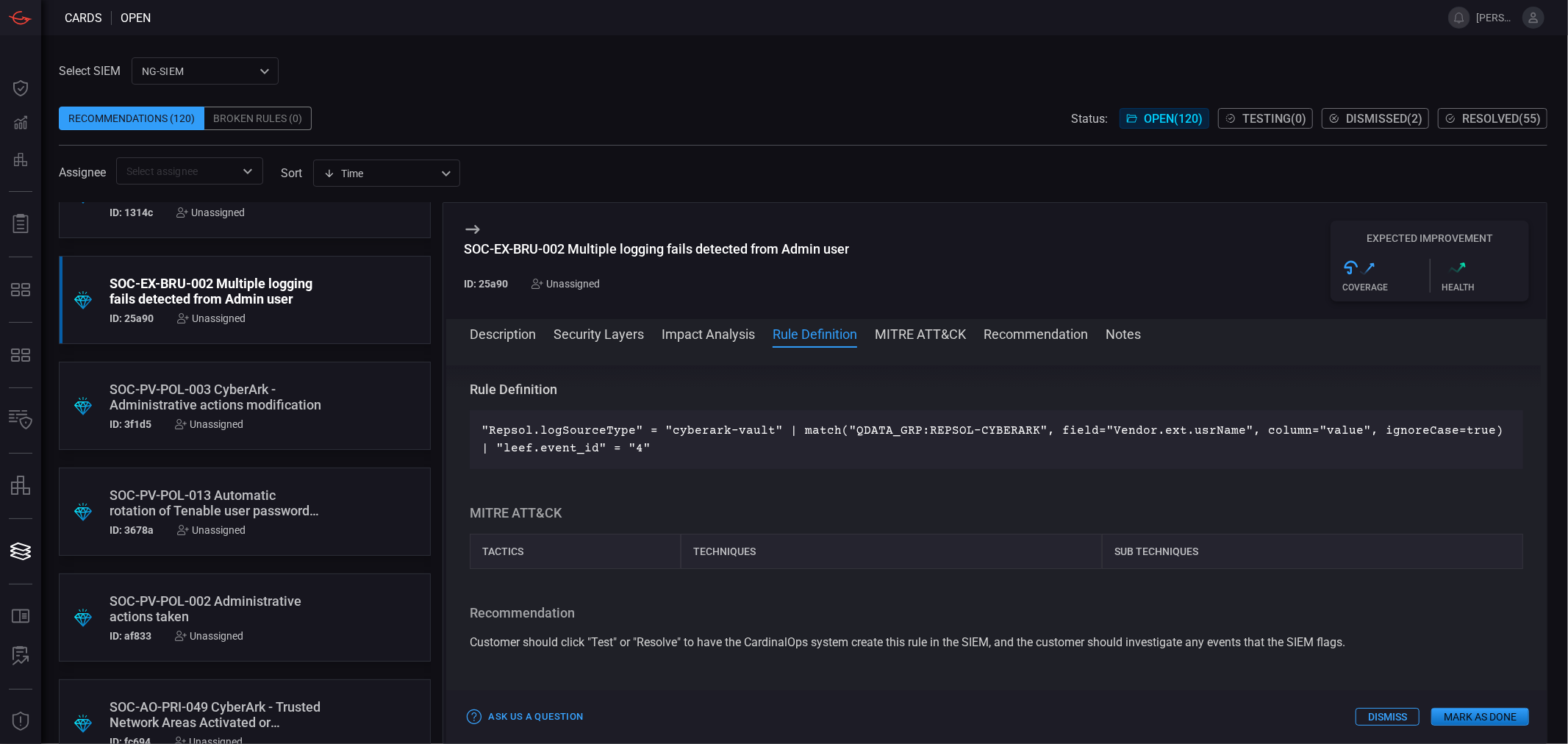
click at [228, 510] on div "SOC-PV-POL-013 Automatic rotation of Tenable user password [SECURITY_DATA]" at bounding box center [216, 503] width 214 height 31
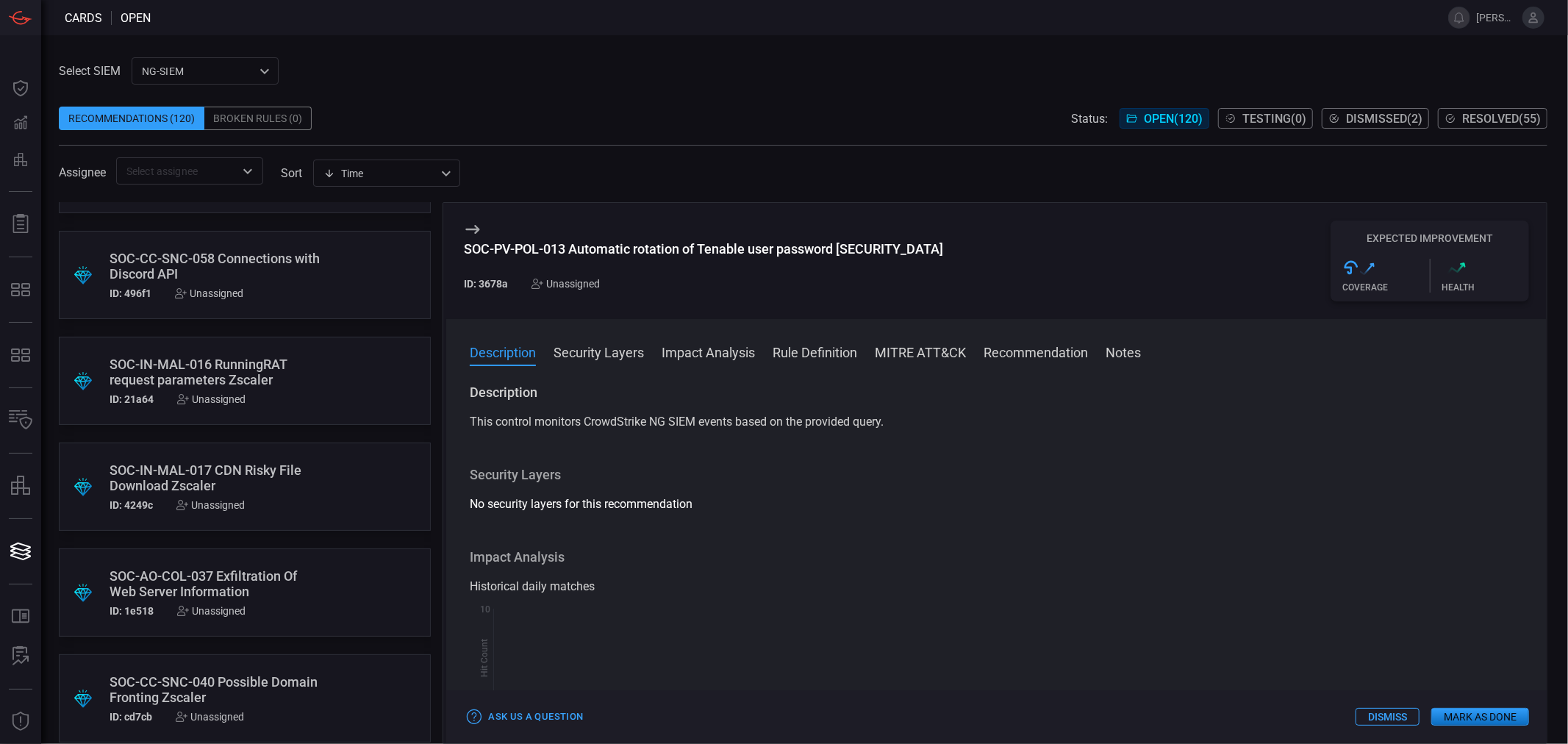
scroll to position [4738, 0]
click at [269, 526] on div ".suggested_cards_icon{fill:url(#suggested_cards_icon);} SOC-IN-MAL-017 CDN Risk…" at bounding box center [245, 484] width 372 height 88
click at [252, 263] on div "SOC-CC-SNC-058 Connections with Discord API" at bounding box center [216, 263] width 214 height 31
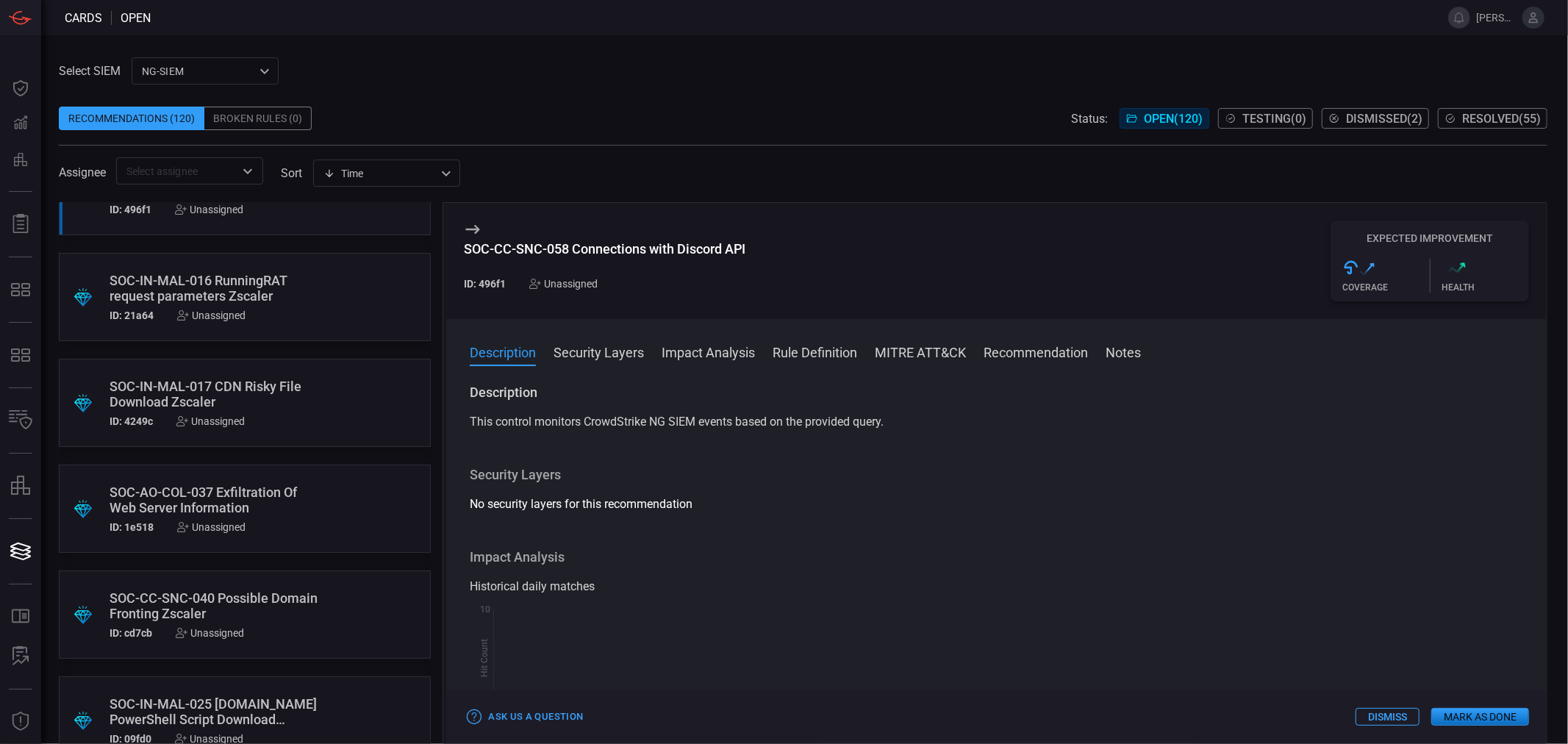
click at [781, 359] on button "Rule Definition" at bounding box center [814, 352] width 85 height 18
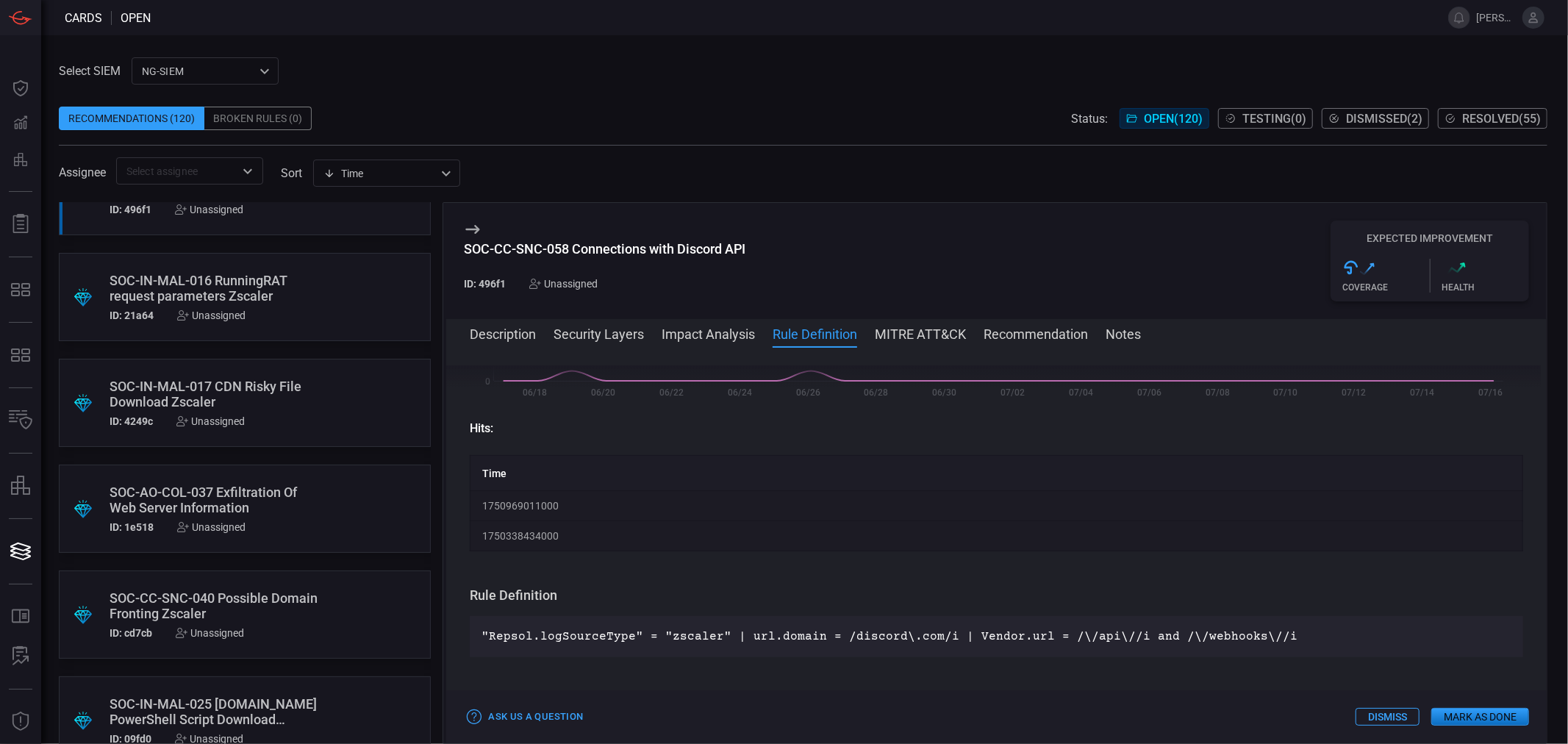
scroll to position [515, 0]
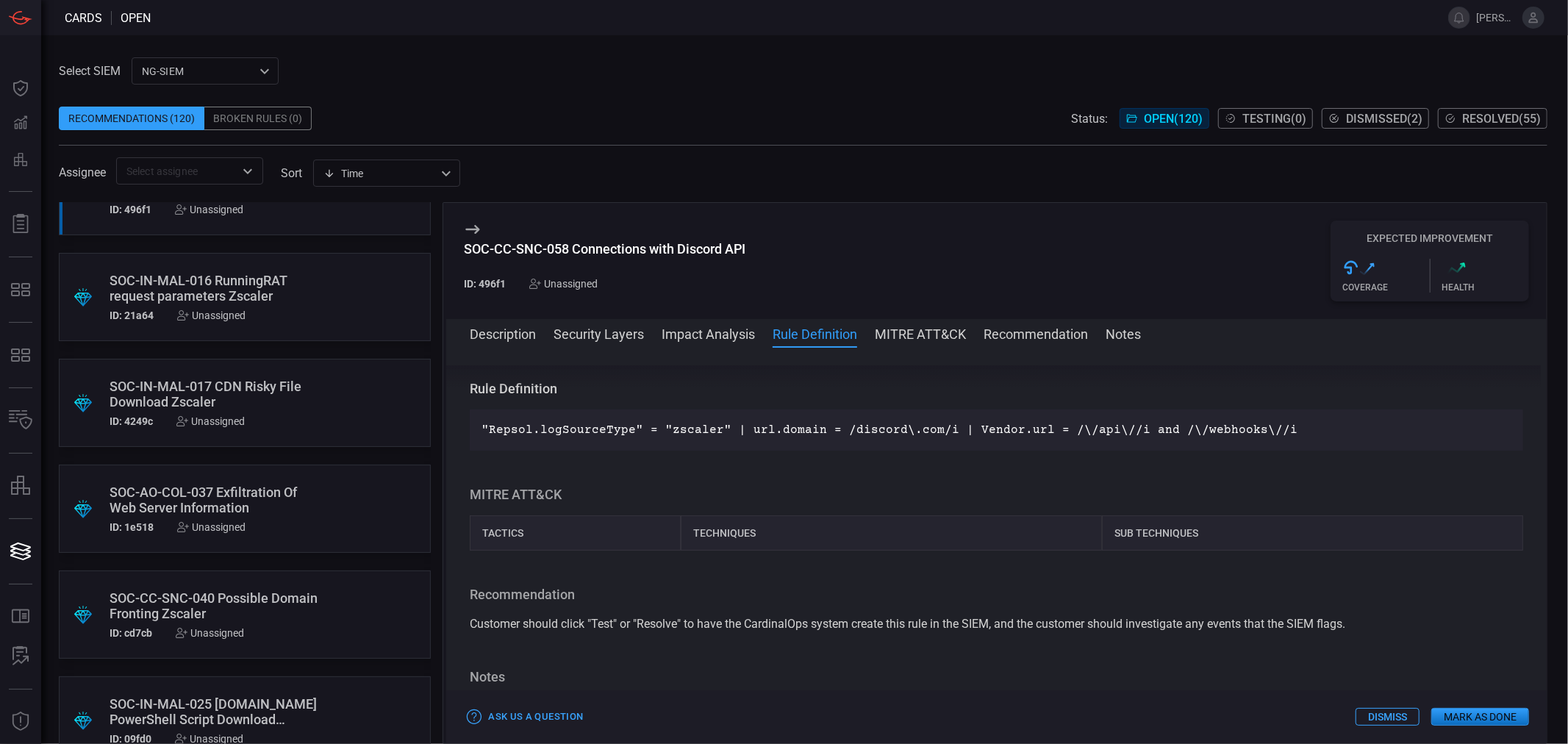
click at [1053, 430] on p ""Repsol.logSourceType" = "zscaler" | url.domain = /discord\.com/i | Vendor.url …" at bounding box center [997, 430] width 1031 height 18
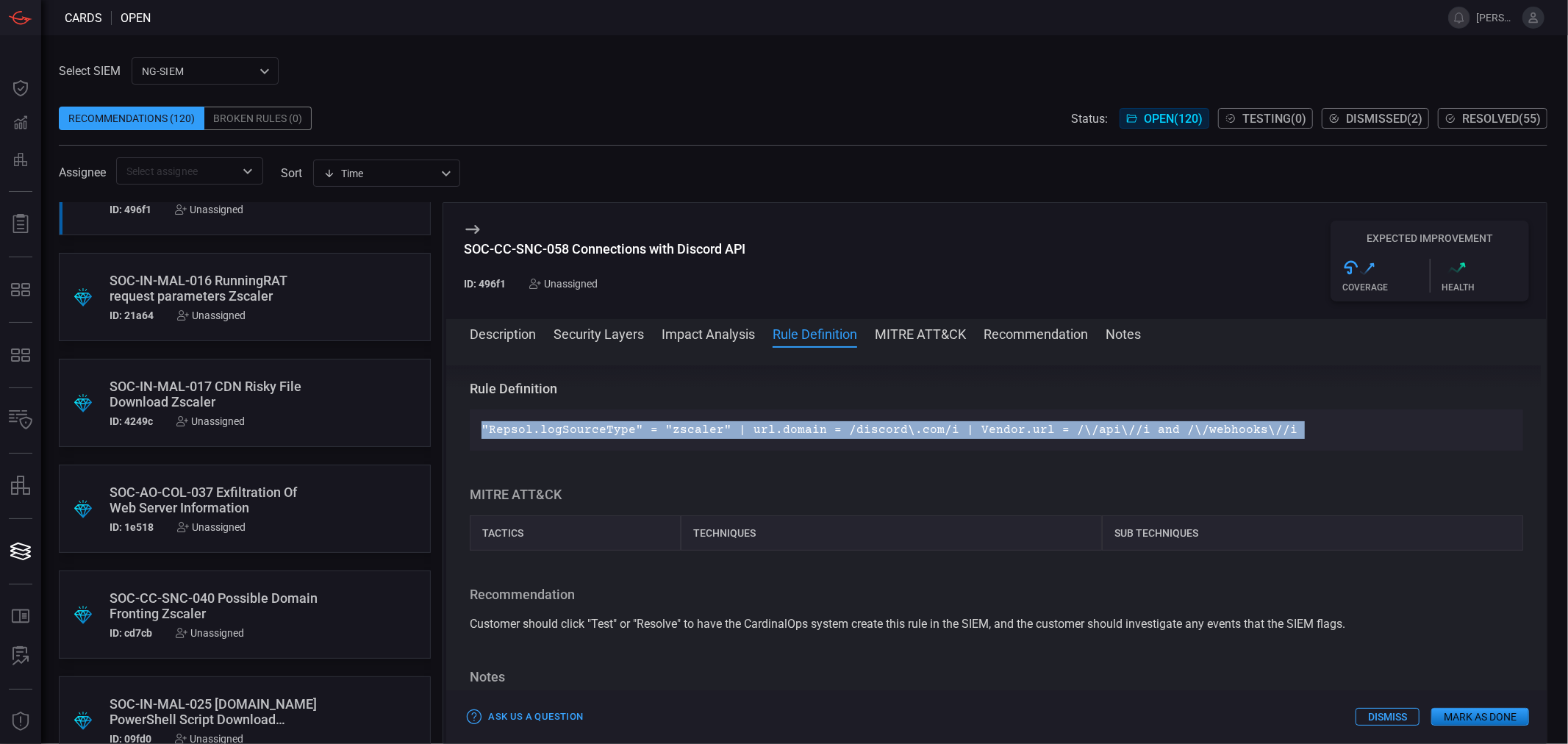
click at [1053, 430] on p ""Repsol.logSourceType" = "zscaler" | url.domain = /discord\.com/i | Vendor.url …" at bounding box center [997, 430] width 1031 height 18
copy p ""Repsol.logSourceType" = "zscaler" | url.domain = /discord\.com/i | Vendor.url …"
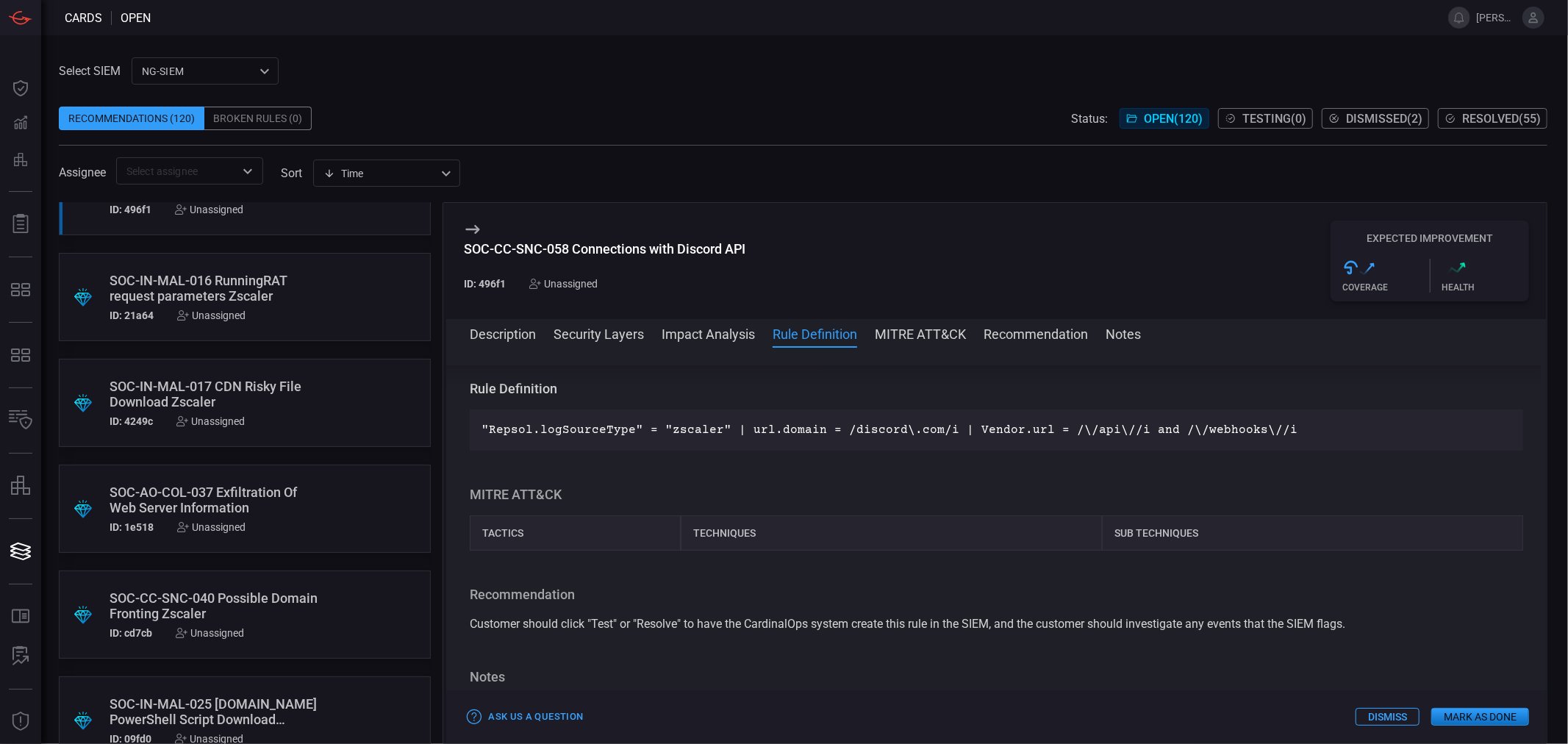
click at [629, 247] on div "SOC-CC-SNC-058 Connections with Discord API" at bounding box center [604, 248] width 281 height 15
copy div "SOC-CC-SNC-058 Connections with Discord API"
click at [586, 282] on div "Unassigned" at bounding box center [563, 283] width 69 height 12
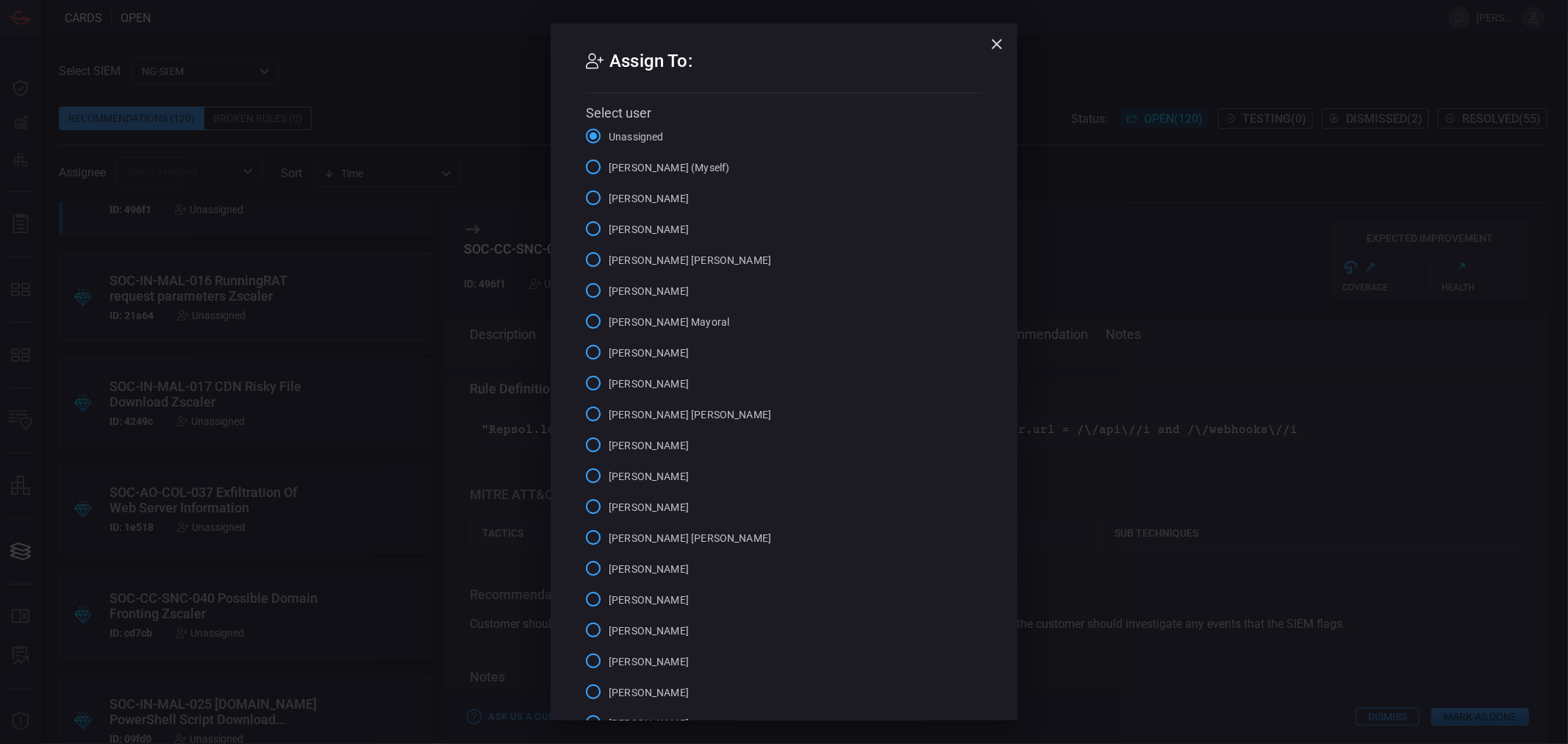
click at [660, 155] on label "[PERSON_NAME] (Myself)" at bounding box center [653, 166] width 151 height 31
click at [609, 155] on input "[PERSON_NAME] (Myself)" at bounding box center [593, 166] width 31 height 31
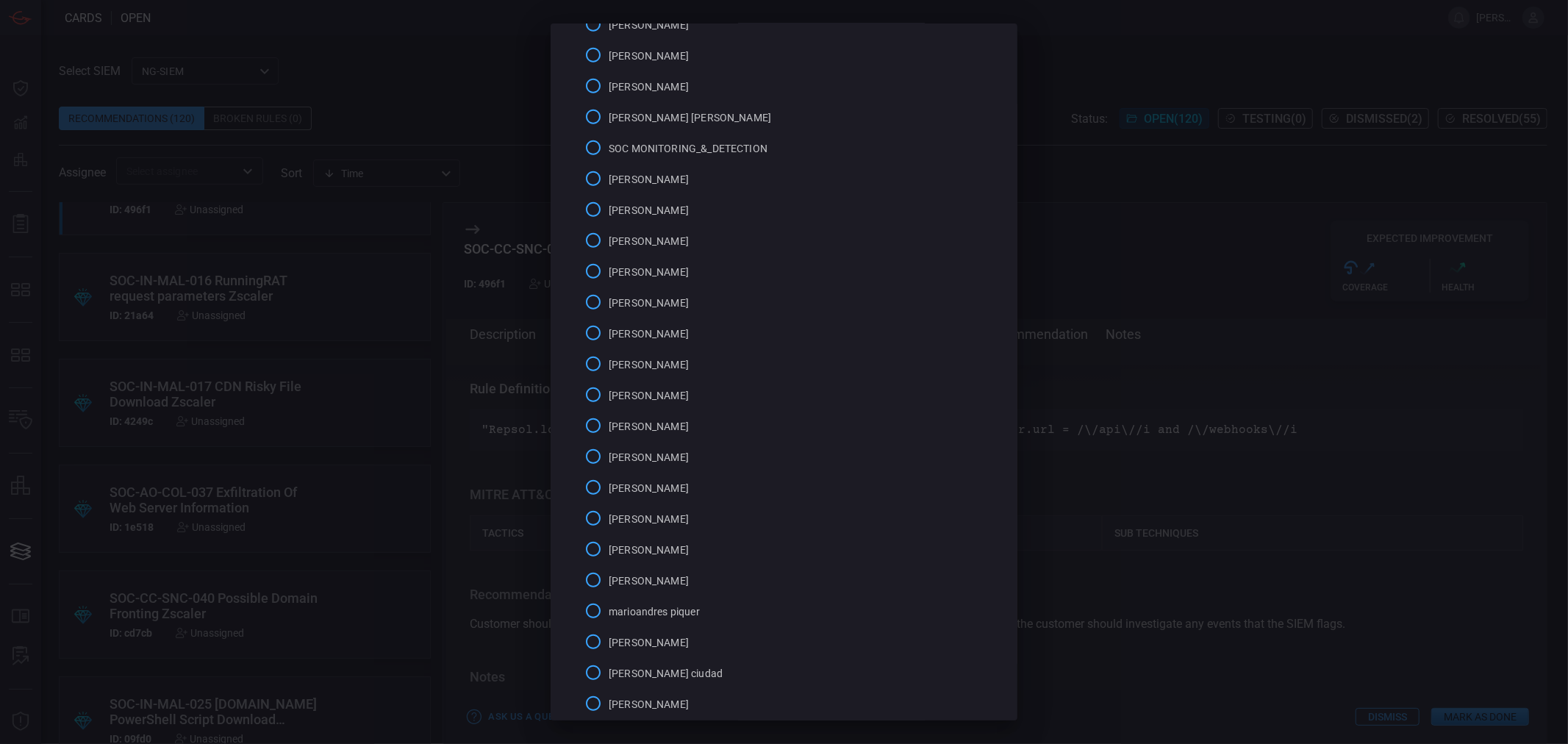
scroll to position [785, 0]
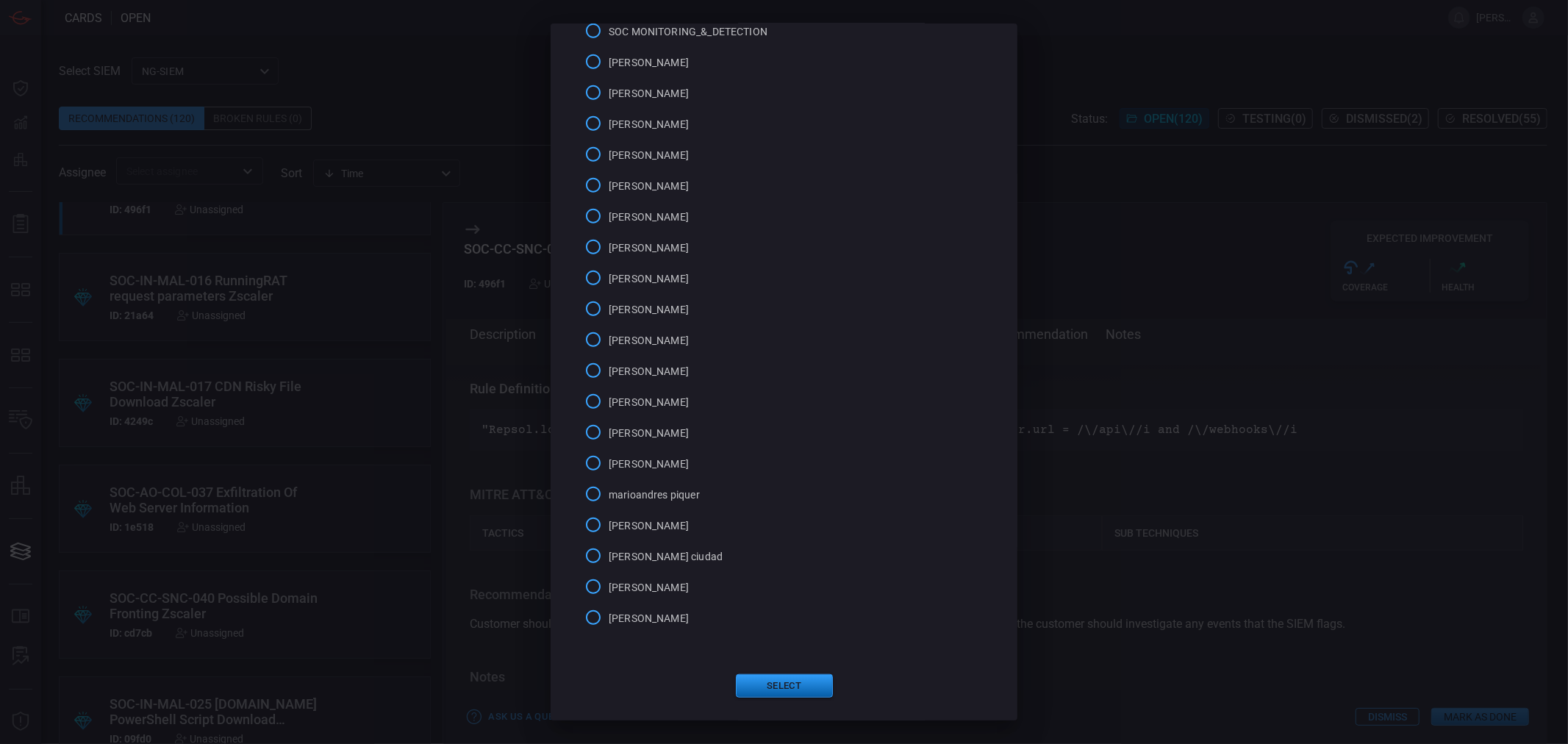
click at [780, 696] on button "Select" at bounding box center [784, 686] width 97 height 23
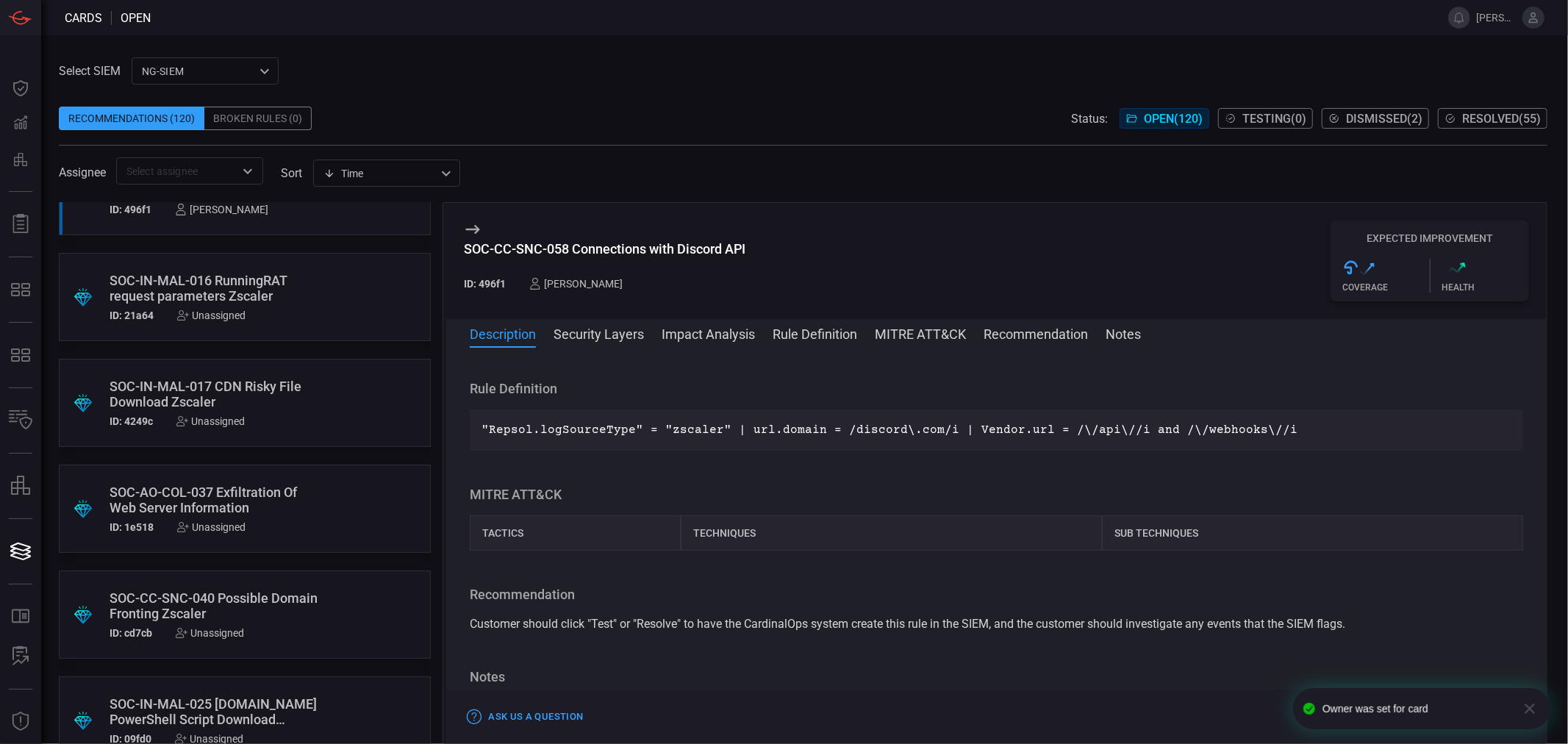
scroll to position [0, 0]
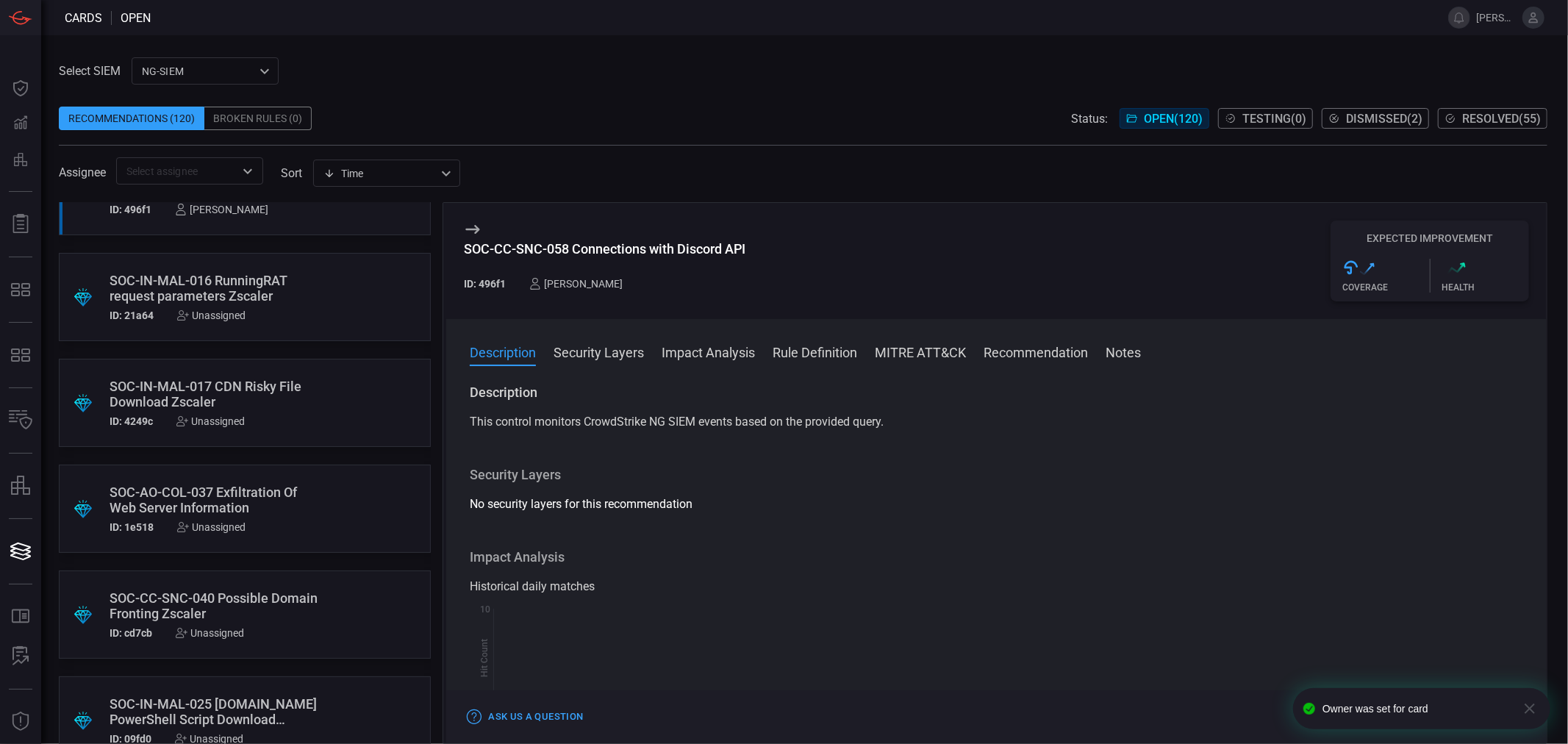
click at [687, 245] on div "SOC-CC-SNC-058 Connections with Discord API" at bounding box center [604, 248] width 281 height 15
copy div "SOC-CC-SNC-058 Connections with Discord API"
click at [715, 246] on div "SOC-CC-SNC-058 Connections with Discord API" at bounding box center [604, 248] width 281 height 15
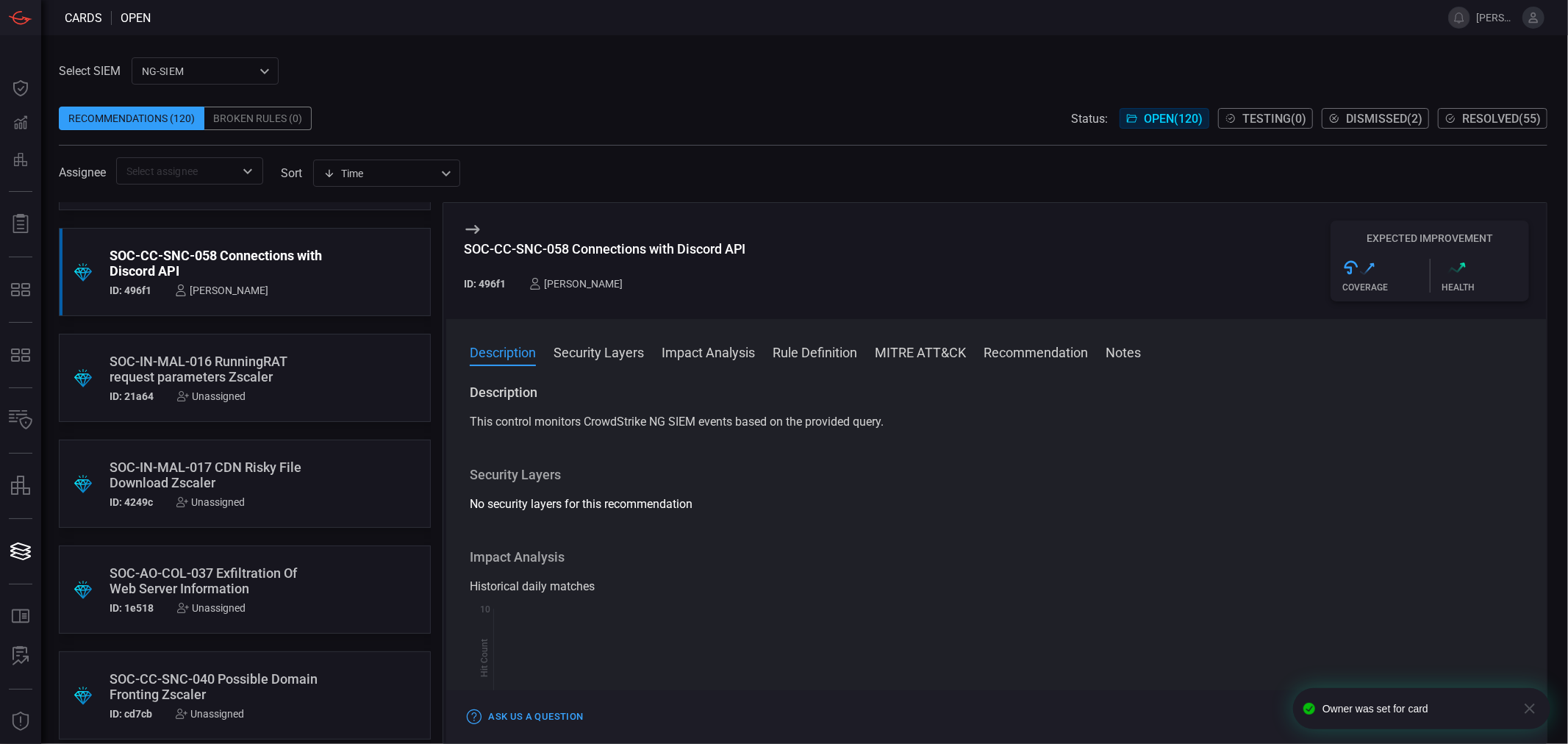
scroll to position [4738, 0]
click at [564, 281] on div "[PERSON_NAME]" at bounding box center [576, 283] width 93 height 12
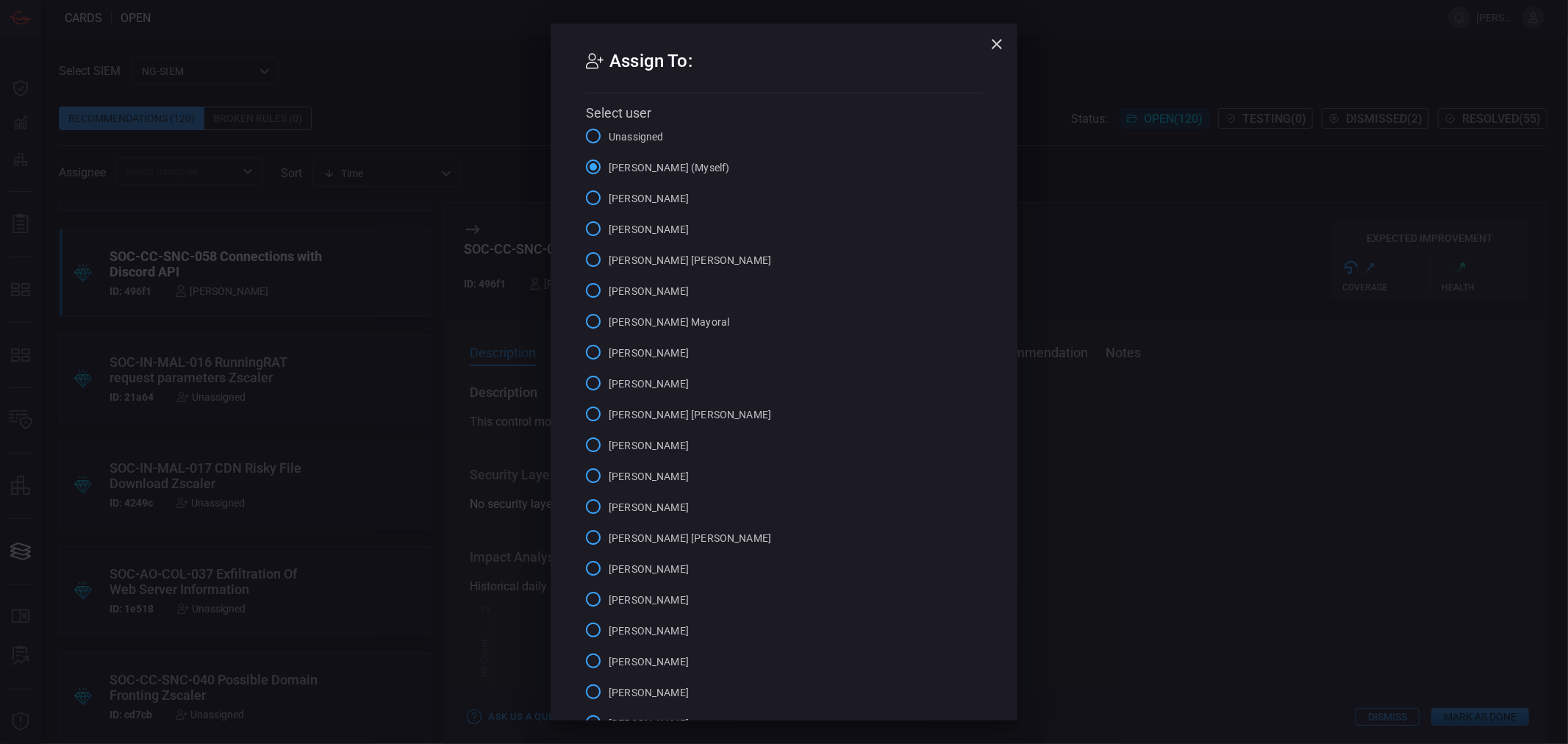
click at [621, 133] on span "Unassigned" at bounding box center [636, 136] width 55 height 15
click at [609, 133] on input "Unassigned" at bounding box center [593, 136] width 31 height 31
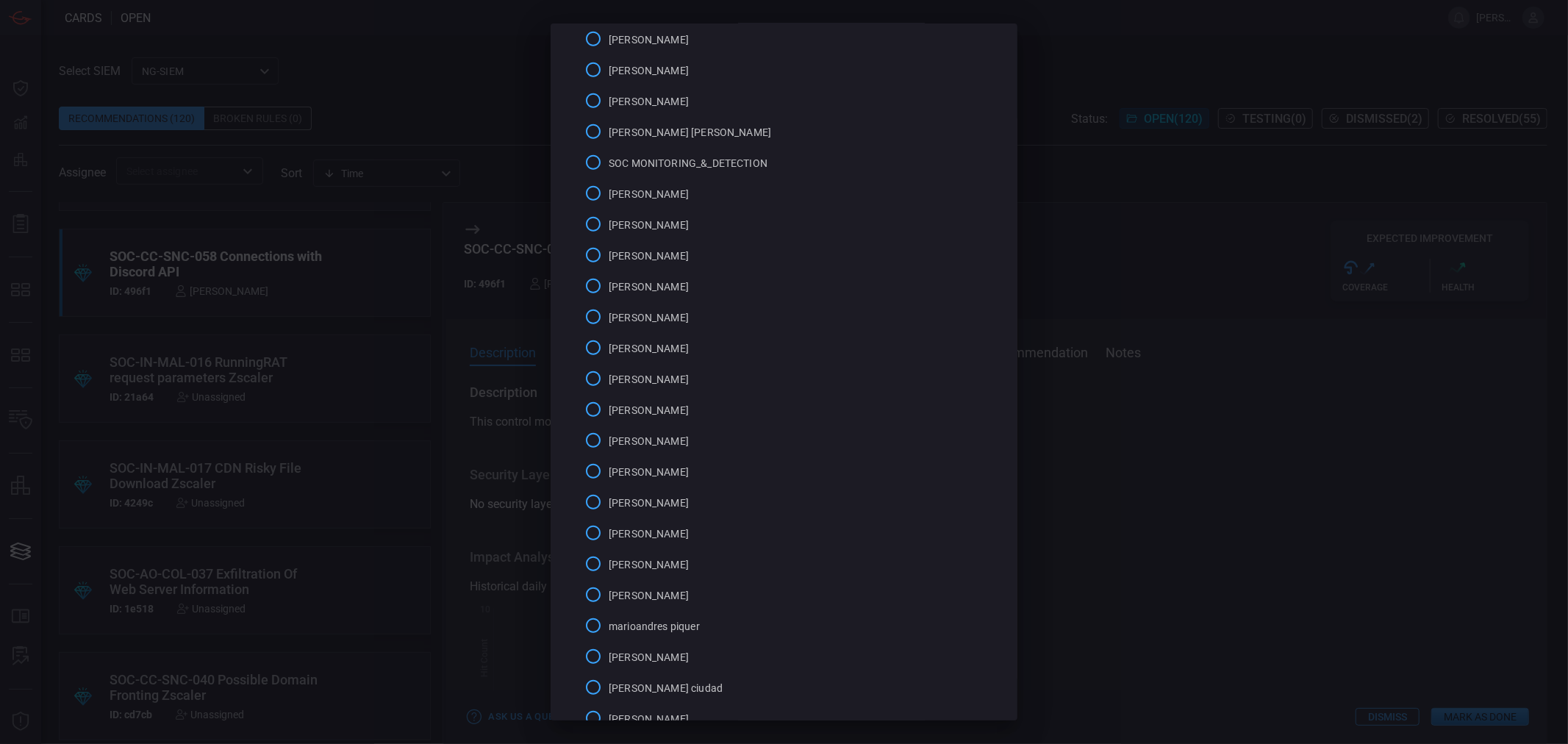
scroll to position [785, 0]
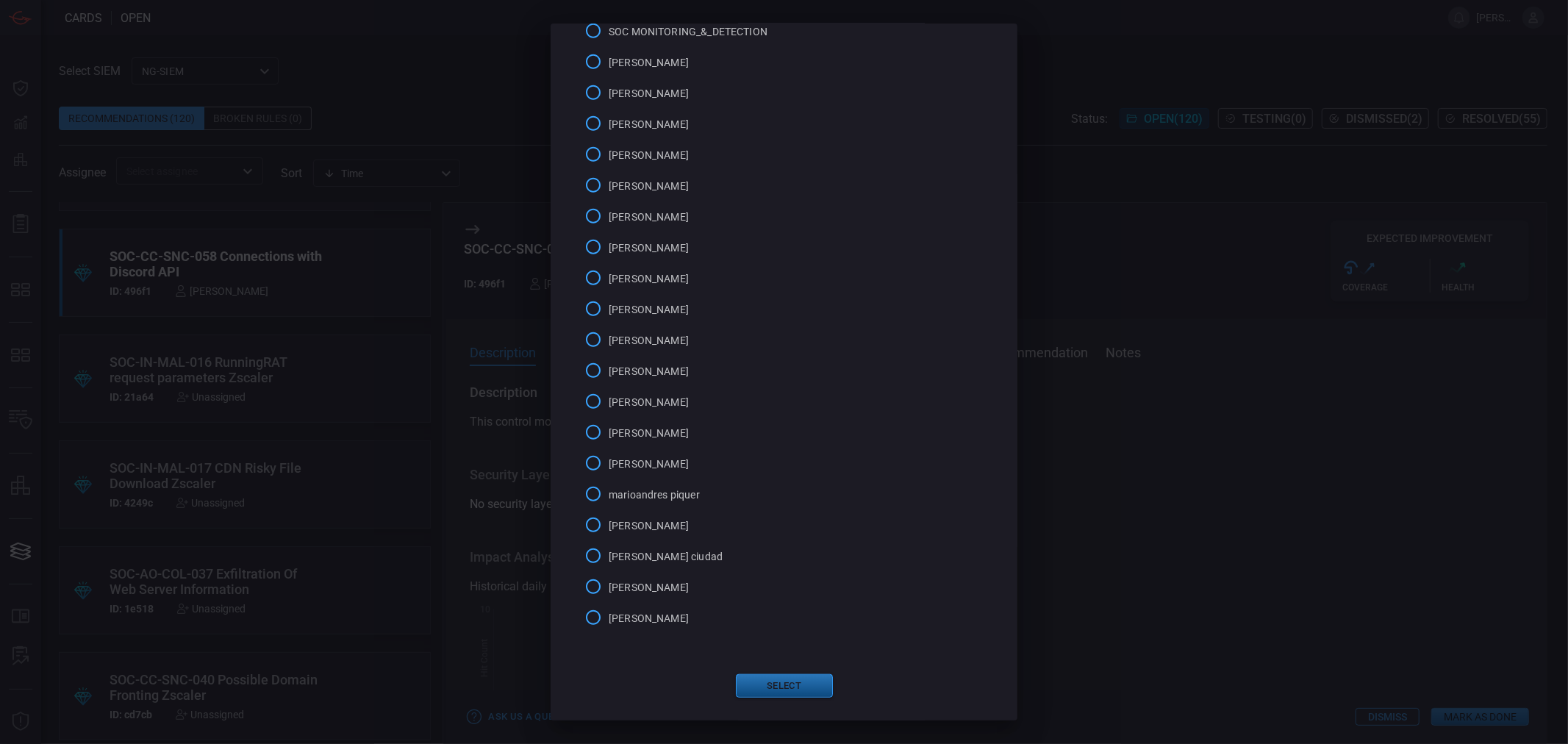
click at [772, 678] on button "Select" at bounding box center [784, 686] width 97 height 23
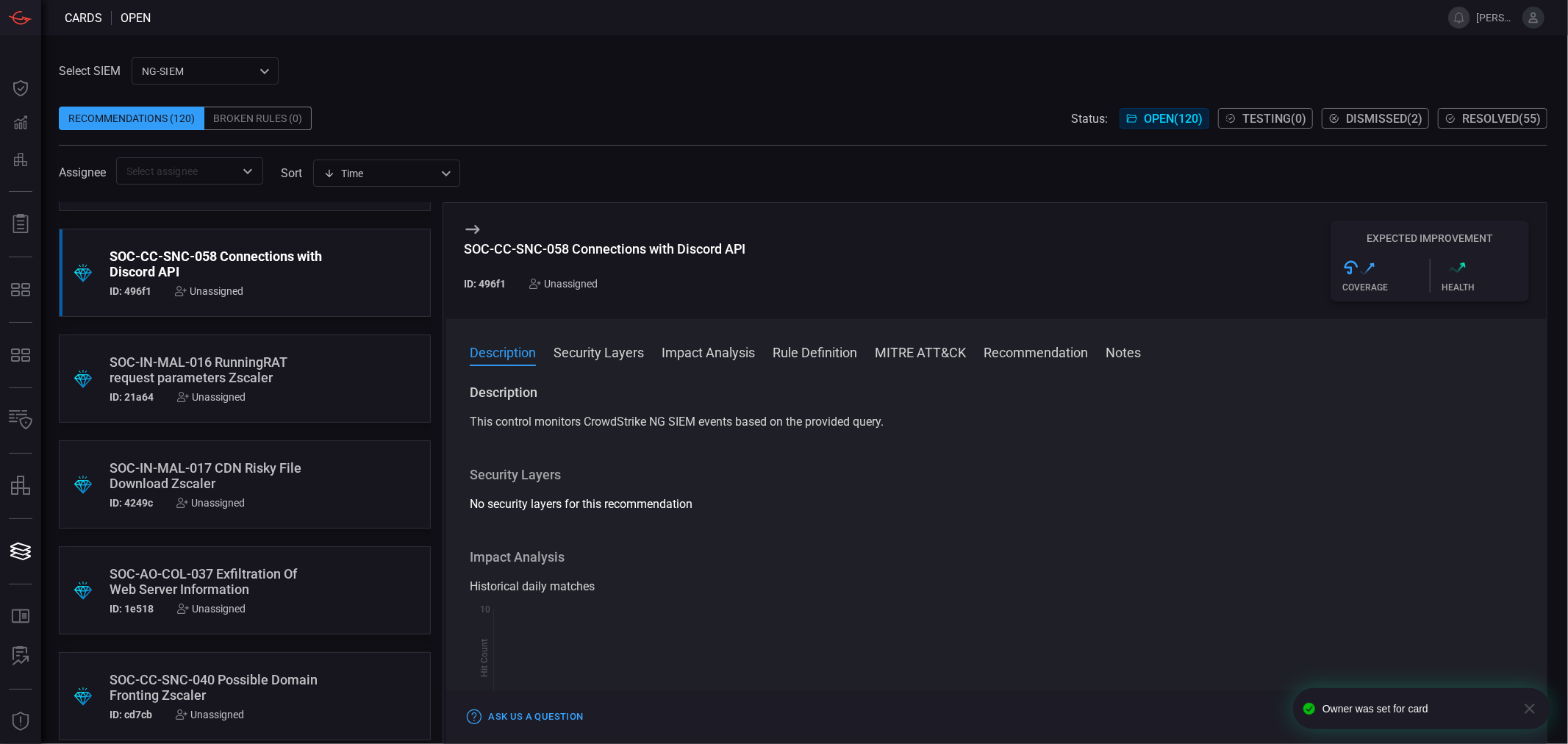
click at [255, 362] on div "SOC-IN-MAL-016 RunningRAT request parameters Zscaler" at bounding box center [216, 369] width 214 height 31
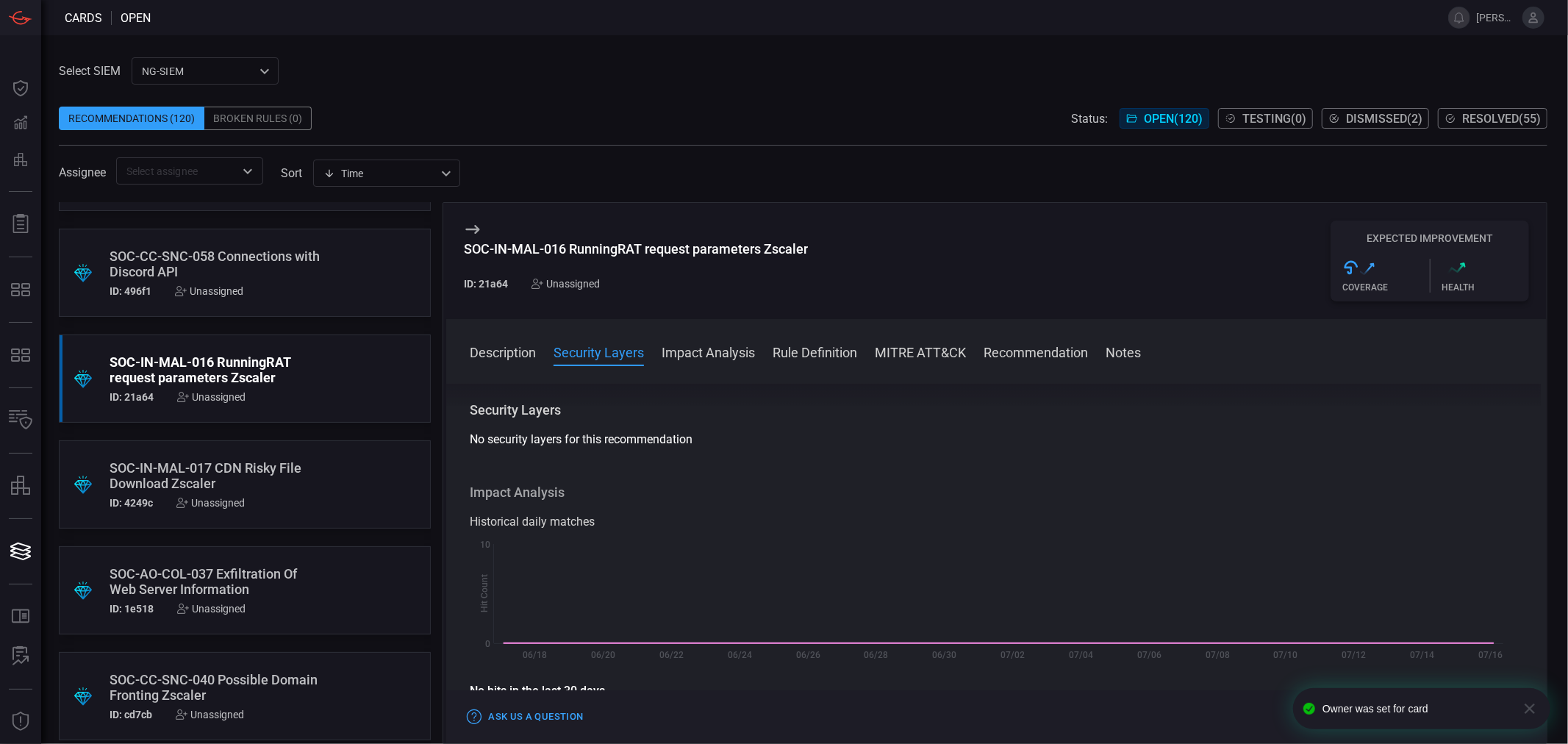
scroll to position [163, 0]
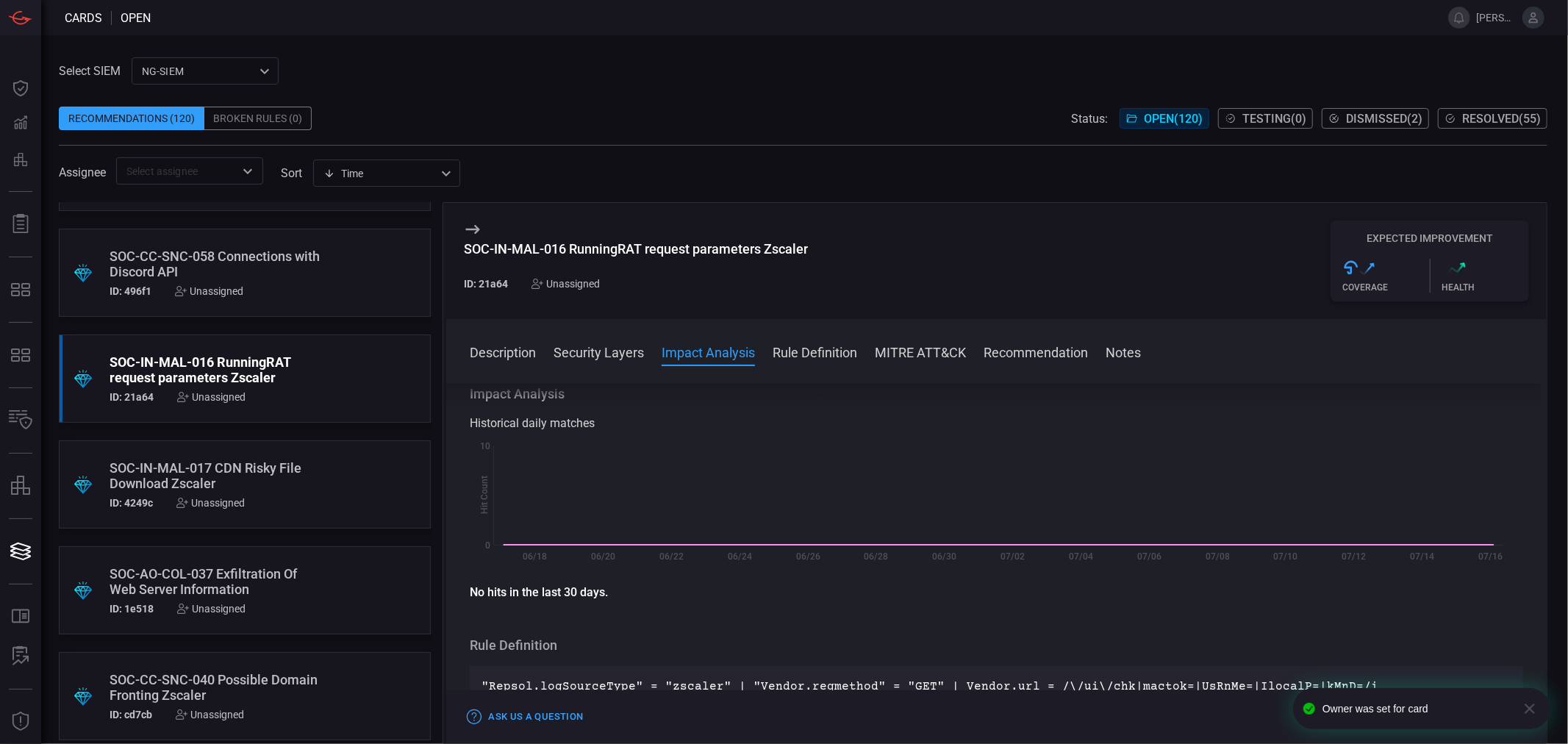
click at [591, 247] on div "SOC-IN-MAL-016 RunningRAT request parameters Zscaler" at bounding box center [635, 248] width 344 height 15
copy div "SOC-IN-MAL-016 RunningRAT request parameters Zscaler"
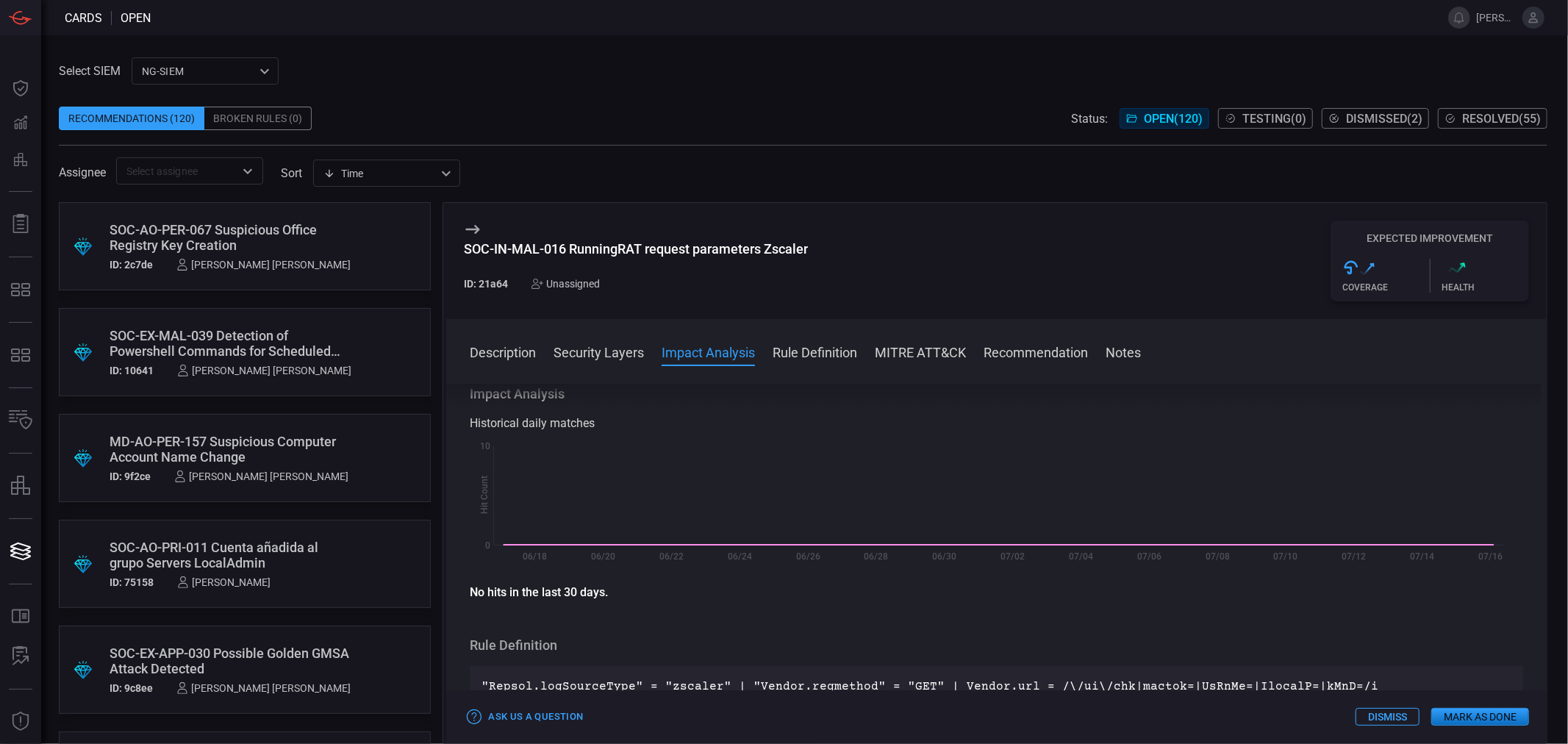
scroll to position [11403, 0]
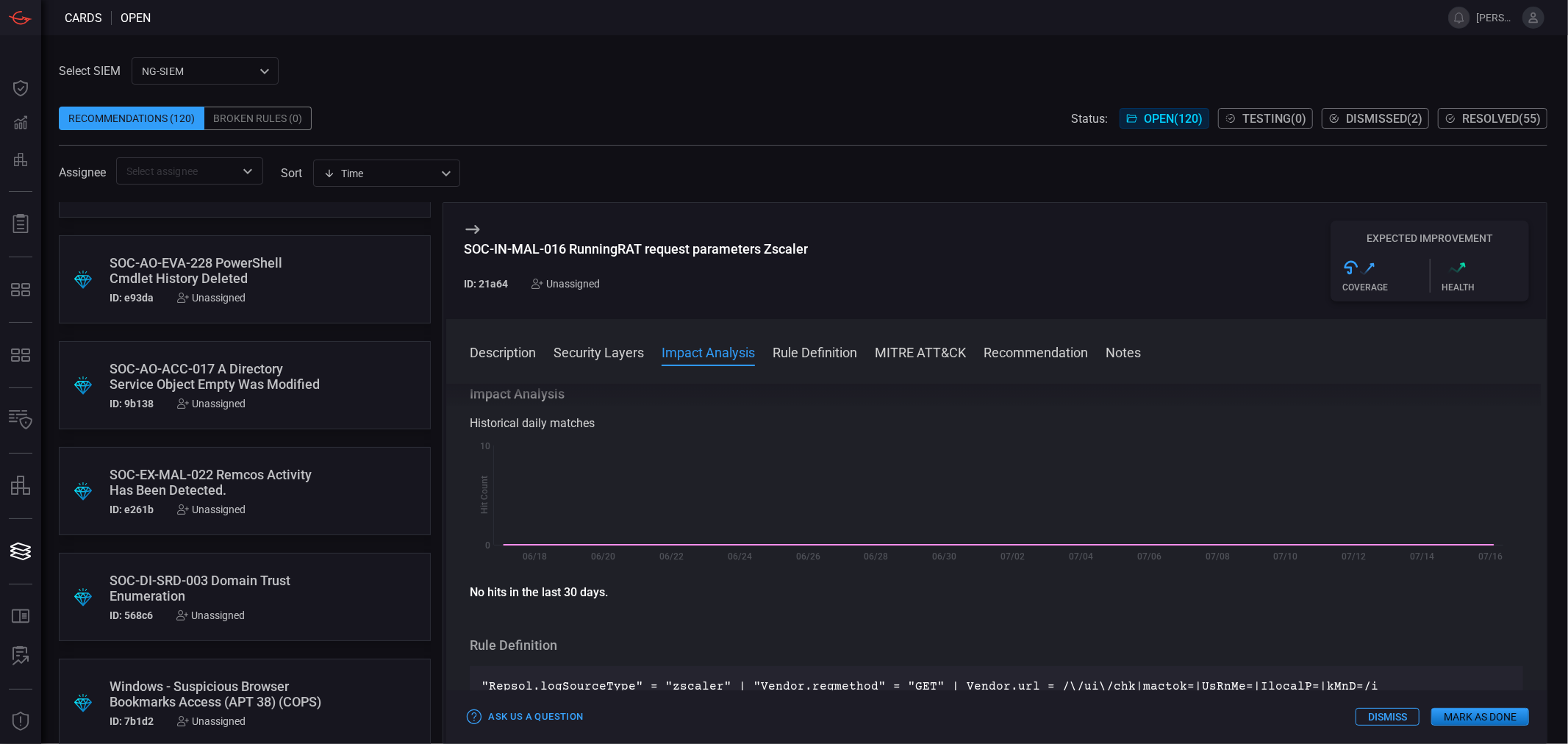
click at [228, 488] on div "SOC-EX-MAL-022 Remcos Activity Has Been Detected." at bounding box center [216, 482] width 214 height 31
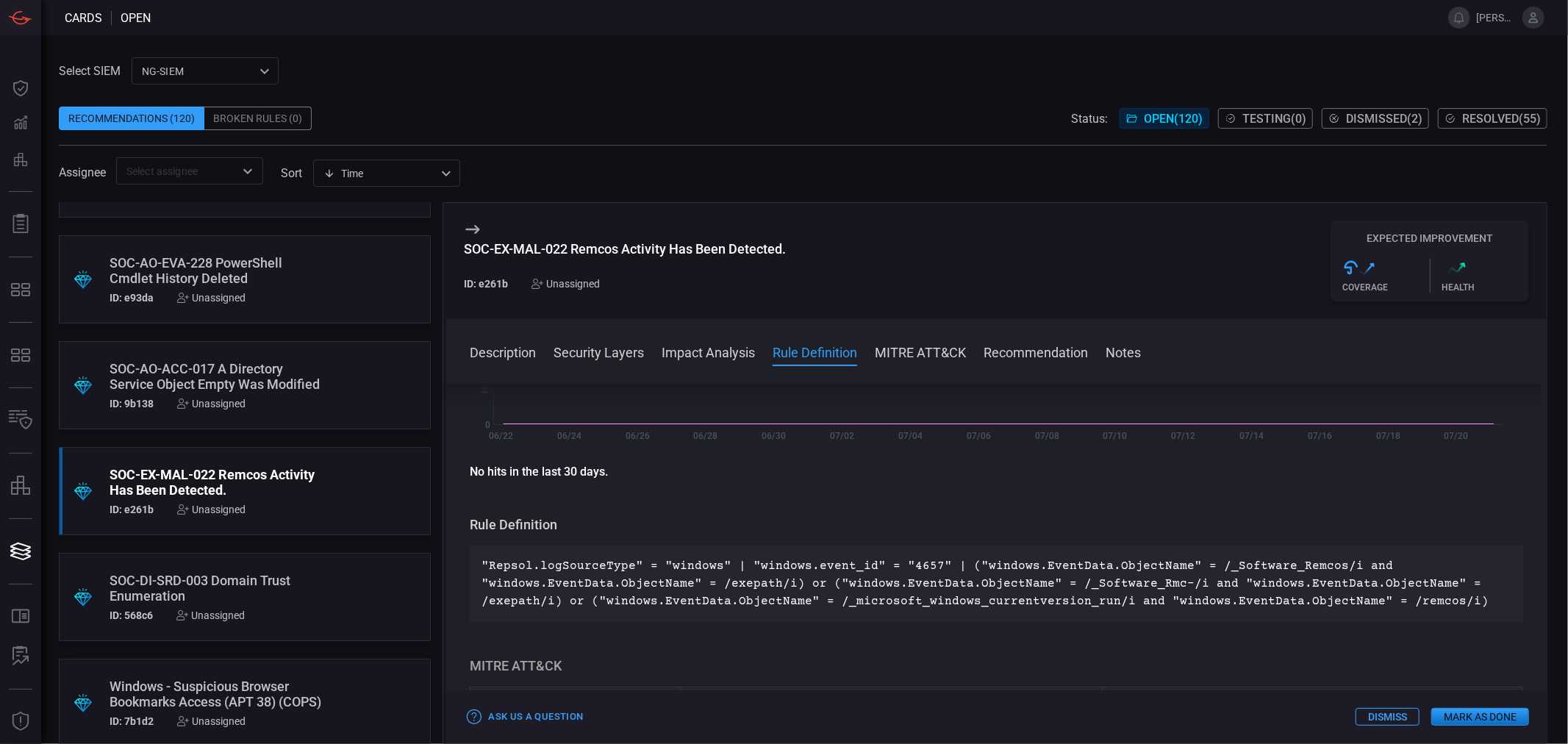
scroll to position [245, 0]
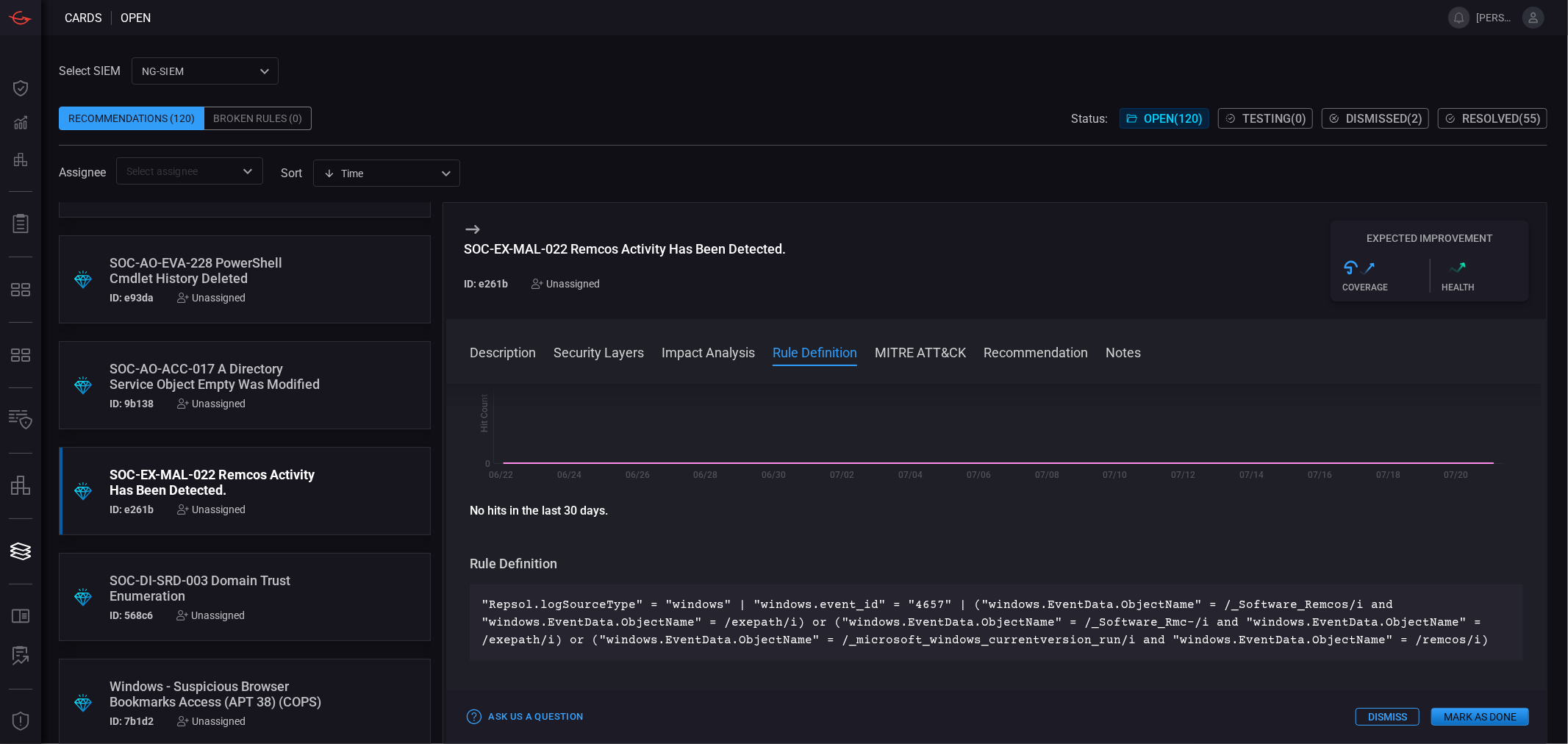
click at [210, 505] on div "Unassigned" at bounding box center [211, 509] width 69 height 12
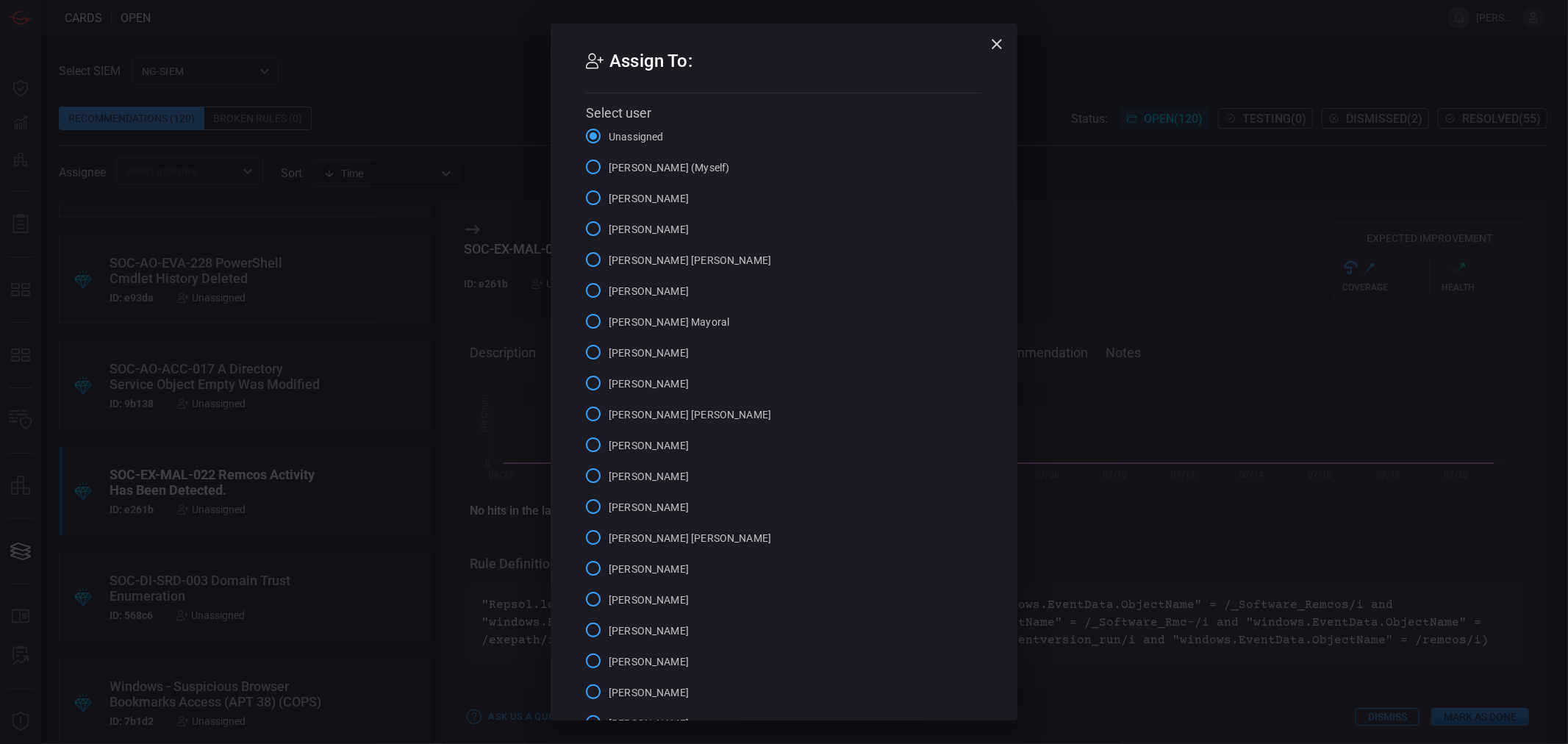
click at [624, 162] on span "[PERSON_NAME] (Myself)" at bounding box center [669, 167] width 121 height 15
click at [609, 162] on input "[PERSON_NAME] (Myself)" at bounding box center [593, 166] width 31 height 31
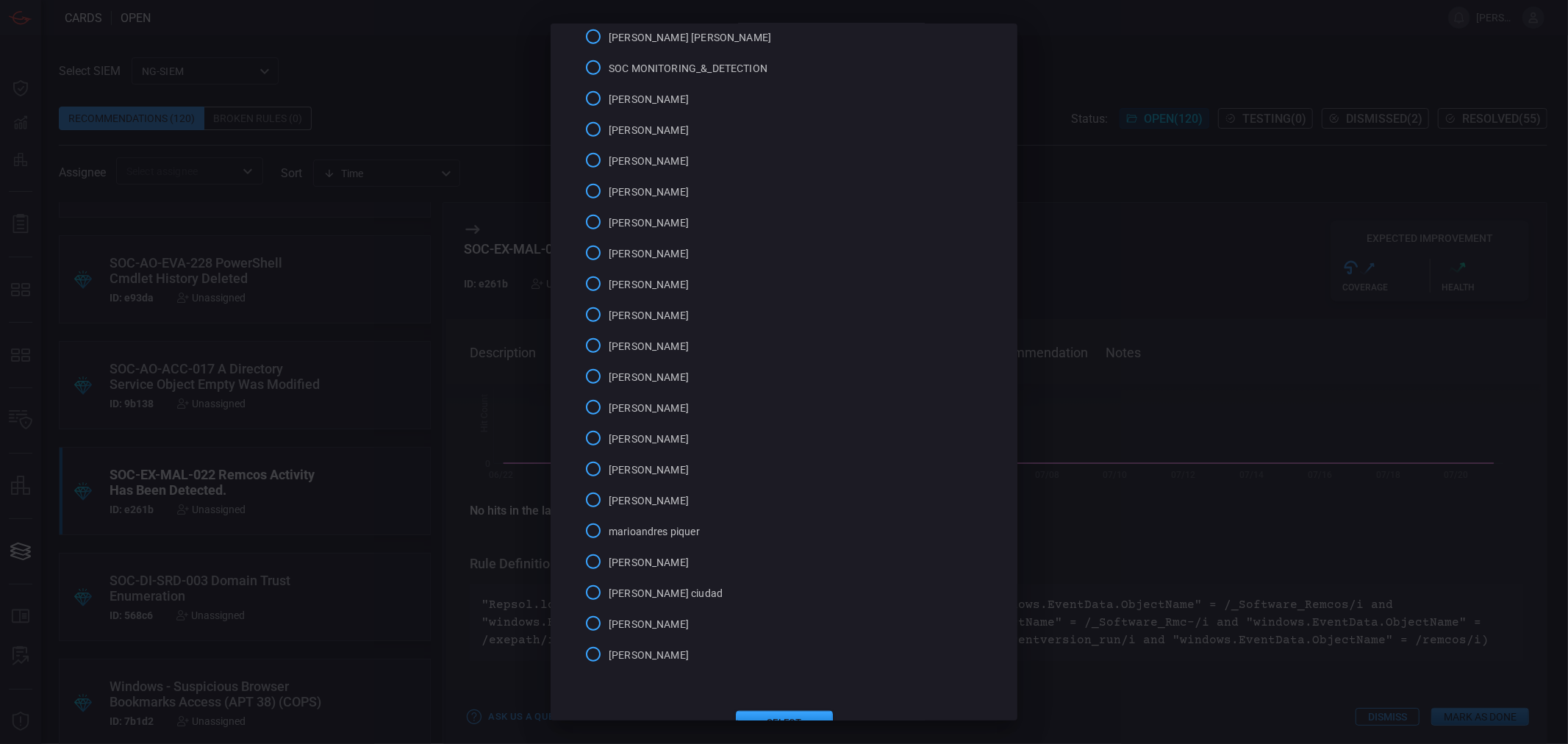
scroll to position [785, 0]
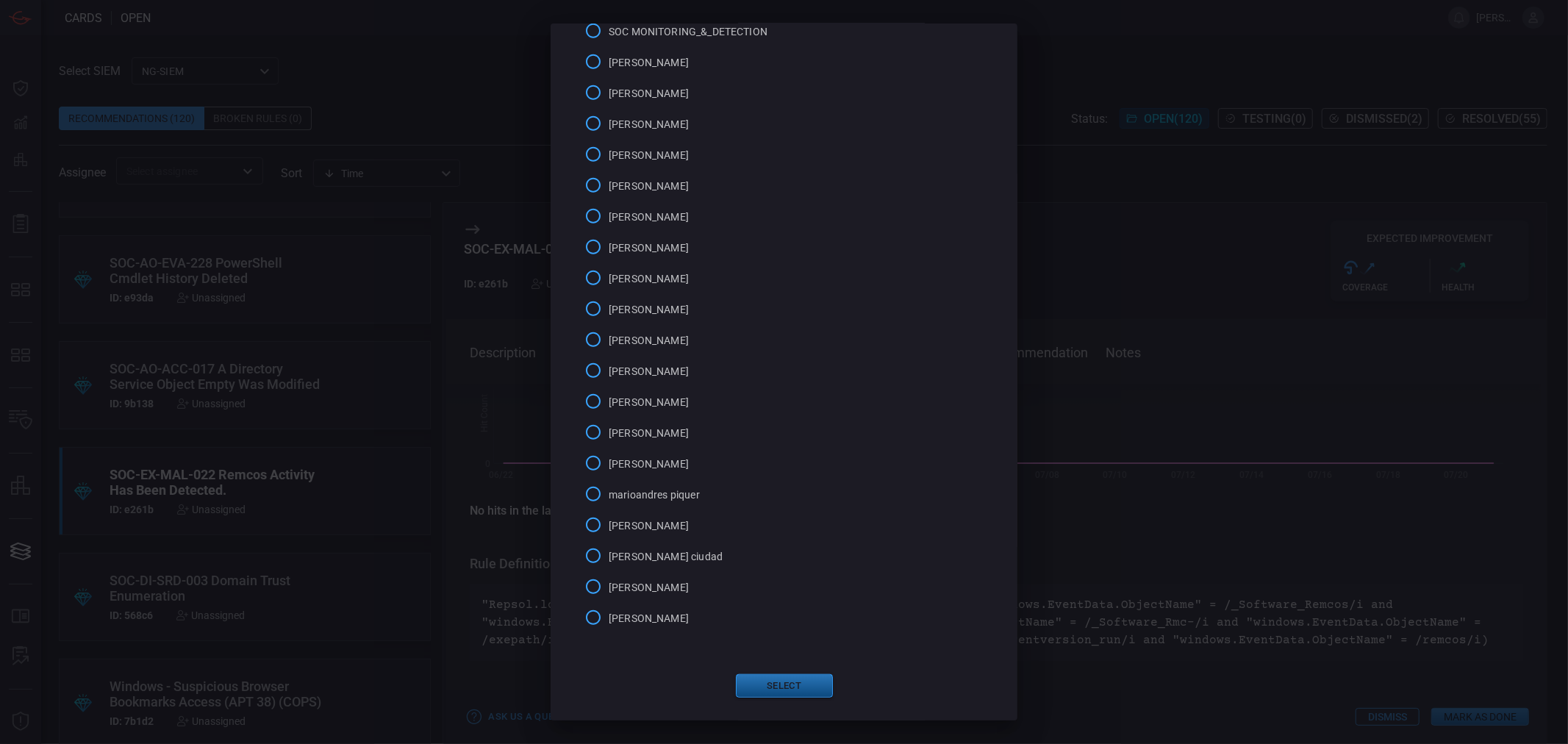
click at [772, 692] on button "Select" at bounding box center [784, 686] width 97 height 23
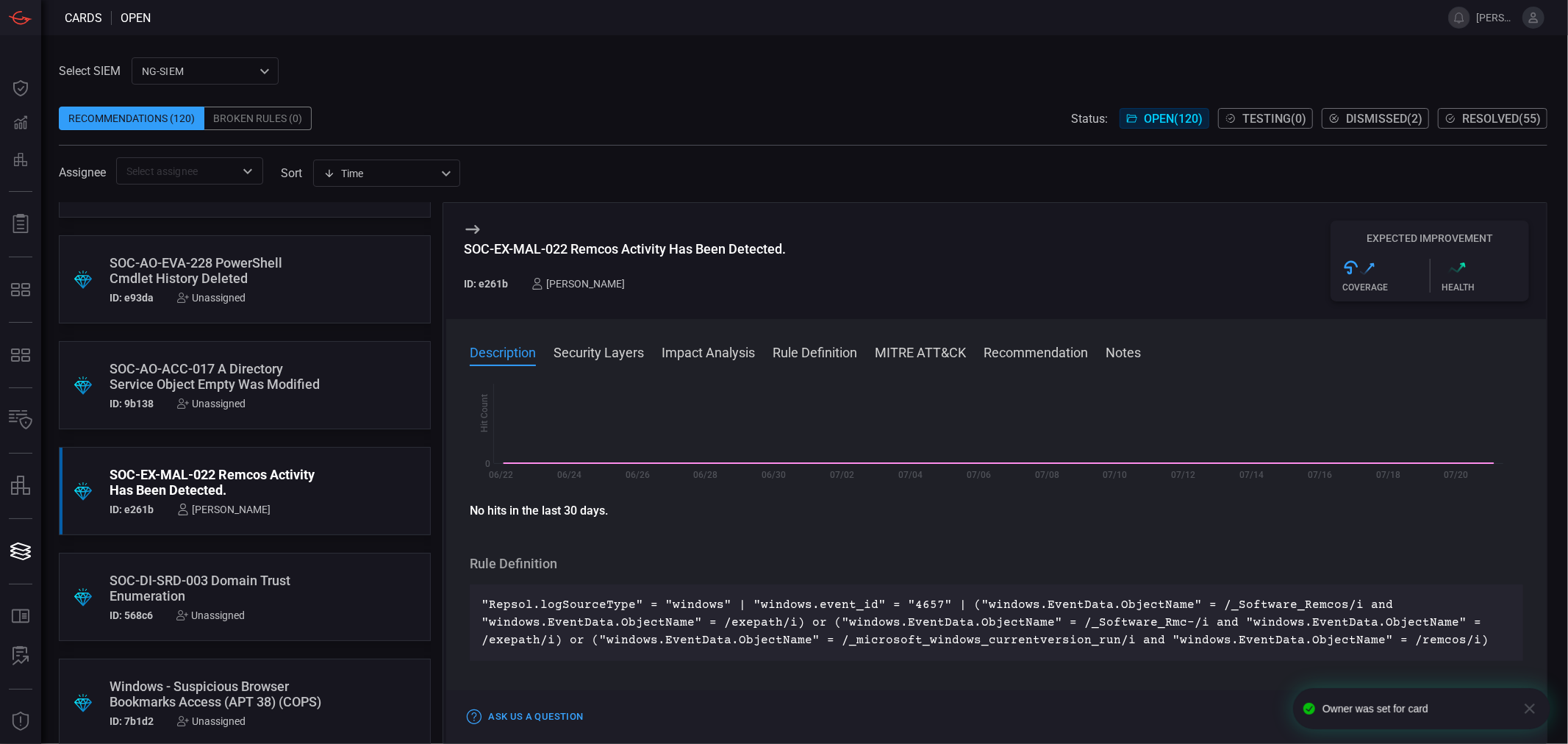
scroll to position [0, 0]
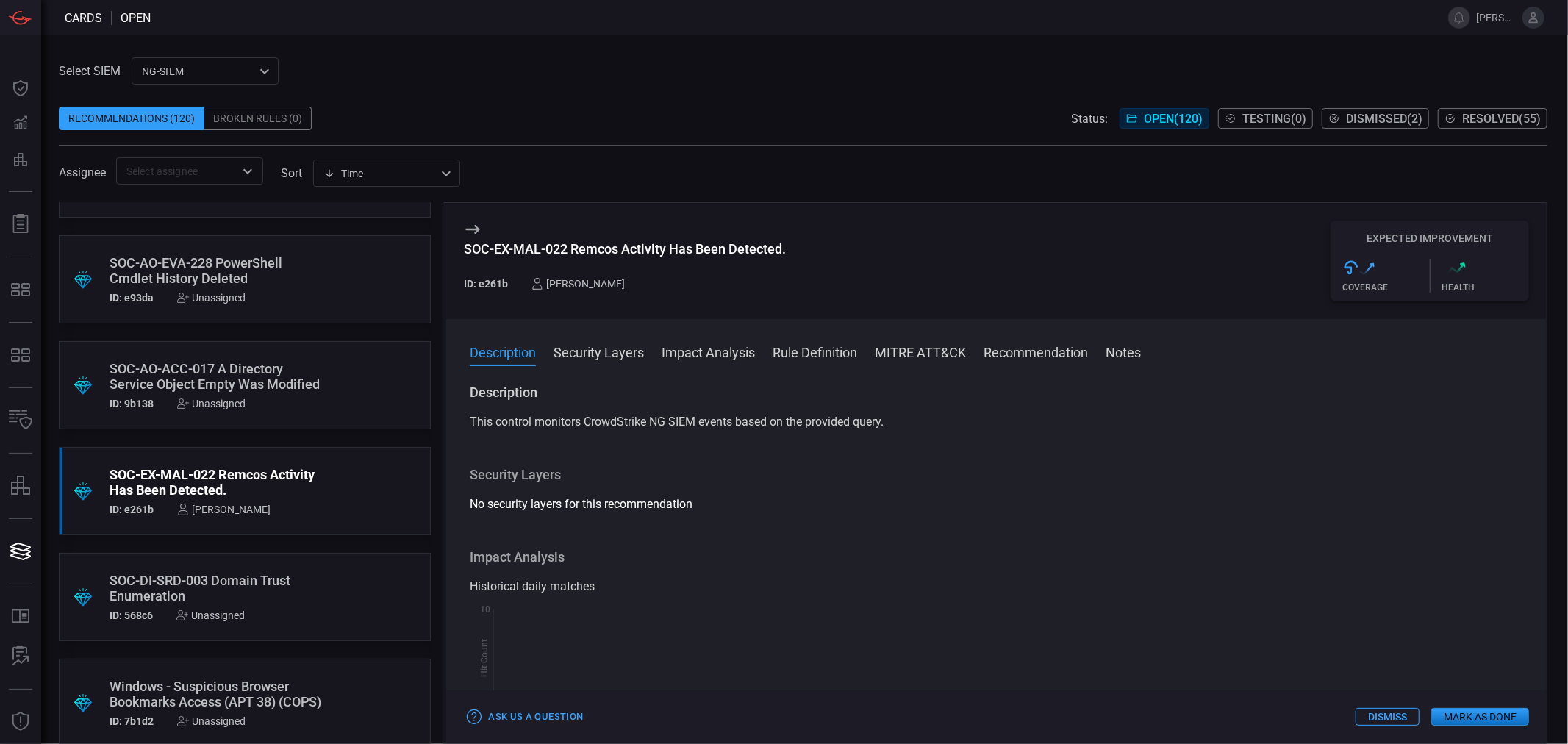
click at [230, 379] on div "SOC-AO-ACC-017 A Directory Service Object Empty Was Modified" at bounding box center [216, 376] width 214 height 31
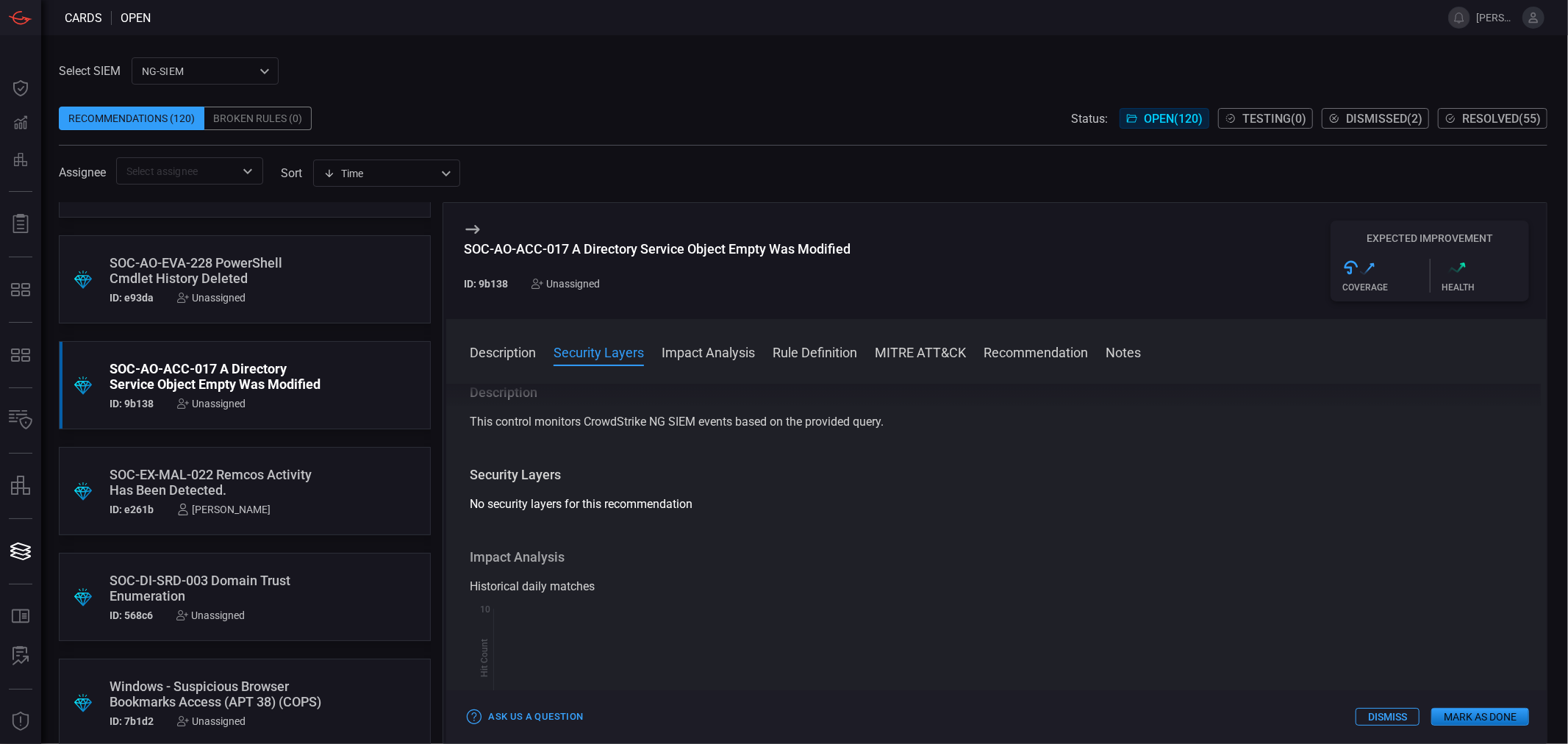
scroll to position [163, 0]
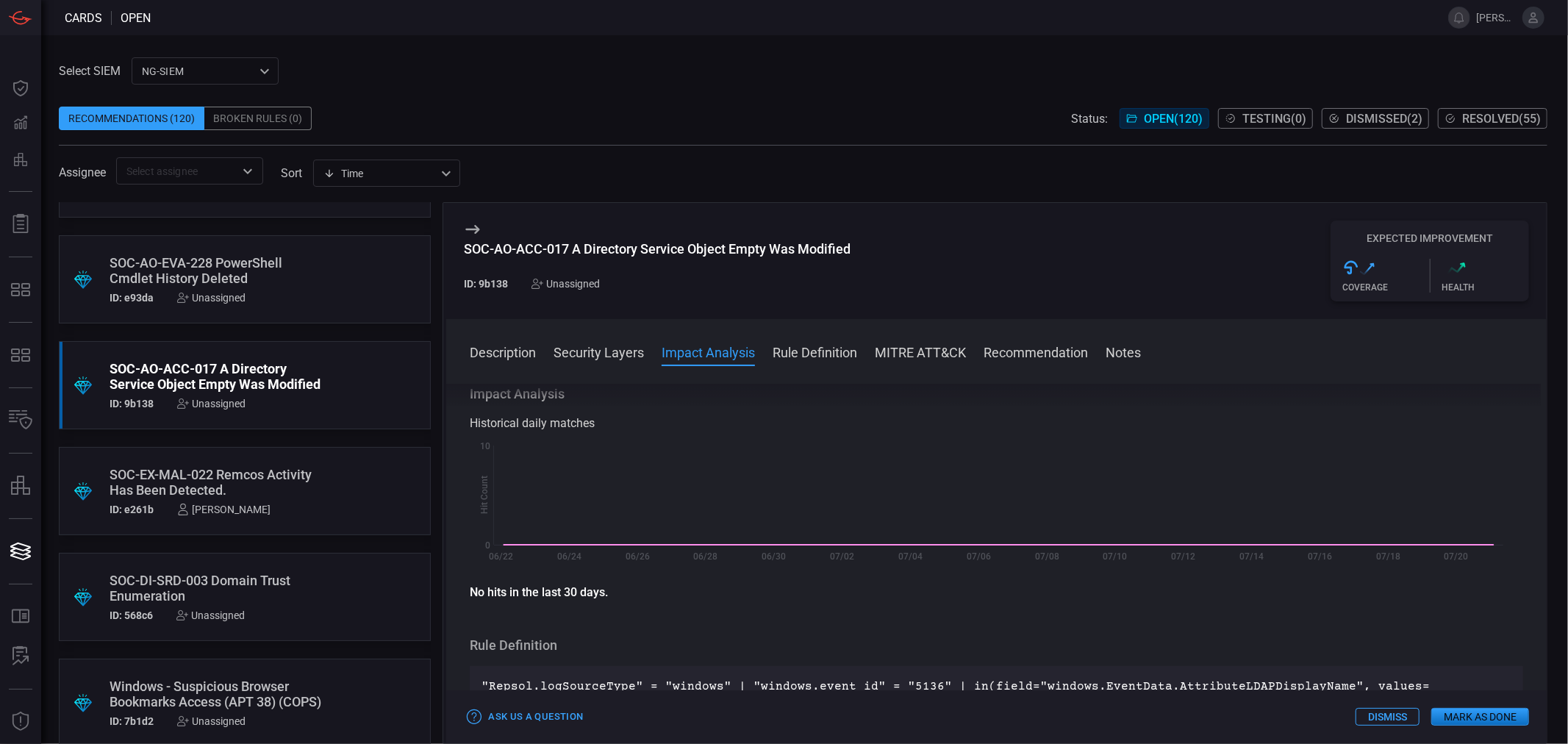
click at [572, 286] on div "Unassigned" at bounding box center [565, 283] width 69 height 12
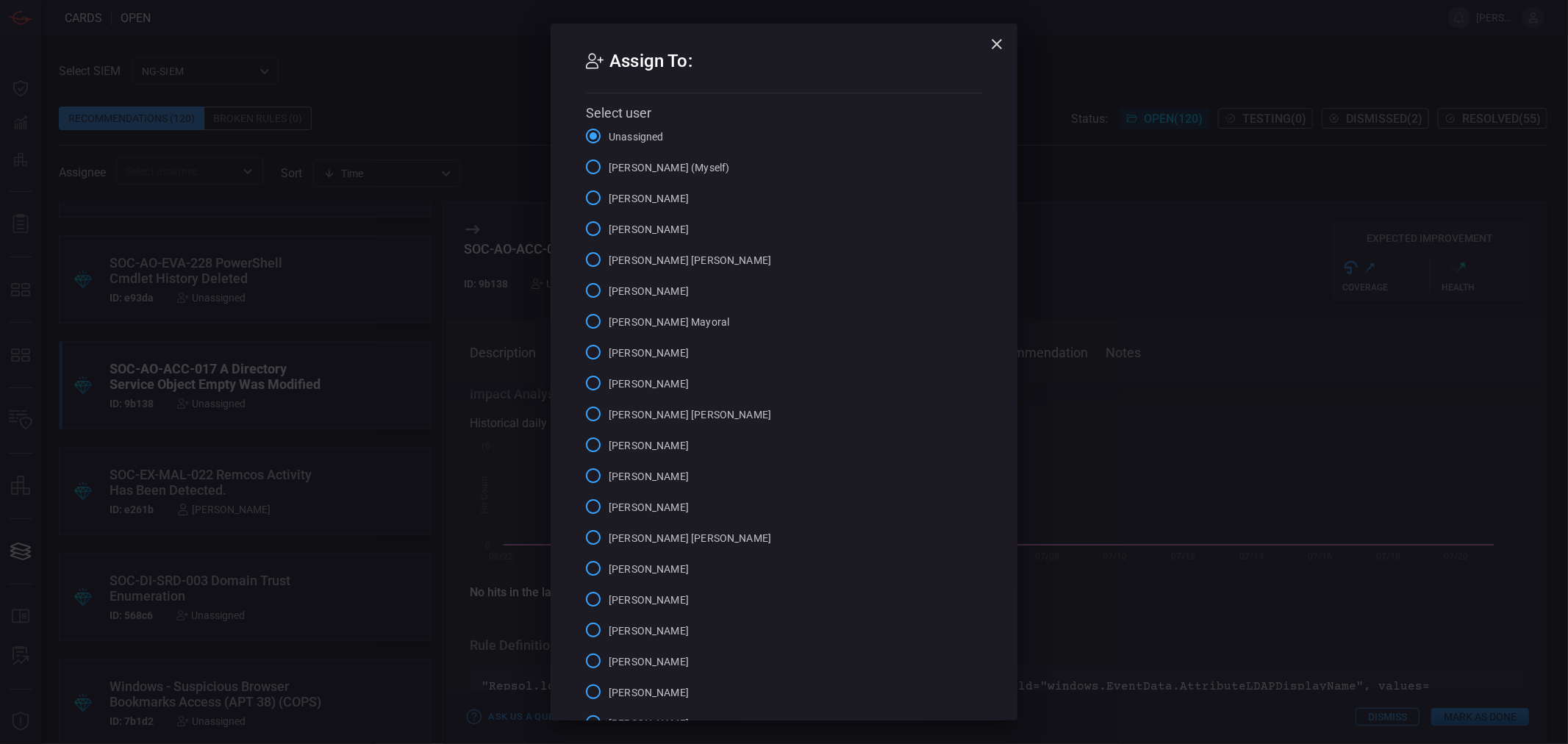
click at [667, 163] on span "[PERSON_NAME] (Myself)" at bounding box center [669, 167] width 121 height 15
click at [609, 163] on input "[PERSON_NAME] (Myself)" at bounding box center [593, 166] width 31 height 31
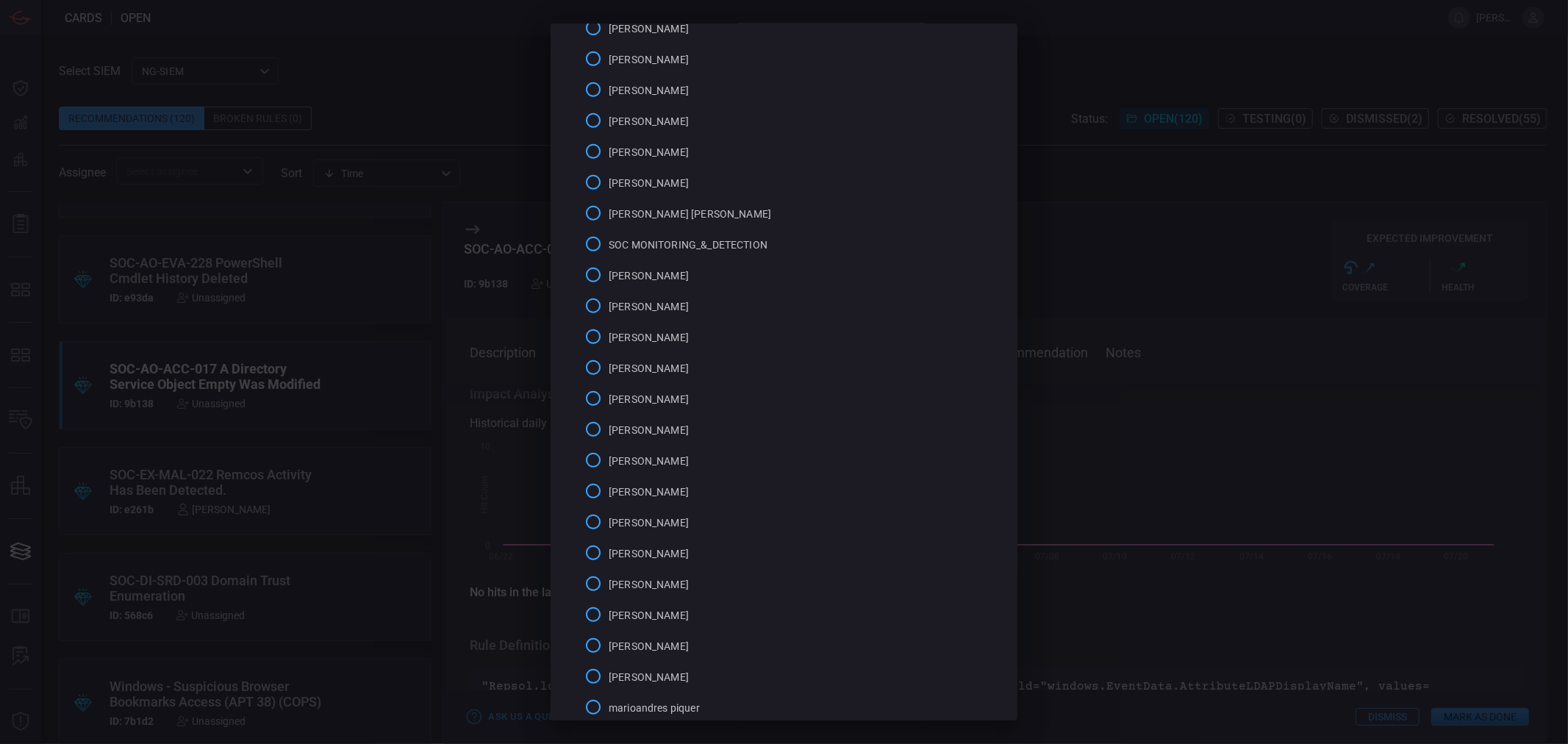
scroll to position [785, 0]
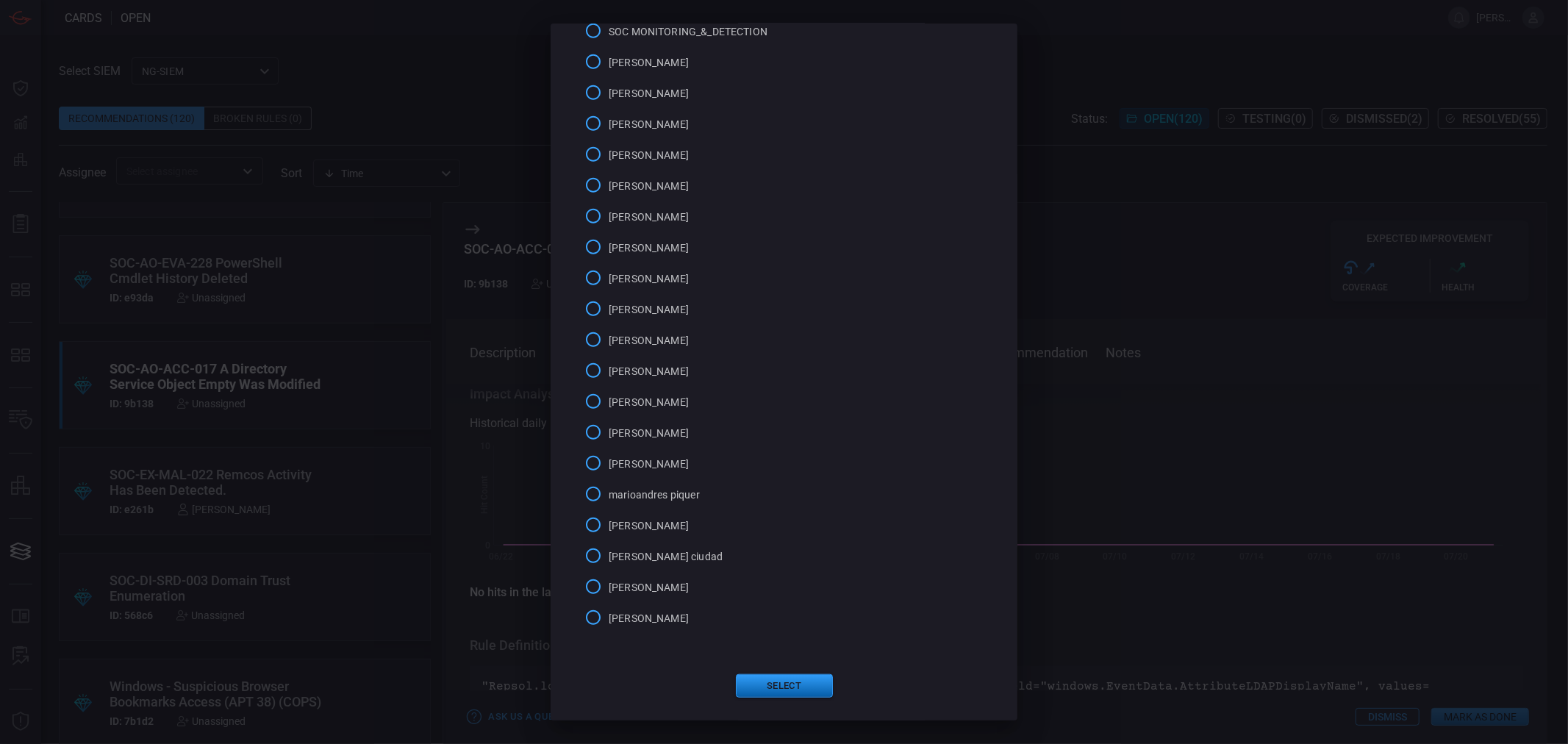
click at [760, 690] on button "Select" at bounding box center [784, 686] width 97 height 23
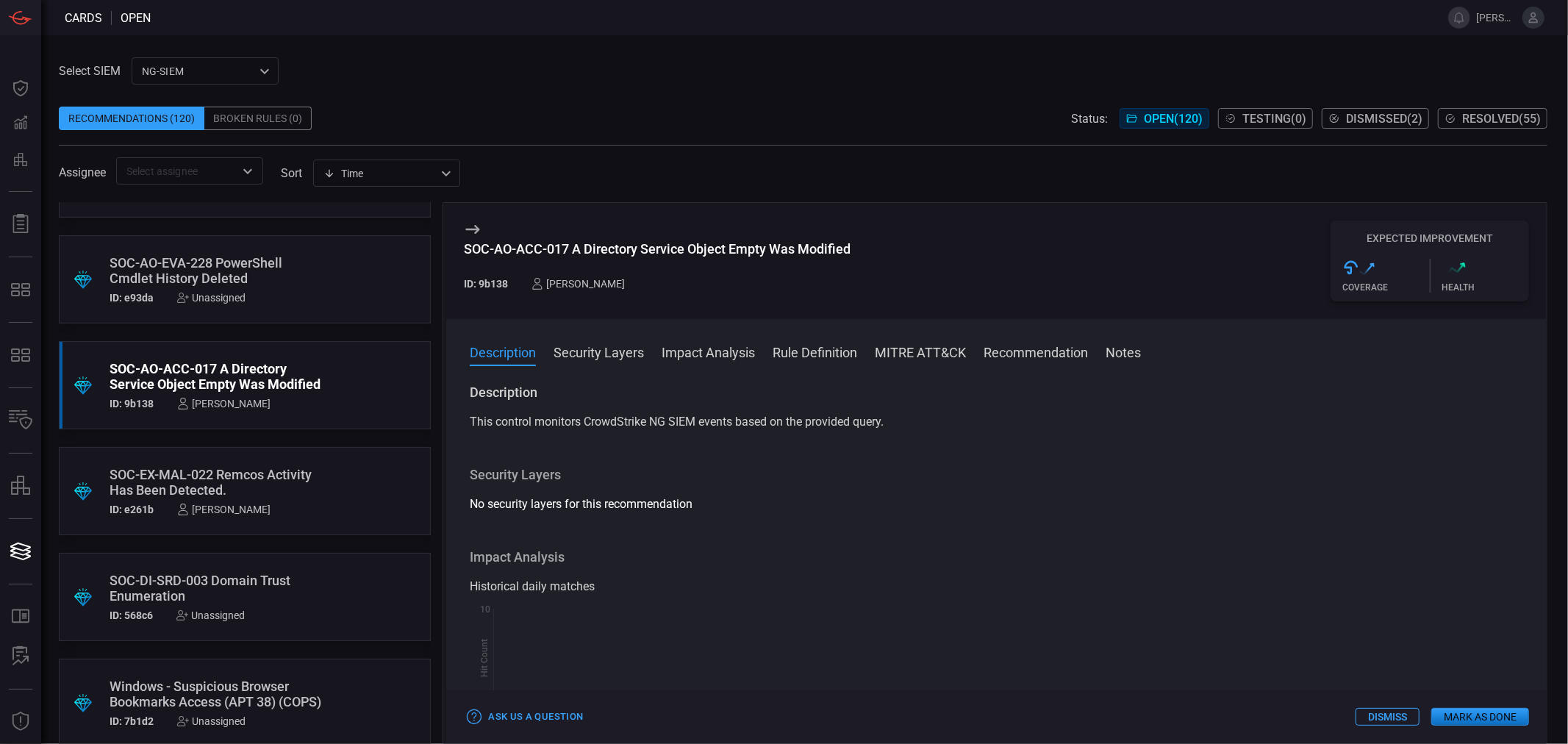
scroll to position [12039, 0]
click at [238, 474] on div "SOC-DI-ACC-004 Unusual Ldifde.exe Usage" at bounding box center [216, 481] width 214 height 31
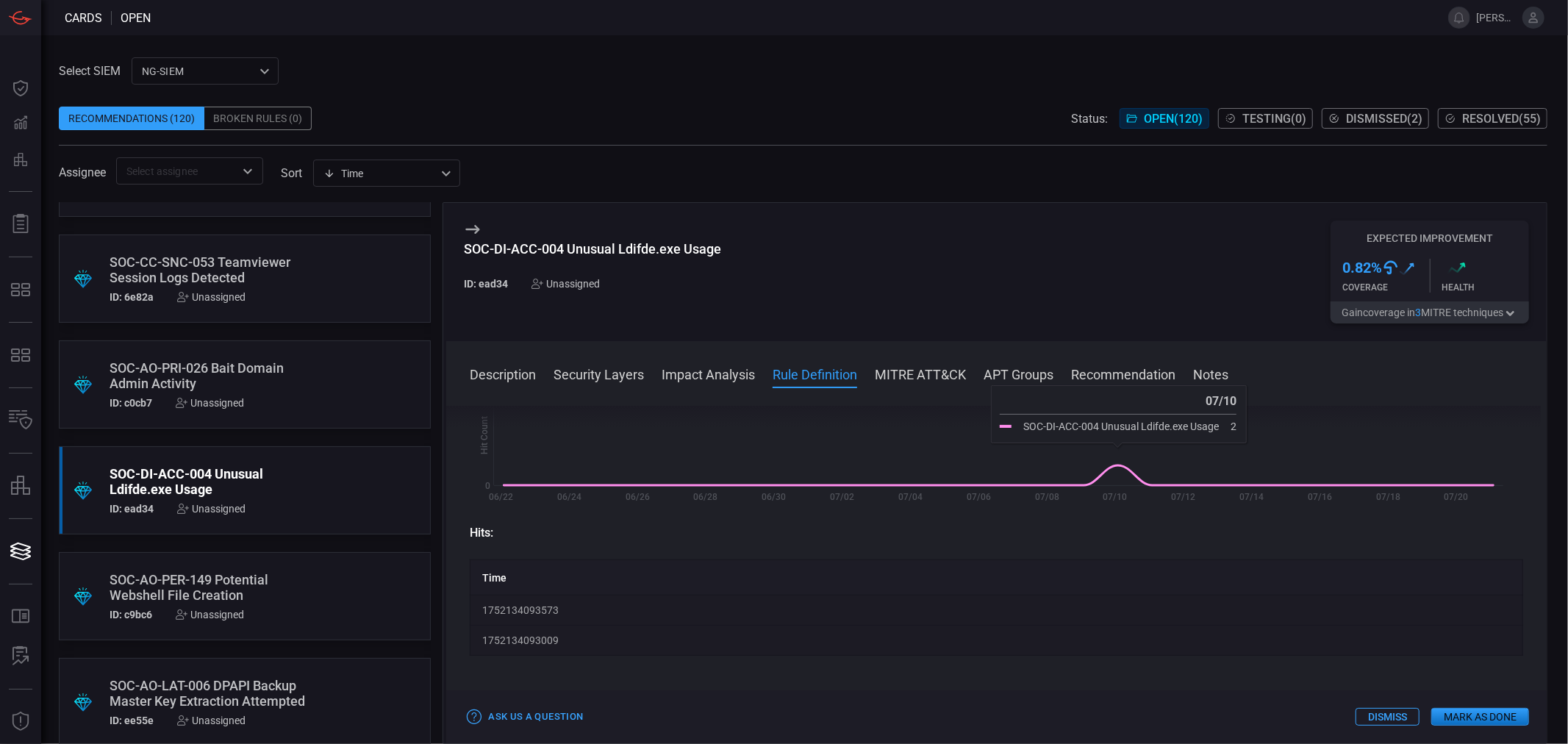
scroll to position [408, 0]
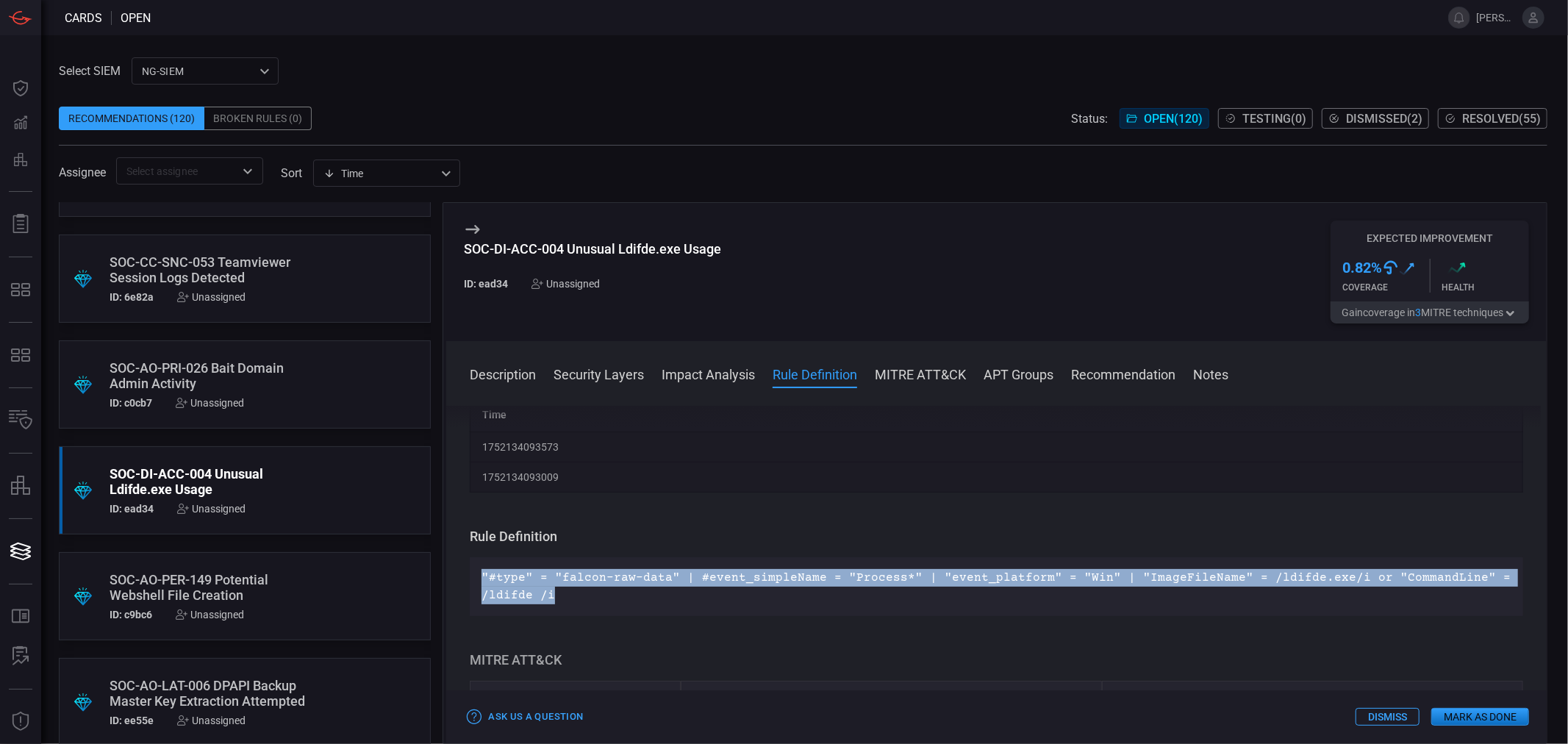
drag, startPoint x: 576, startPoint y: 590, endPoint x: 465, endPoint y: 578, distance: 111.6
click at [465, 578] on div "Description This control monitors CrowdStrike NG SIEM events based on the provi…" at bounding box center [997, 571] width 1101 height 332
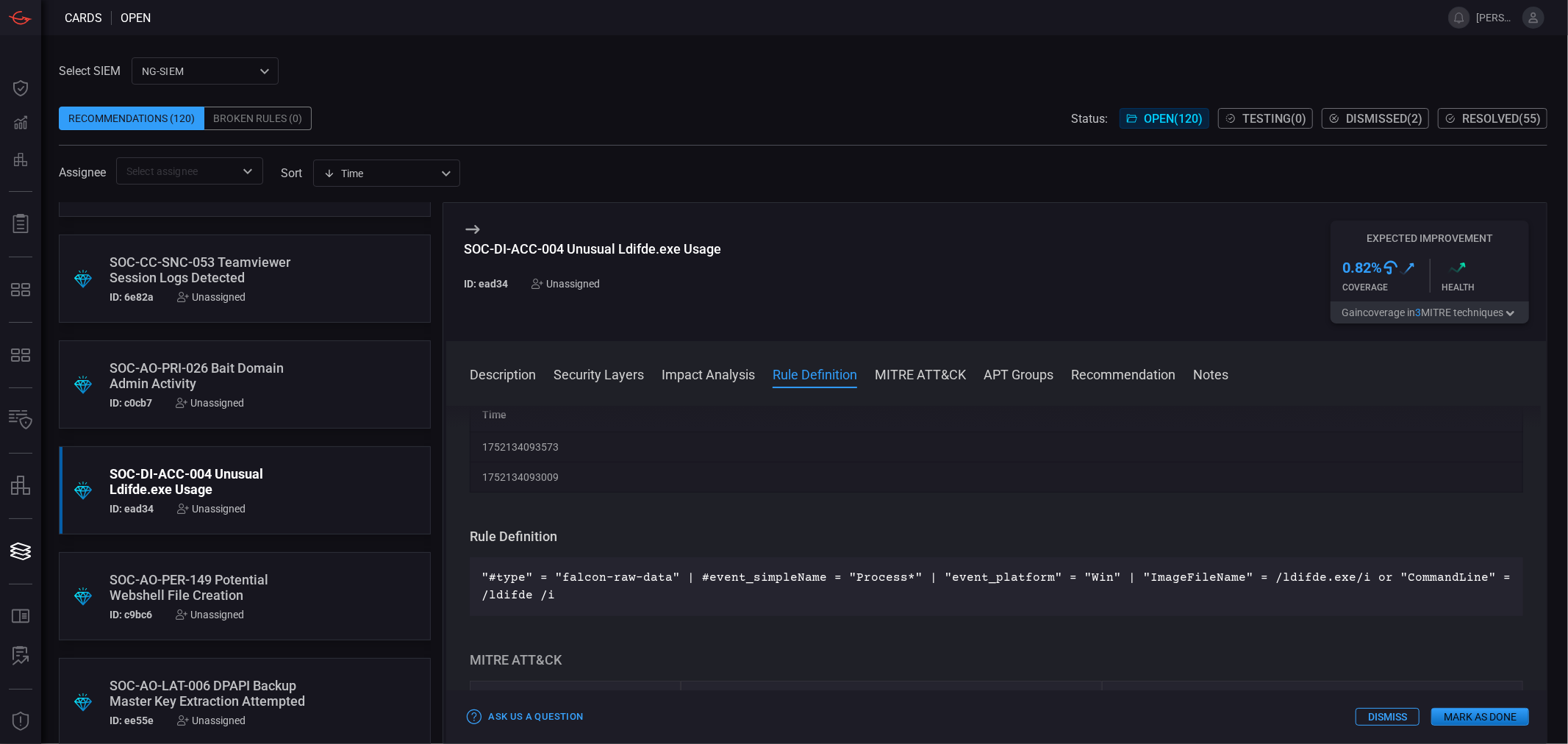
scroll to position [11192, 0]
click at [232, 464] on div ".suggested_cards_icon{fill:url(#suggested_cards_icon);} SOC-AO-EVA-228 PowerShe…" at bounding box center [245, 490] width 372 height 88
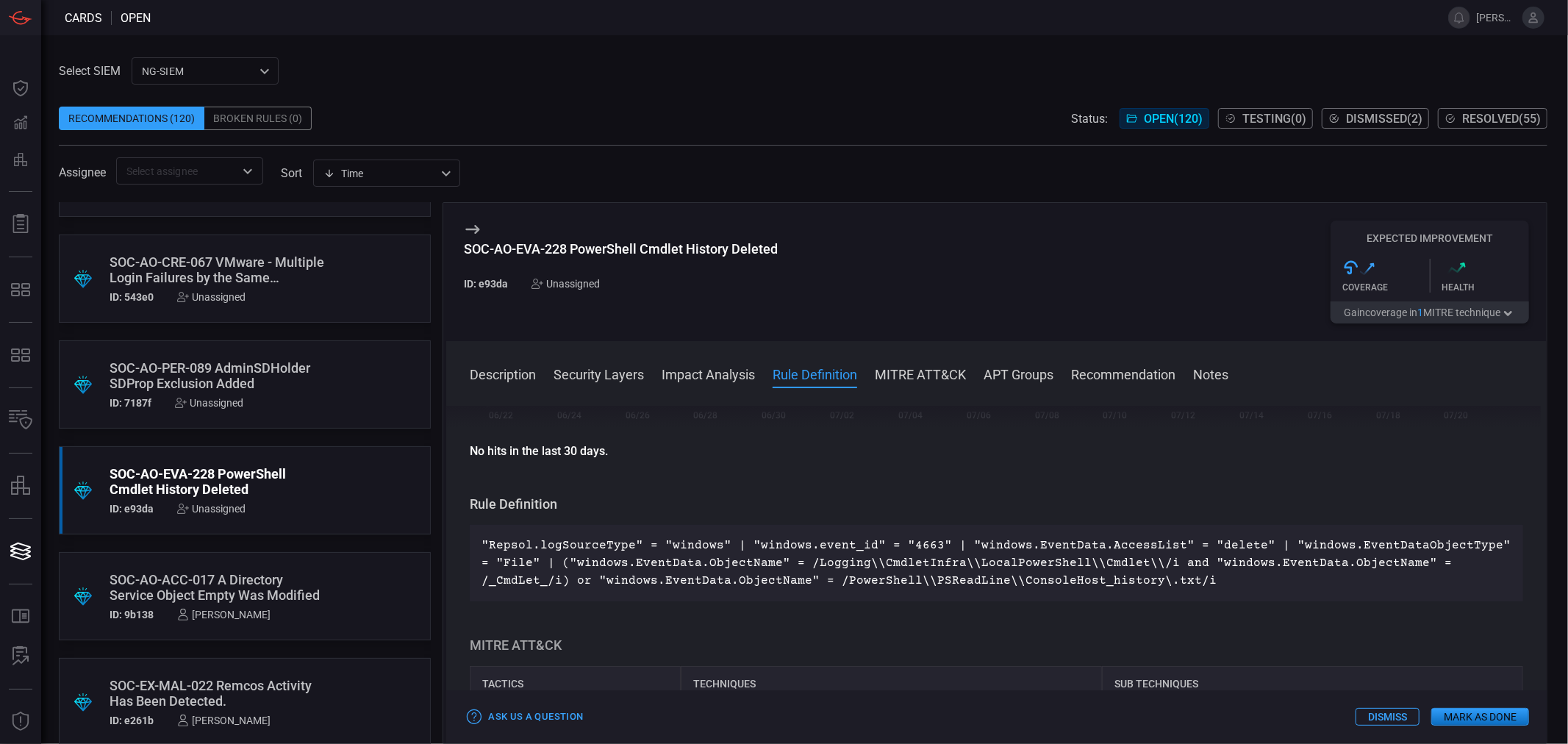
scroll to position [245, 0]
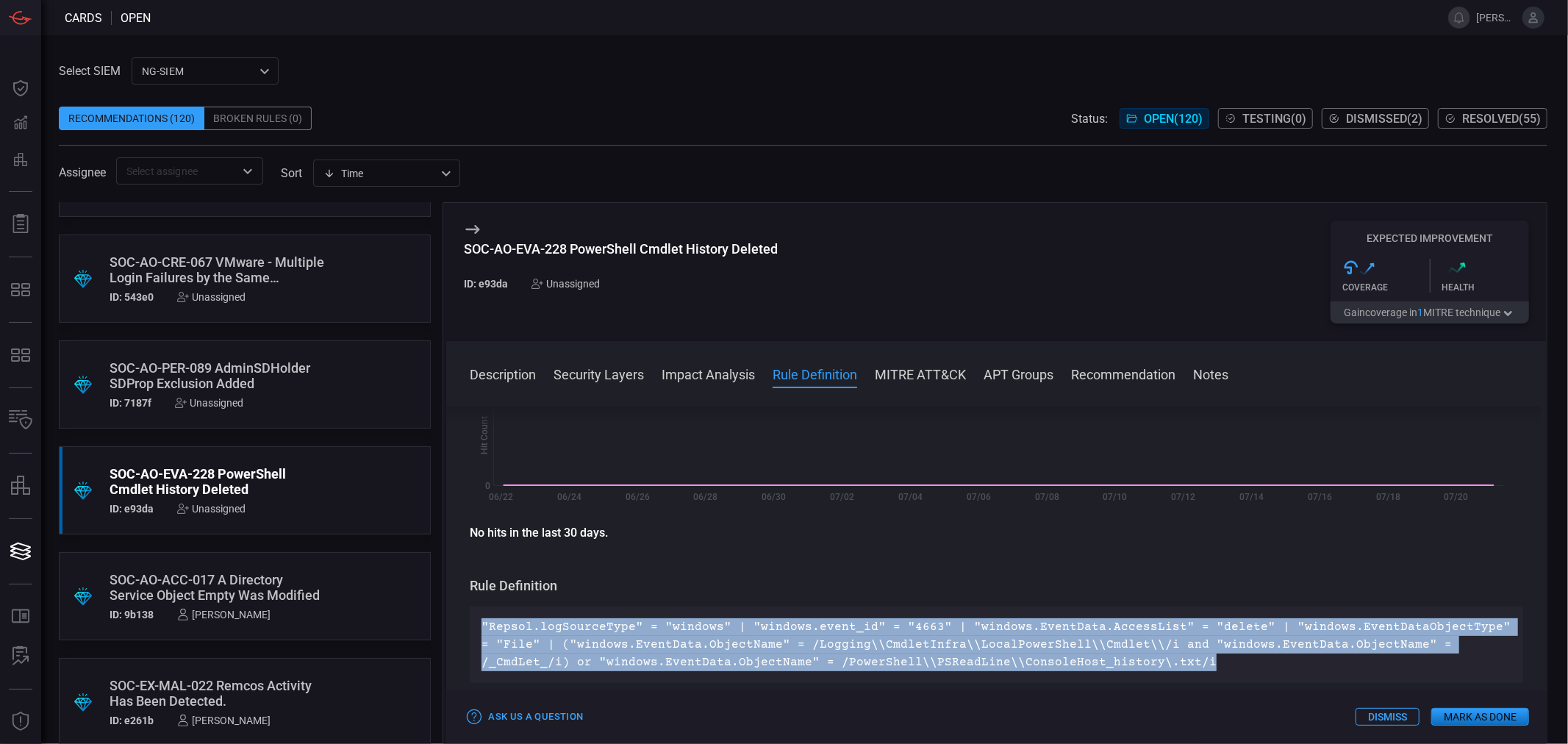
drag, startPoint x: 1119, startPoint y: 665, endPoint x: 479, endPoint y: 623, distance: 641.4
click at [479, 623] on div ""Repsol.logSourceType" = "windows" | "windows.event_id" = "4663" | "windows.Eve…" at bounding box center [997, 645] width 1054 height 77
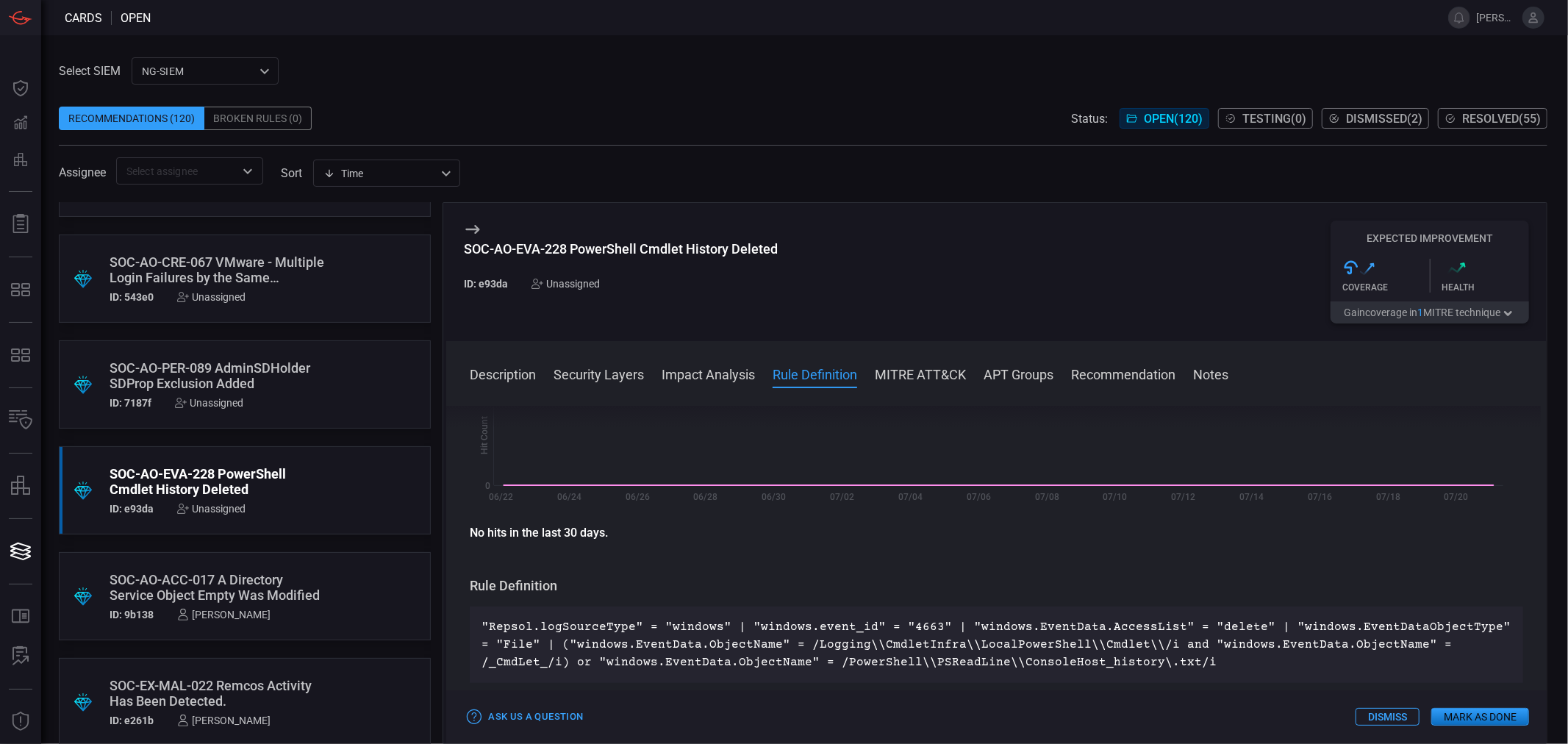
click at [223, 510] on div "Unassigned" at bounding box center [211, 508] width 69 height 12
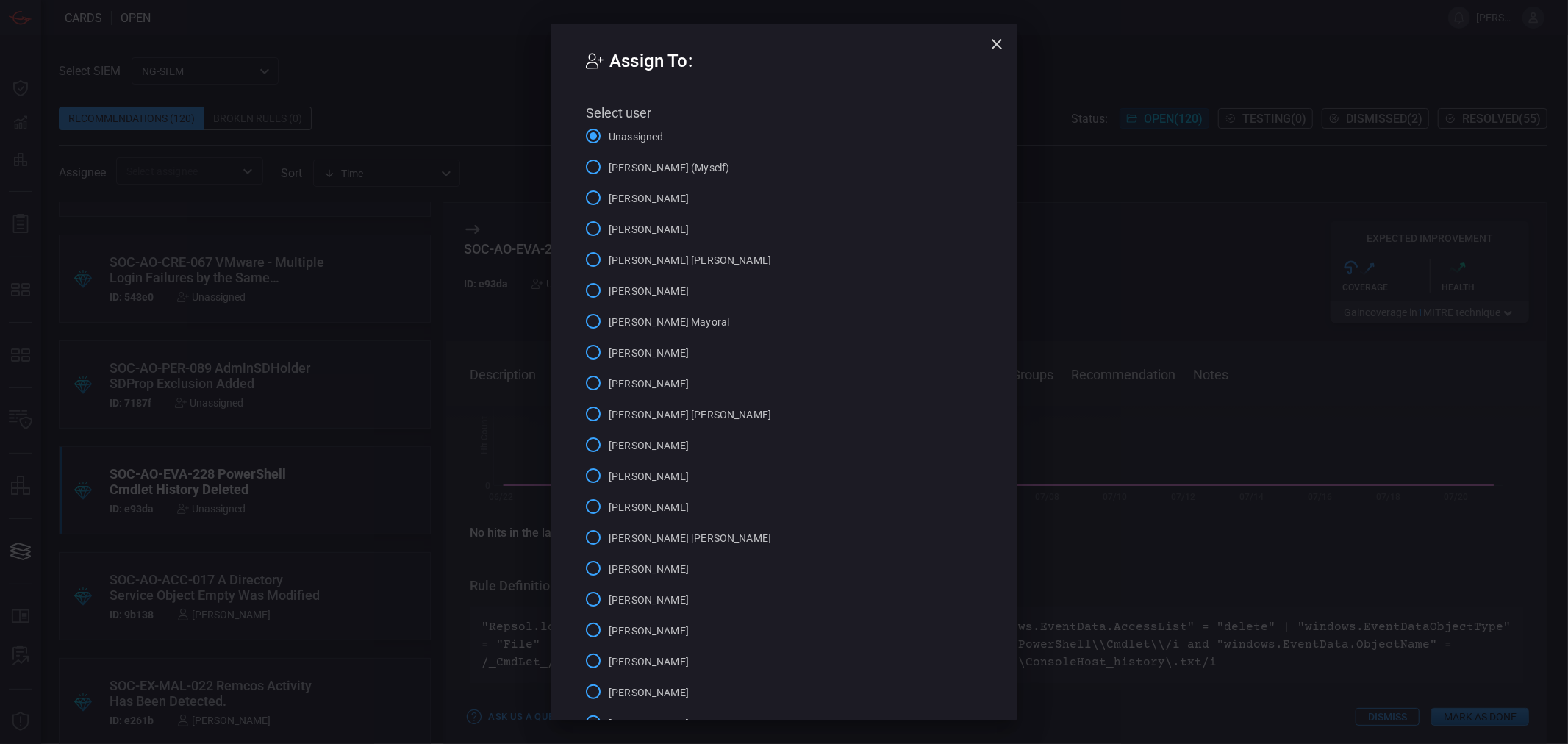
click at [648, 171] on span "[PERSON_NAME] (Myself)" at bounding box center [669, 167] width 121 height 15
click at [609, 171] on input "[PERSON_NAME] (Myself)" at bounding box center [593, 166] width 31 height 31
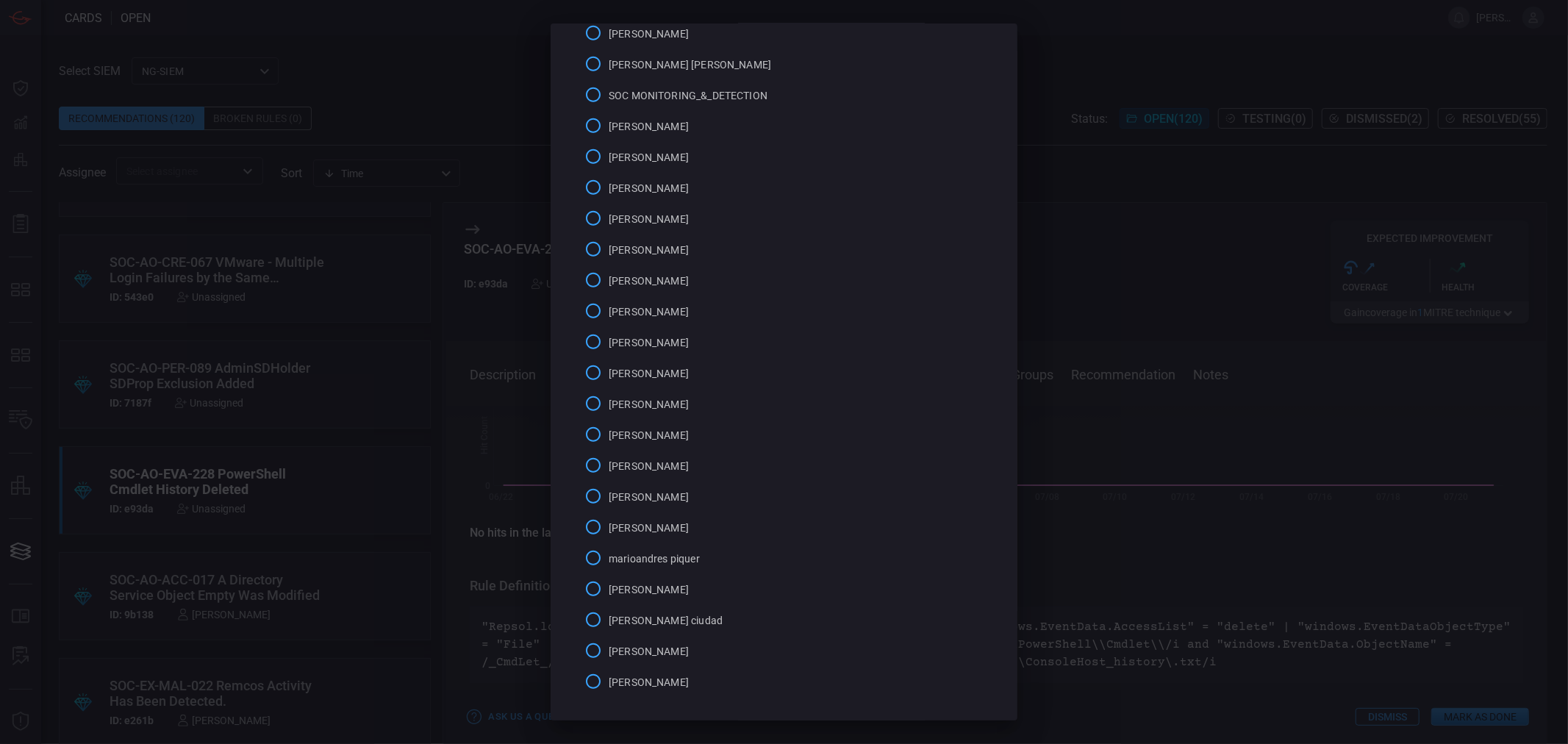
scroll to position [785, 0]
click at [764, 679] on button "Select" at bounding box center [784, 686] width 97 height 23
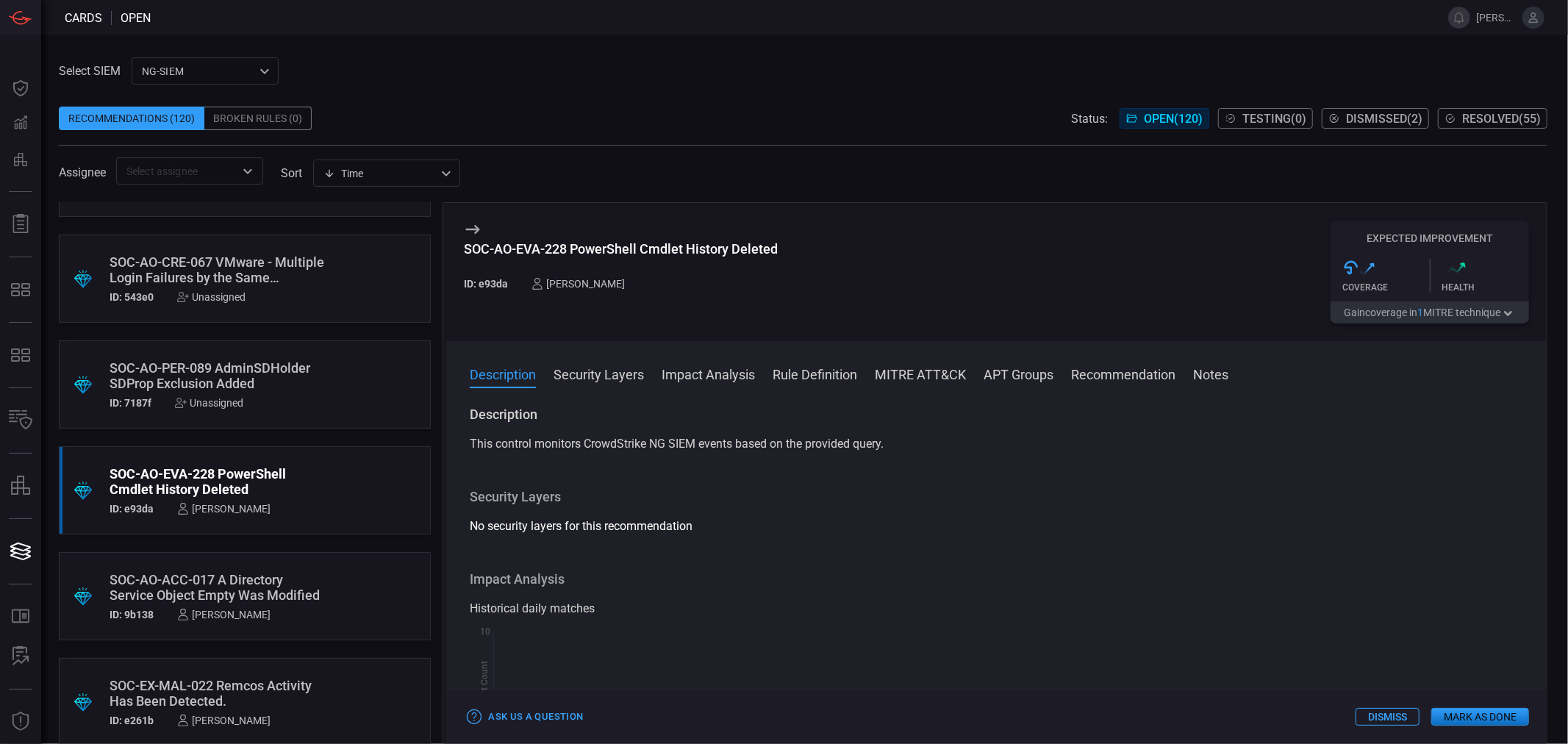
scroll to position [12164, 0]
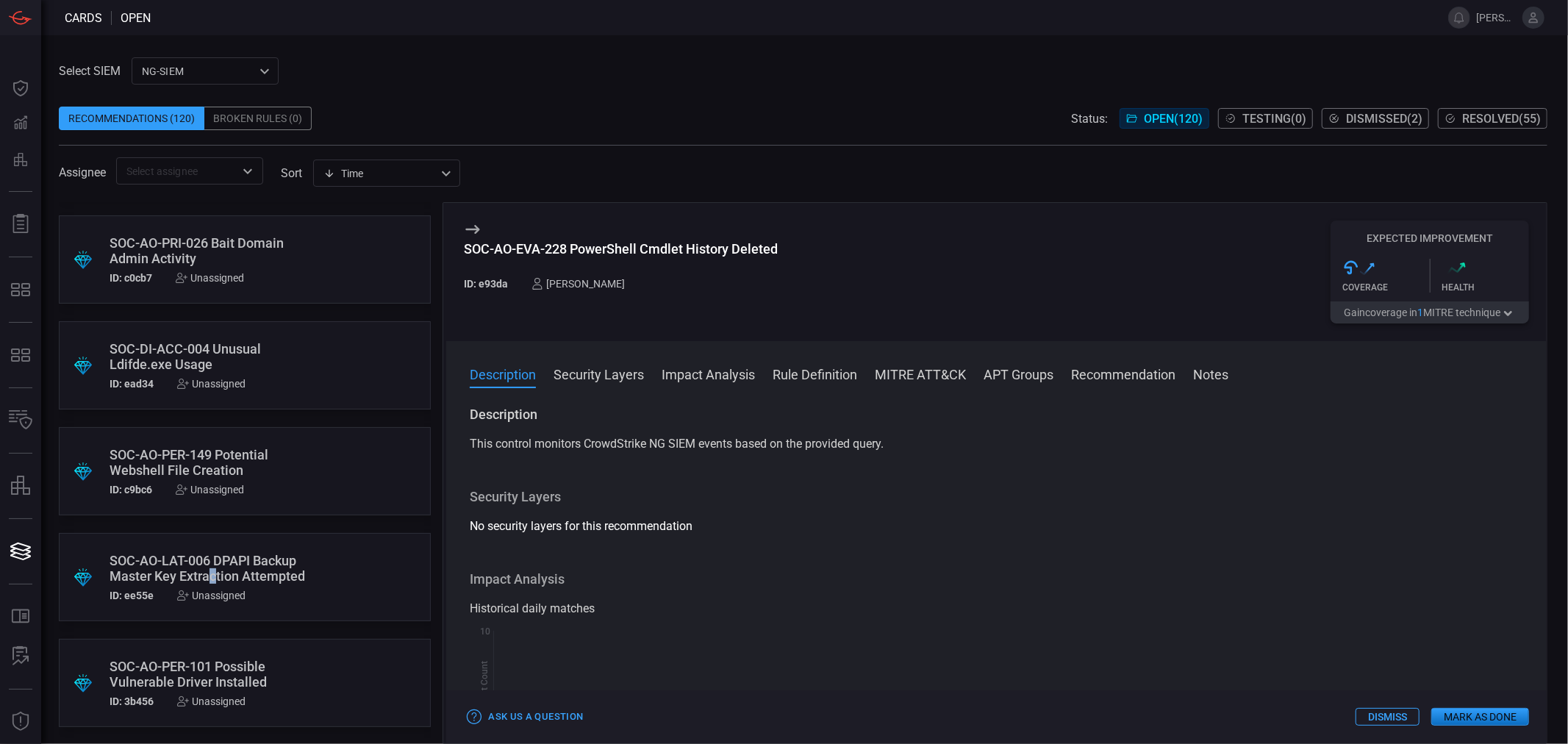
click at [212, 570] on div "SOC-AO-LAT-006 DPAPI Backup Master Key Extraction Attempted" at bounding box center [216, 568] width 214 height 31
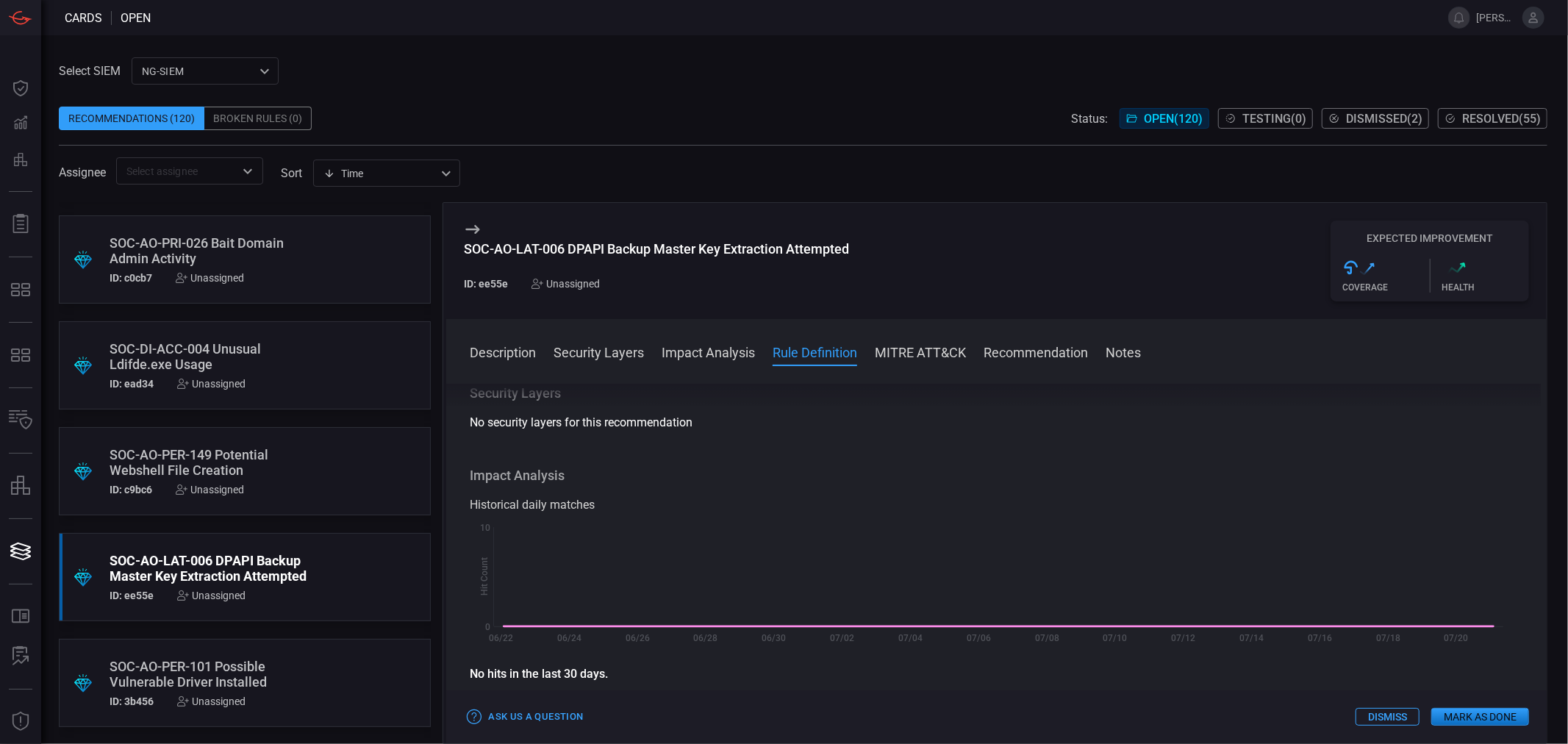
scroll to position [327, 0]
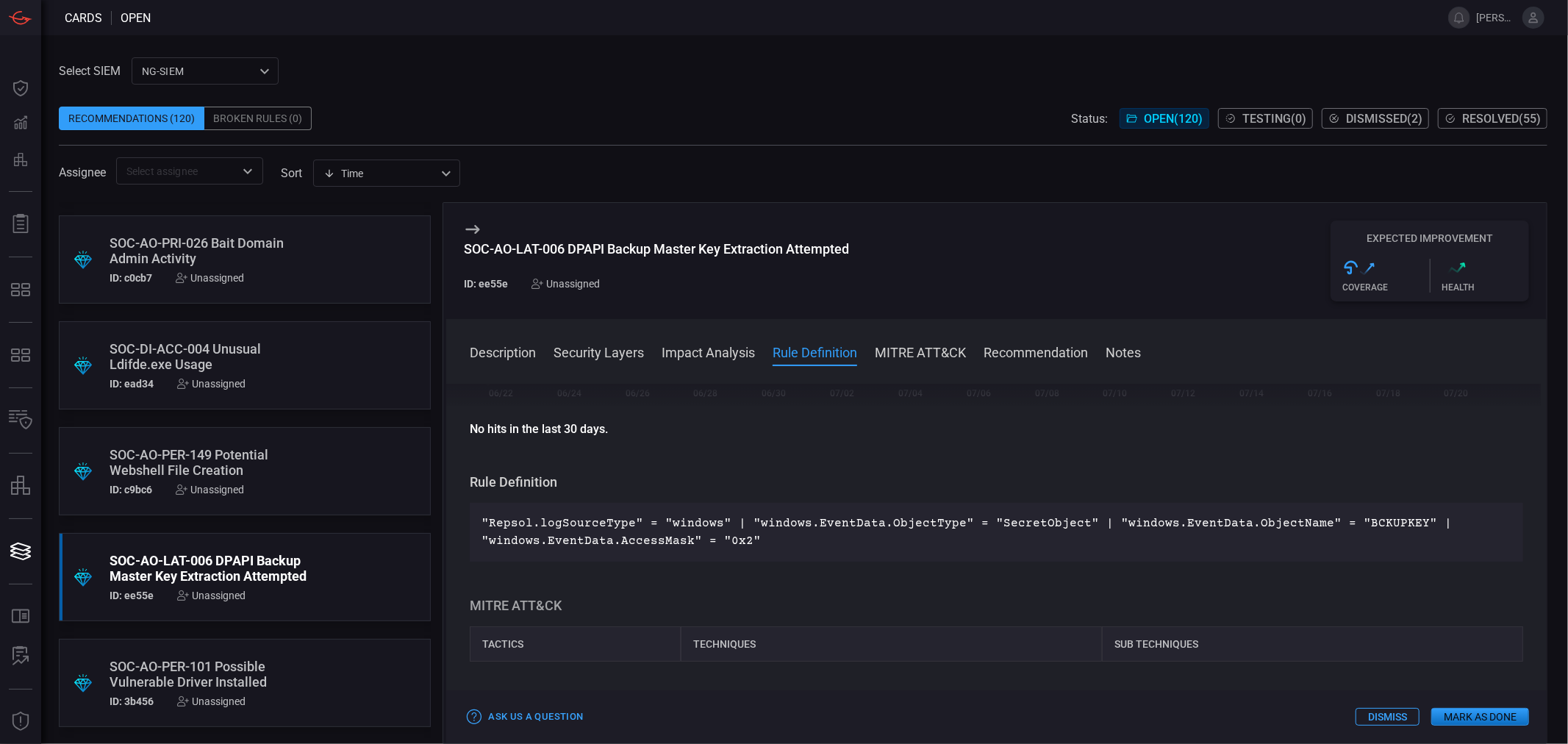
click at [899, 534] on p ""Repsol.logSourceType" = "windows" | "windows.EventData.ObjectType" = "SecretOb…" at bounding box center [997, 532] width 1031 height 36
click at [890, 521] on p ""Repsol.logSourceType" = "windows" | "windows.EventData.ObjectType" = "SecretOb…" at bounding box center [997, 532] width 1031 height 36
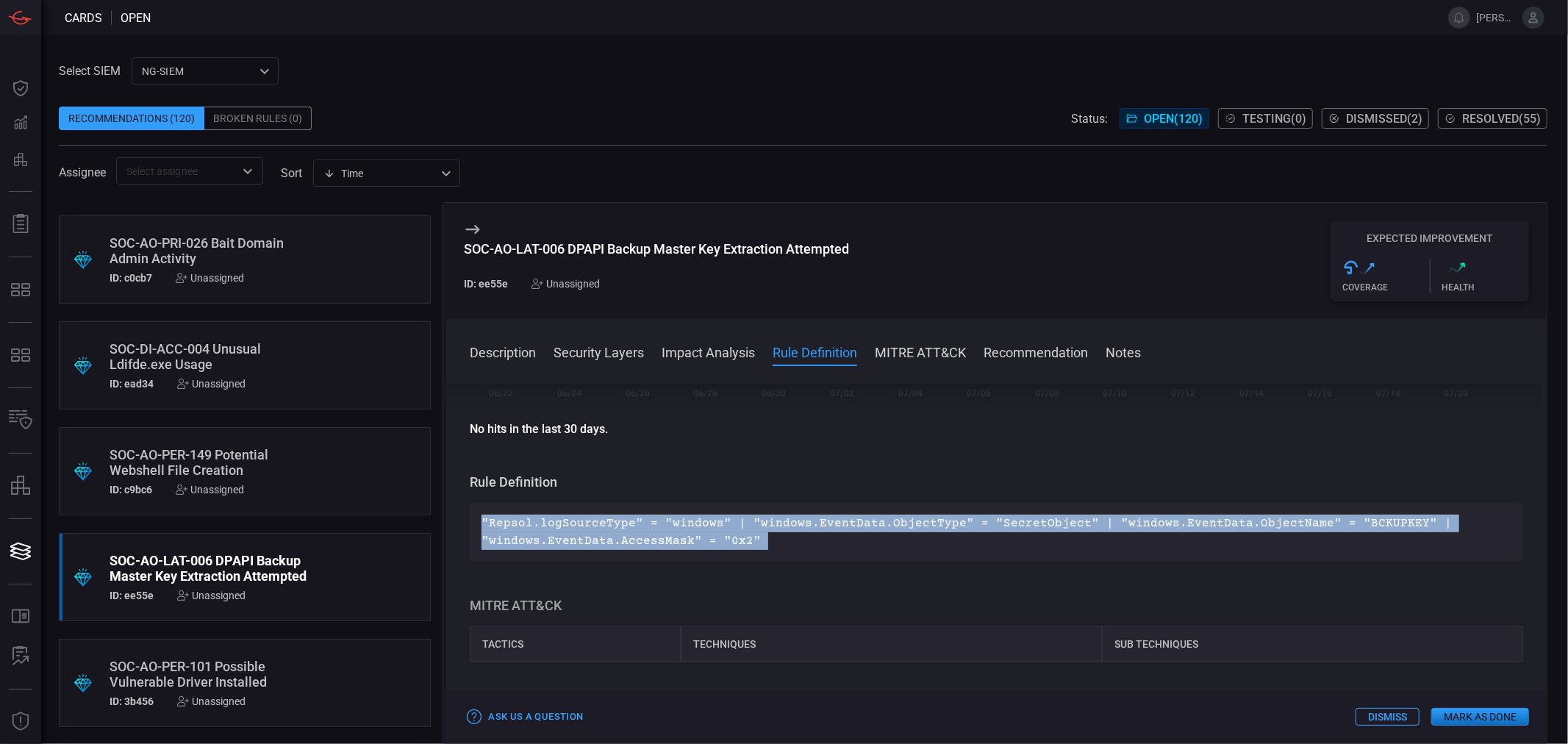
click at [890, 521] on p ""Repsol.logSourceType" = "windows" | "windows.EventData.ObjectType" = "SecretOb…" at bounding box center [997, 532] width 1031 height 36
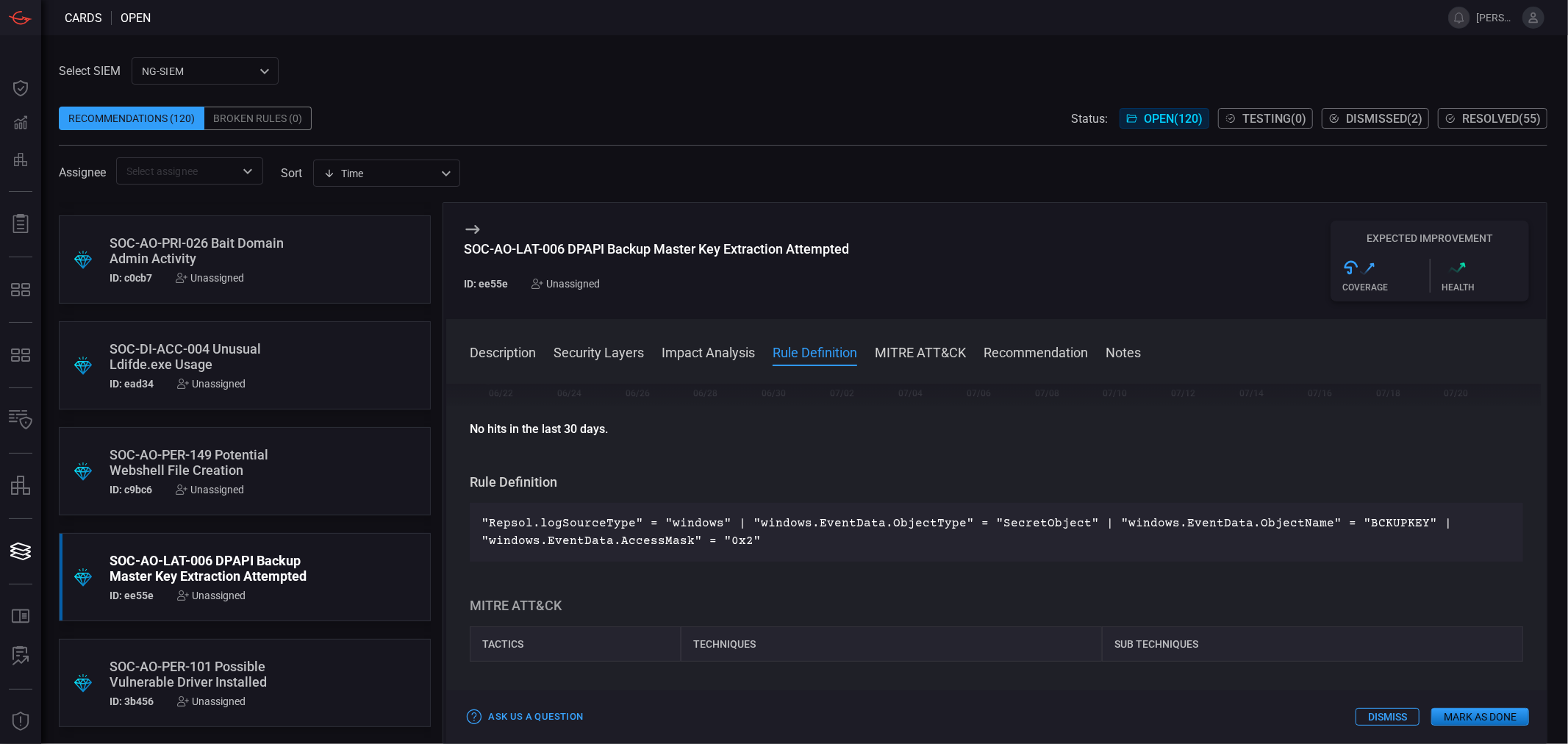
click at [210, 596] on div "Unassigned" at bounding box center [211, 595] width 69 height 12
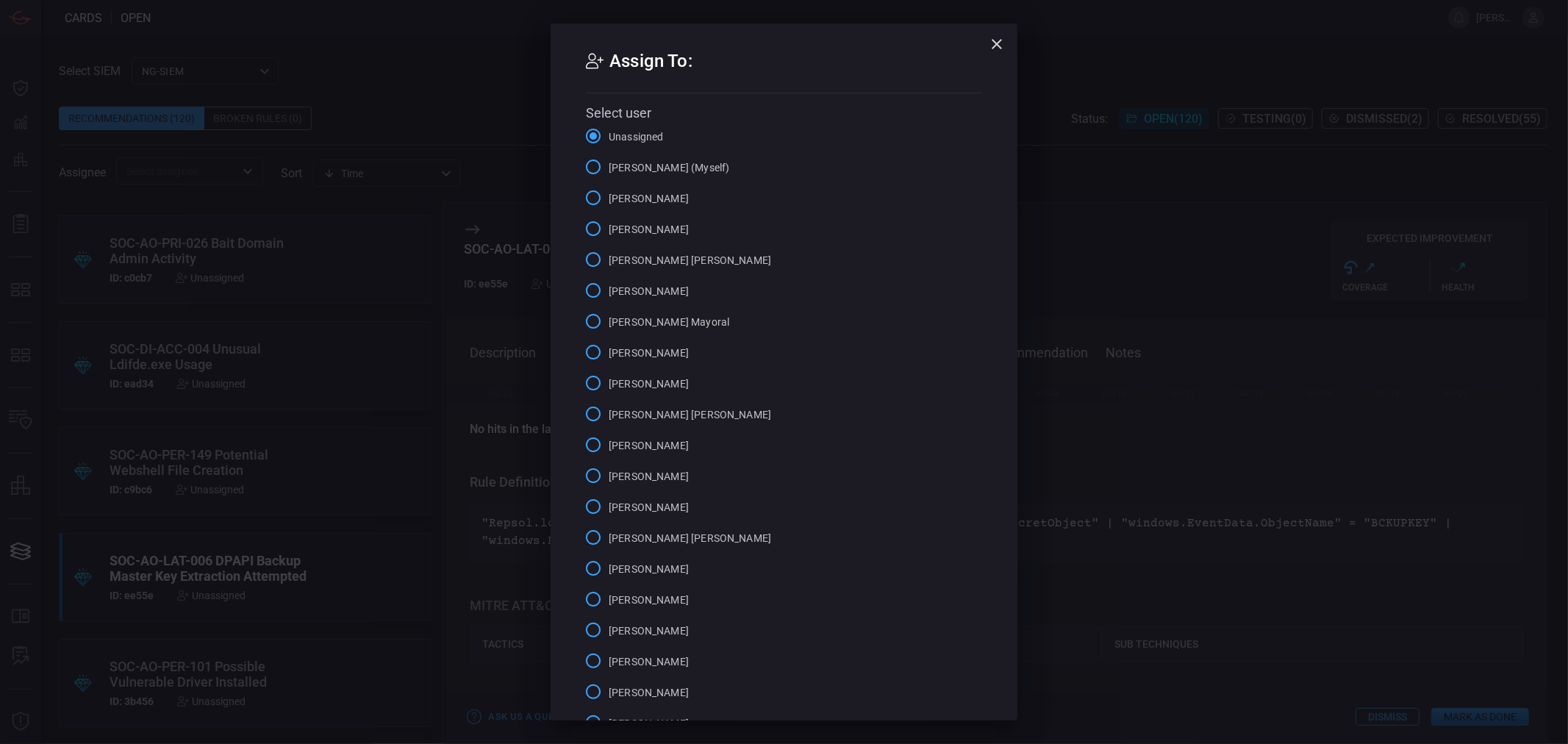
click at [659, 167] on span "[PERSON_NAME] (Myself)" at bounding box center [669, 167] width 121 height 15
click at [609, 167] on input "[PERSON_NAME] (Myself)" at bounding box center [593, 166] width 31 height 31
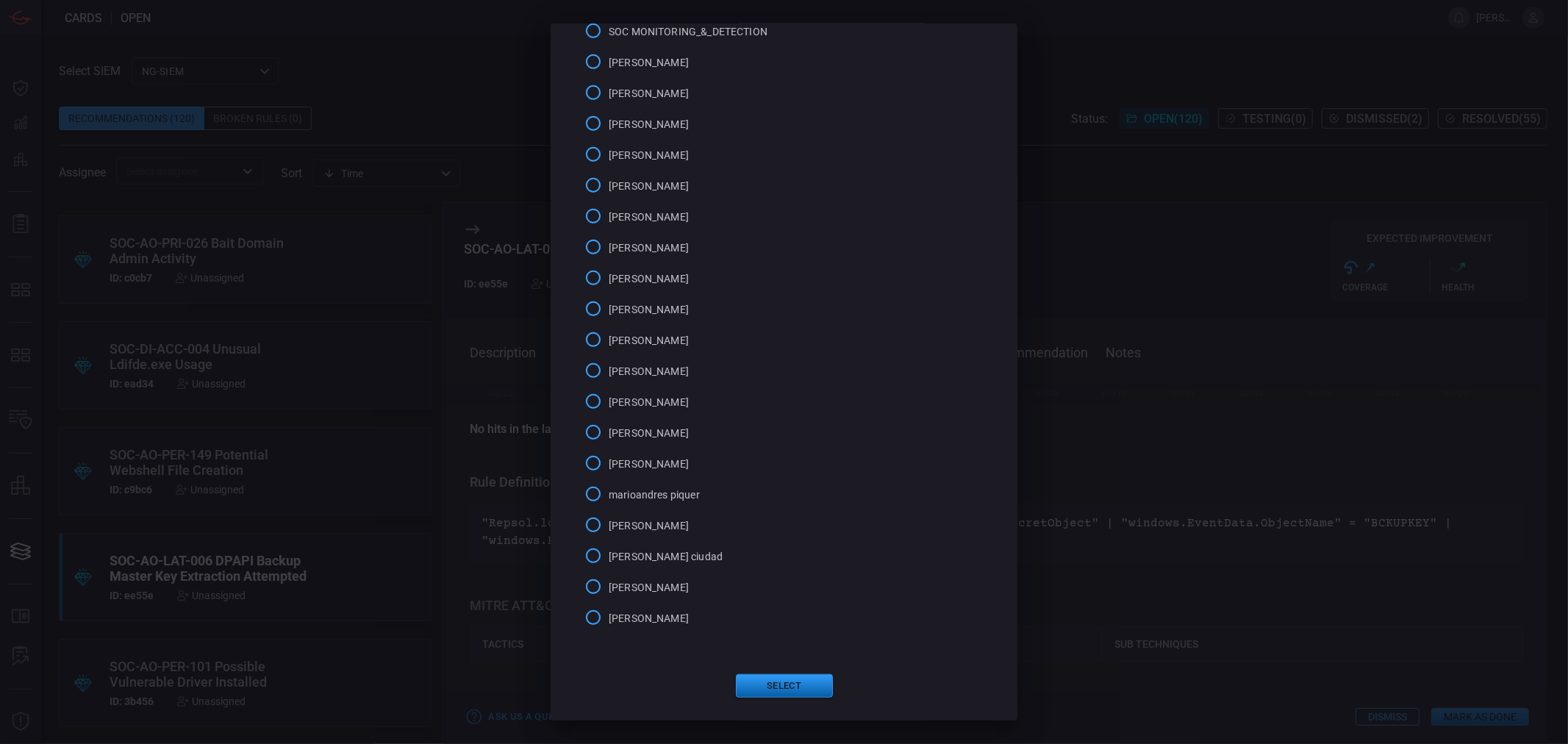
click at [782, 683] on button "Select" at bounding box center [784, 686] width 97 height 23
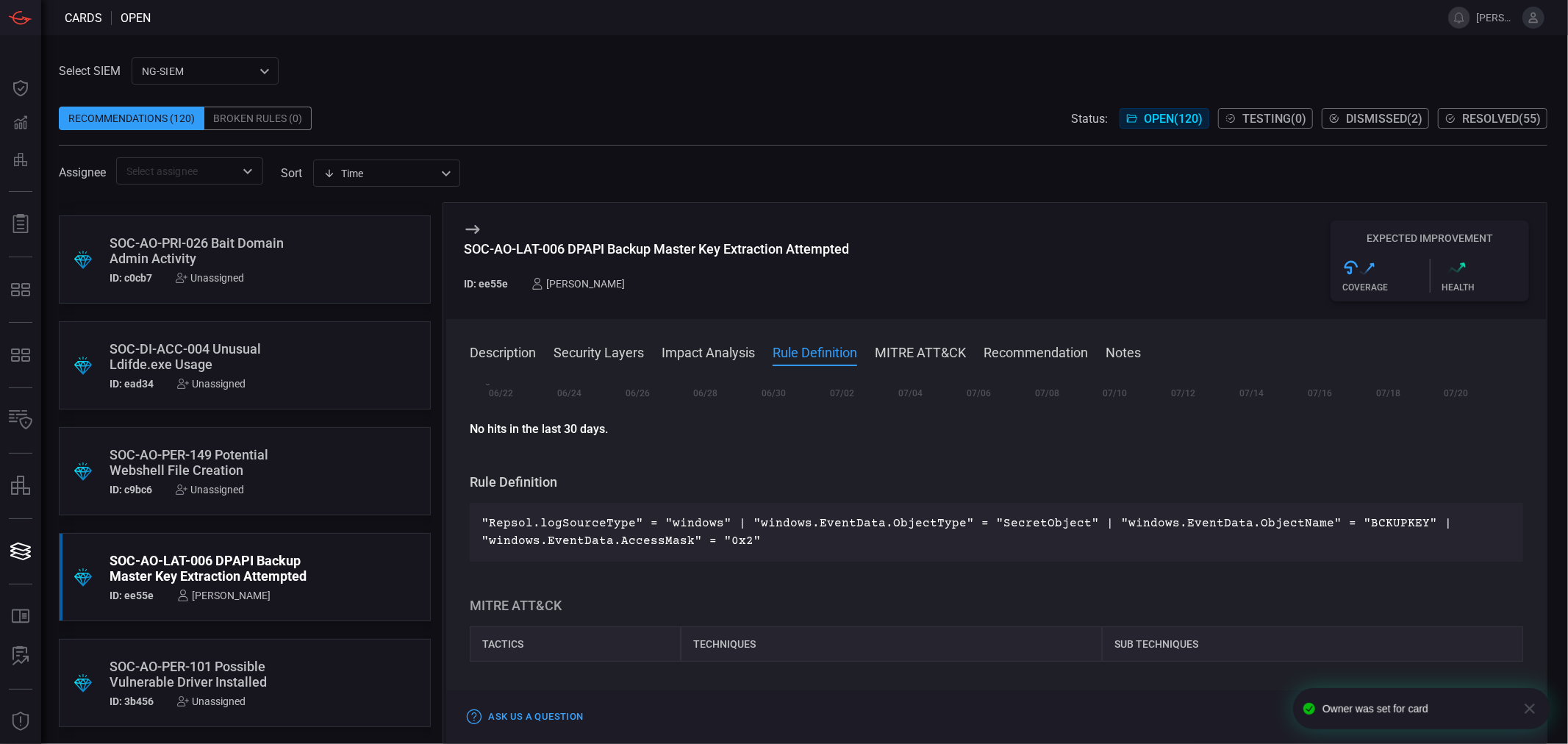
scroll to position [0, 0]
